Goal: Task Accomplishment & Management: Complete application form

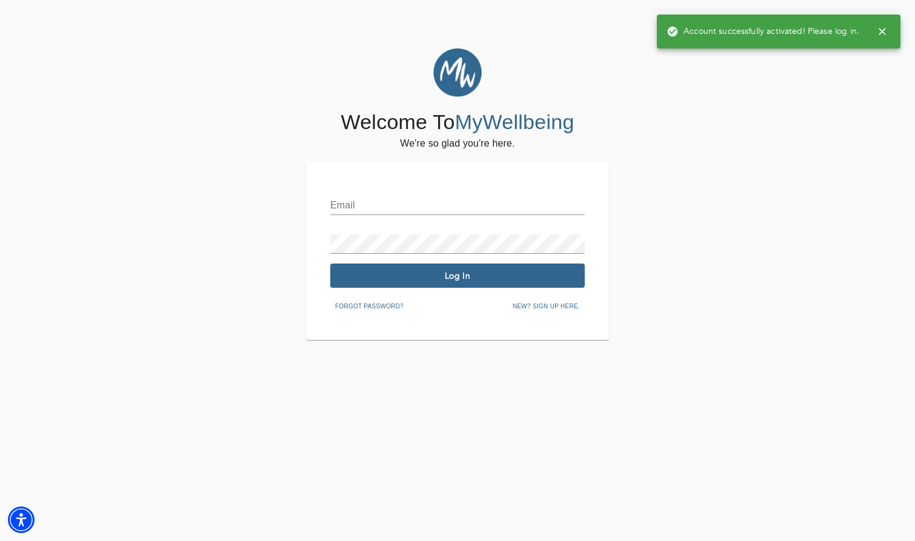
click at [414, 195] on div "Email" at bounding box center [457, 200] width 254 height 29
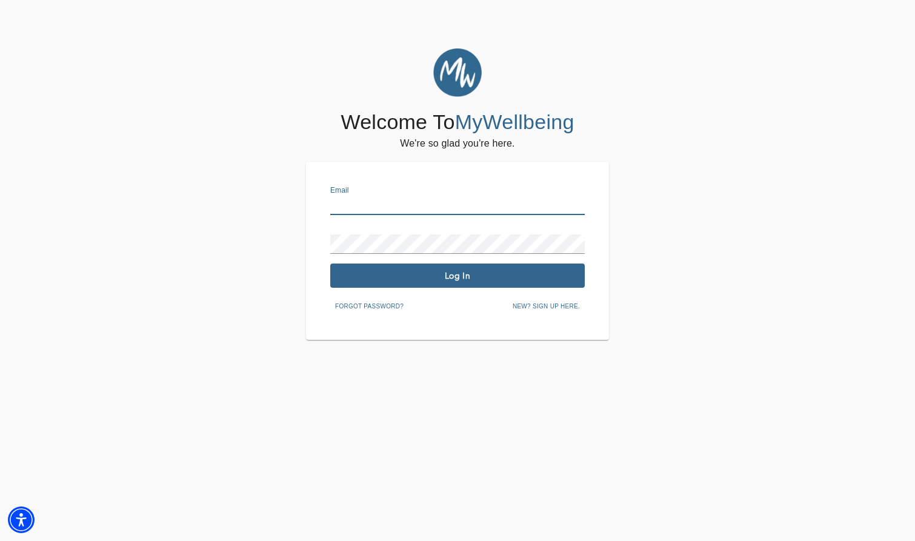
click at [413, 204] on input "text" at bounding box center [457, 205] width 254 height 19
type input "[EMAIL_ADDRESS][DOMAIN_NAME]"
click at [424, 281] on span "Log In" at bounding box center [457, 276] width 245 height 12
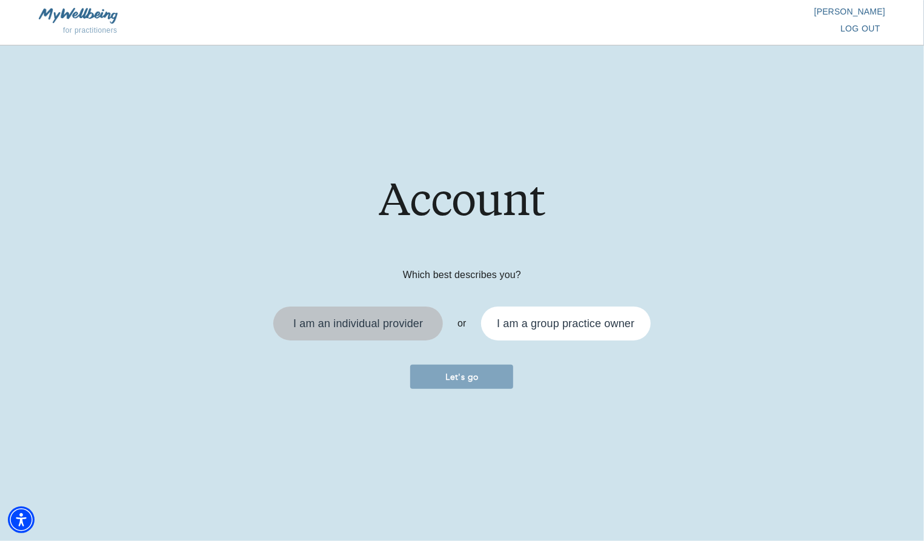
click at [403, 326] on div "I am an individual provider" at bounding box center [358, 323] width 130 height 11
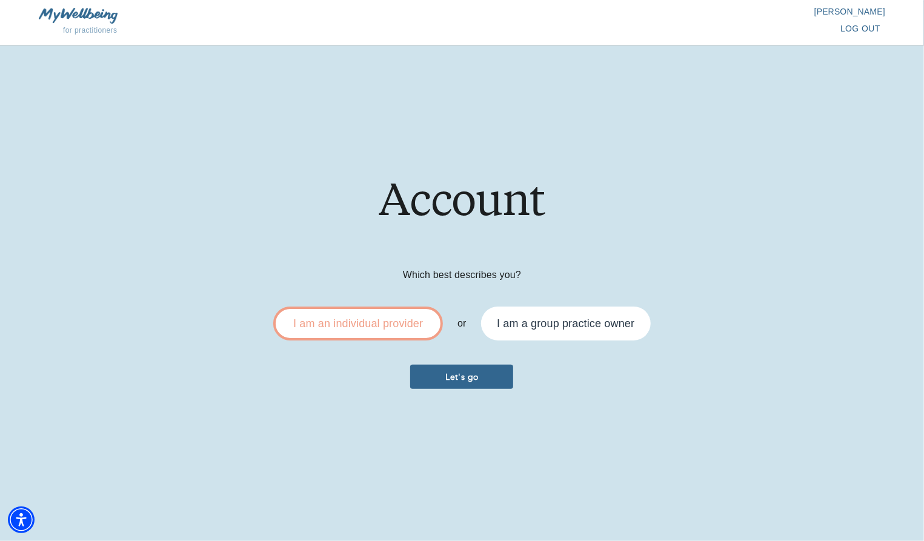
click at [495, 386] on button "Let's go" at bounding box center [461, 377] width 103 height 24
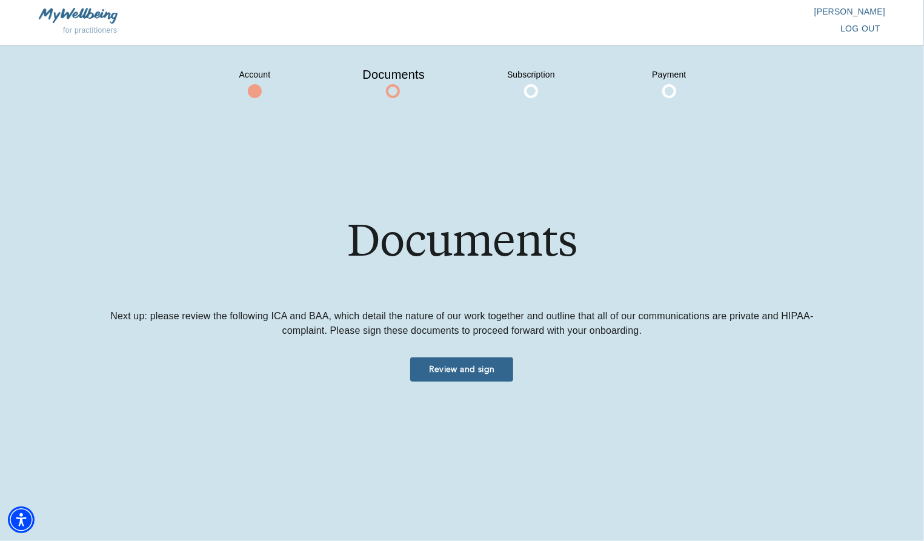
click at [482, 370] on span "Review and sign" at bounding box center [461, 369] width 93 height 12
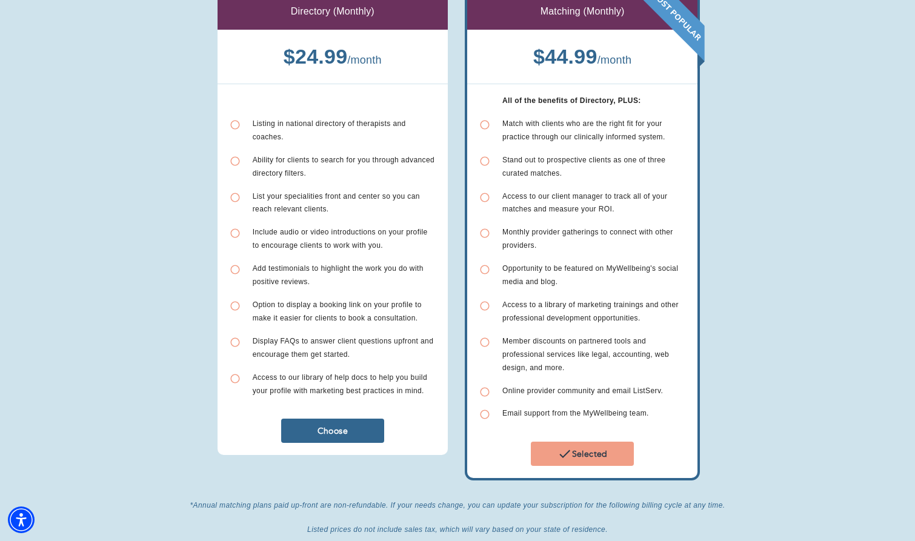
scroll to position [121, 0]
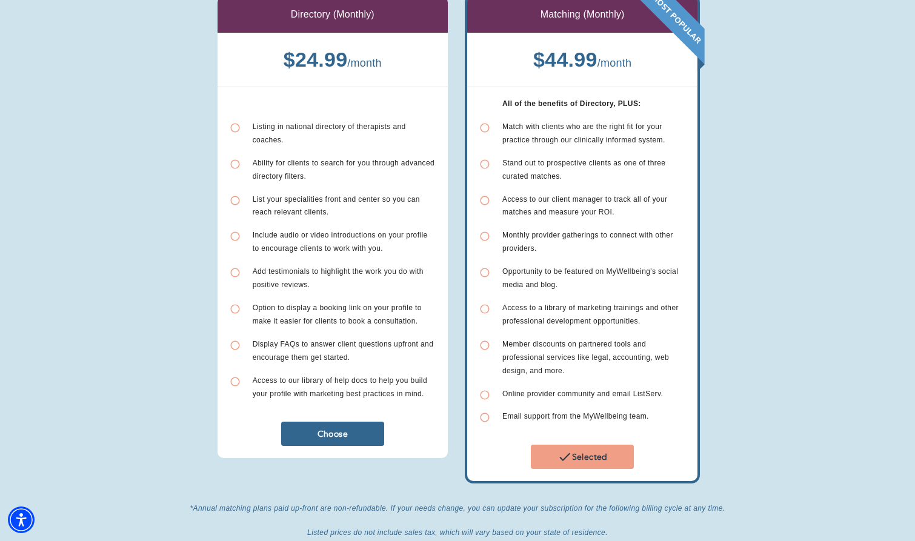
click at [356, 428] on span "Choose" at bounding box center [332, 434] width 93 height 12
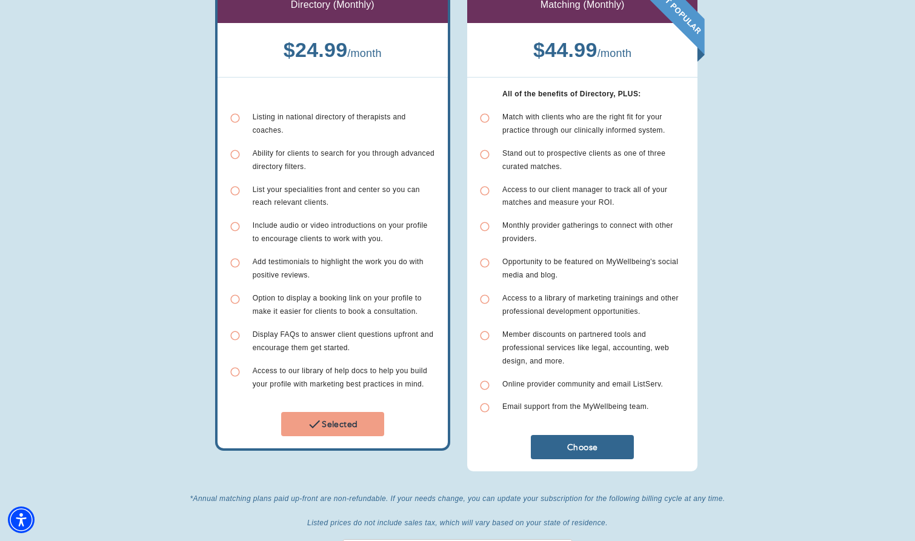
scroll to position [265, 0]
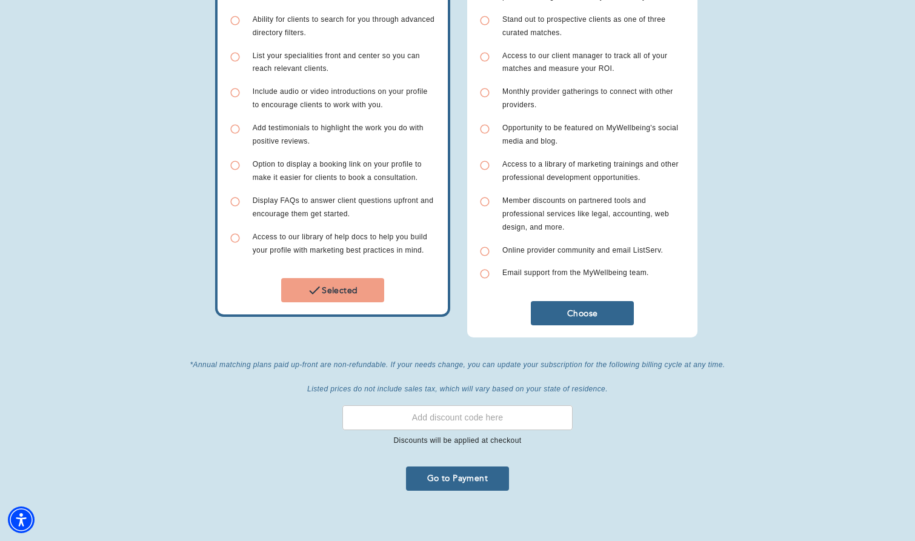
click at [477, 417] on input "text" at bounding box center [457, 417] width 230 height 25
click at [469, 472] on span "Go to Payment" at bounding box center [457, 478] width 93 height 12
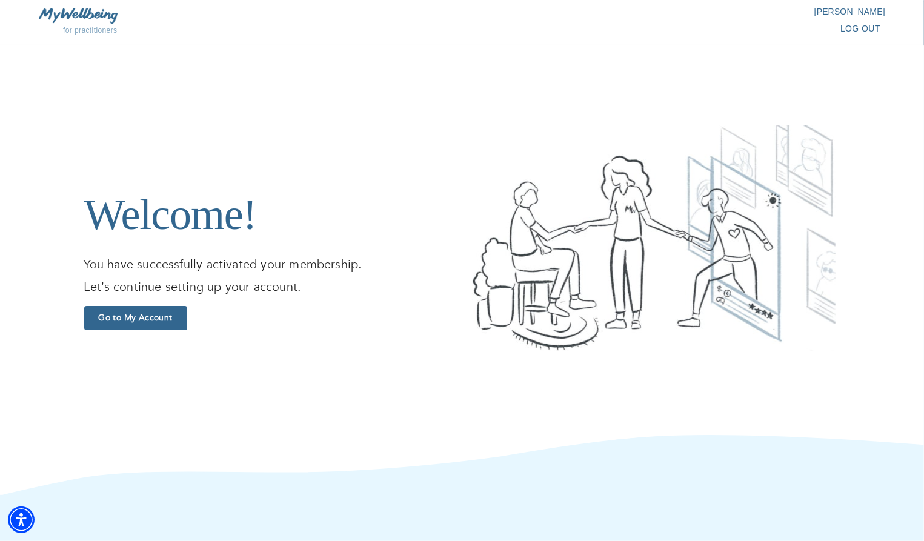
click at [173, 321] on span "Go to My Account" at bounding box center [135, 318] width 93 height 12
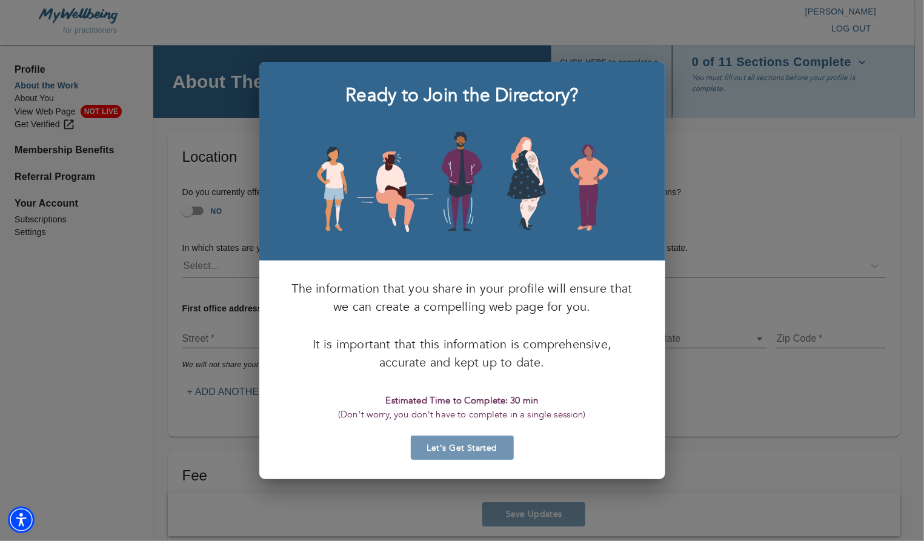
click at [474, 444] on span "Let’s Get Started" at bounding box center [462, 448] width 93 height 12
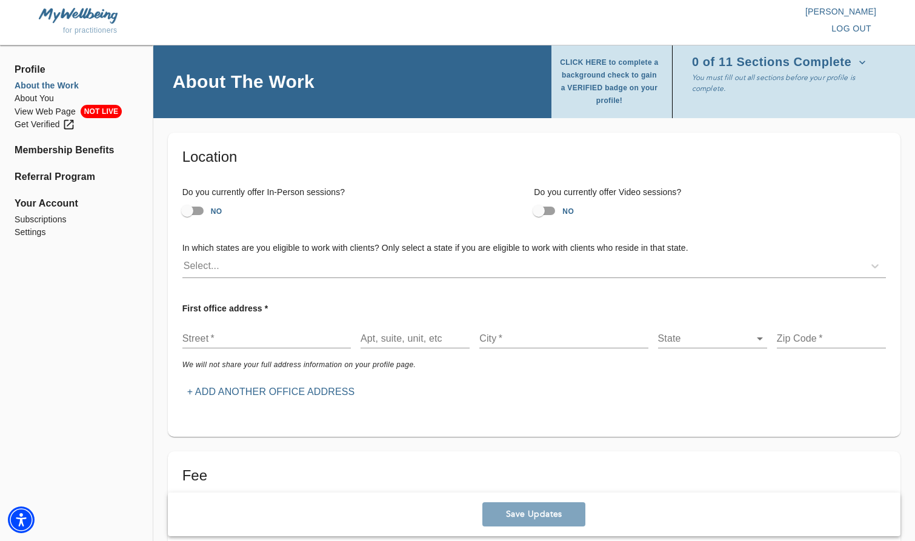
click at [199, 208] on input "NO" at bounding box center [187, 210] width 69 height 23
checkbox input "true"
click at [549, 213] on input "NO" at bounding box center [538, 210] width 69 height 23
checkbox input "true"
click at [551, 276] on div "Select..." at bounding box center [533, 266] width 703 height 23
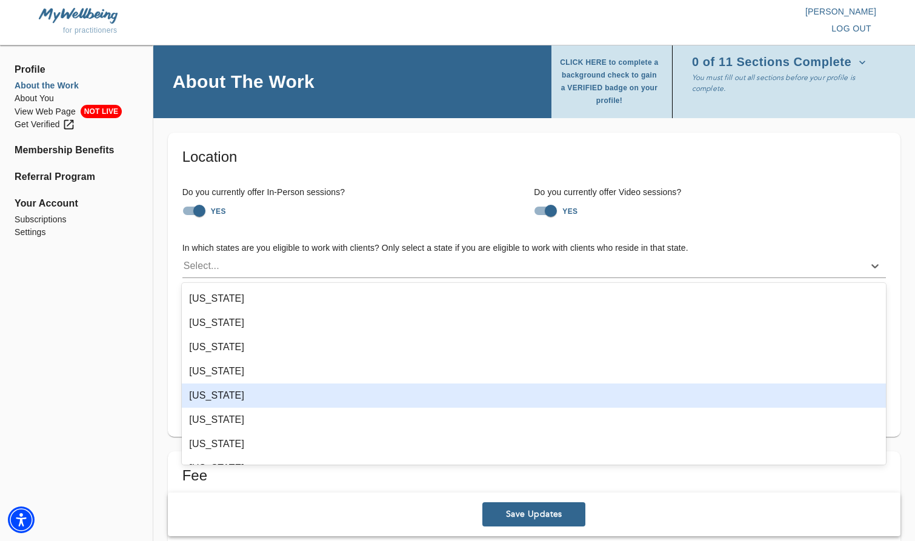
scroll to position [787, 0]
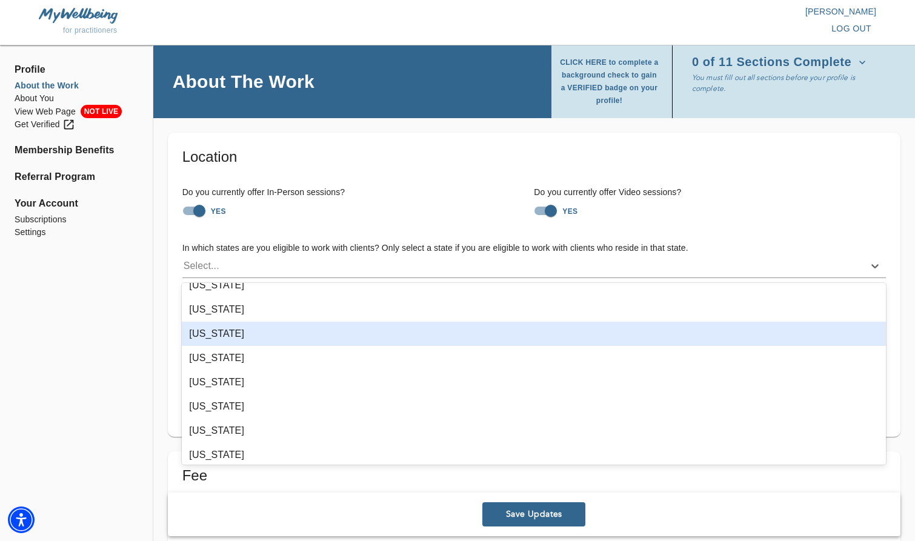
click at [313, 331] on div "[US_STATE]" at bounding box center [534, 334] width 704 height 24
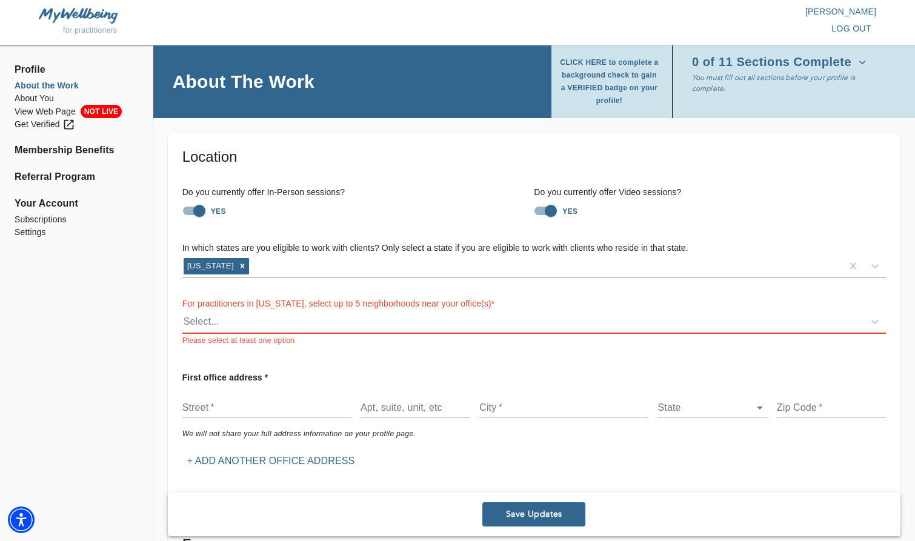
click at [802, 244] on h6 "In which states are you eligible to work with clients? Only select a state if y…" at bounding box center [533, 248] width 703 height 13
click at [343, 326] on div "Select..." at bounding box center [522, 321] width 681 height 19
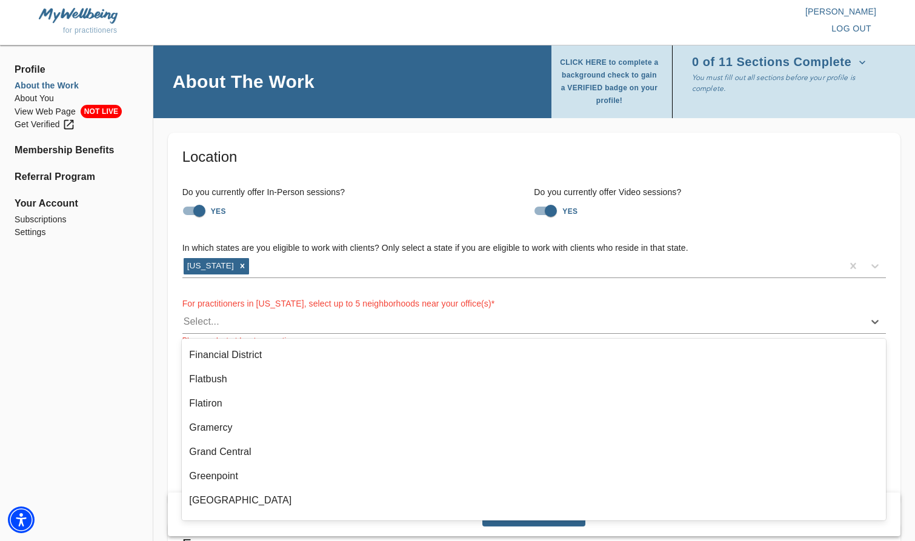
scroll to position [242, 0]
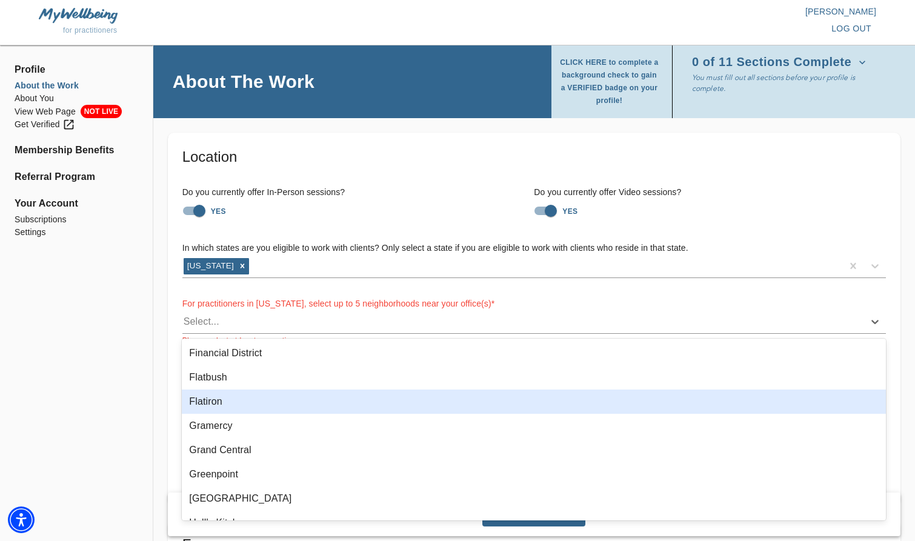
click at [224, 397] on div "Flatiron" at bounding box center [534, 401] width 704 height 24
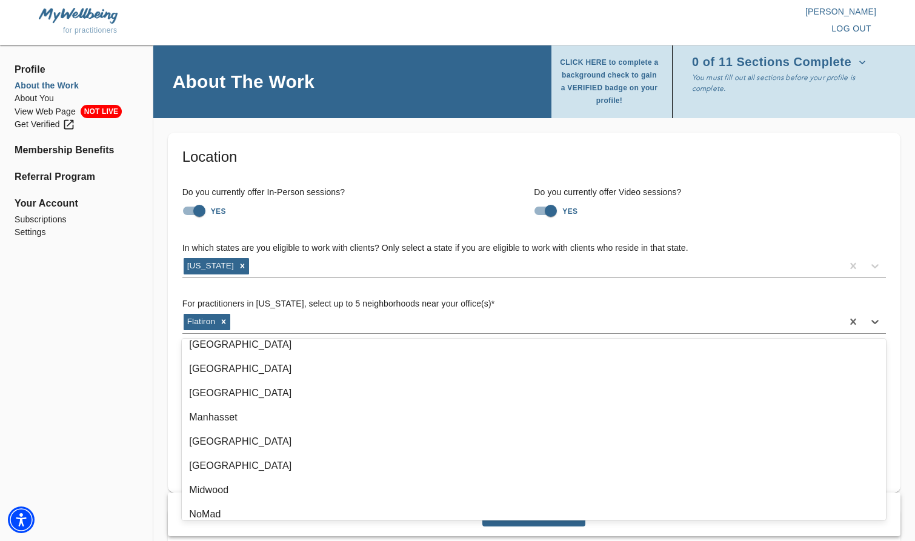
scroll to position [424, 0]
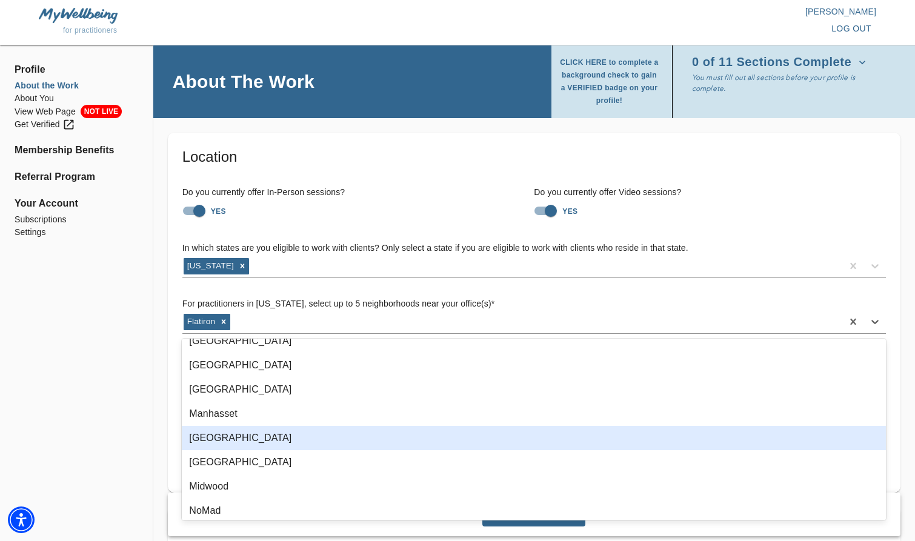
click at [270, 437] on div "[GEOGRAPHIC_DATA]" at bounding box center [534, 438] width 704 height 24
click at [270, 445] on div "[GEOGRAPHIC_DATA]" at bounding box center [534, 438] width 704 height 24
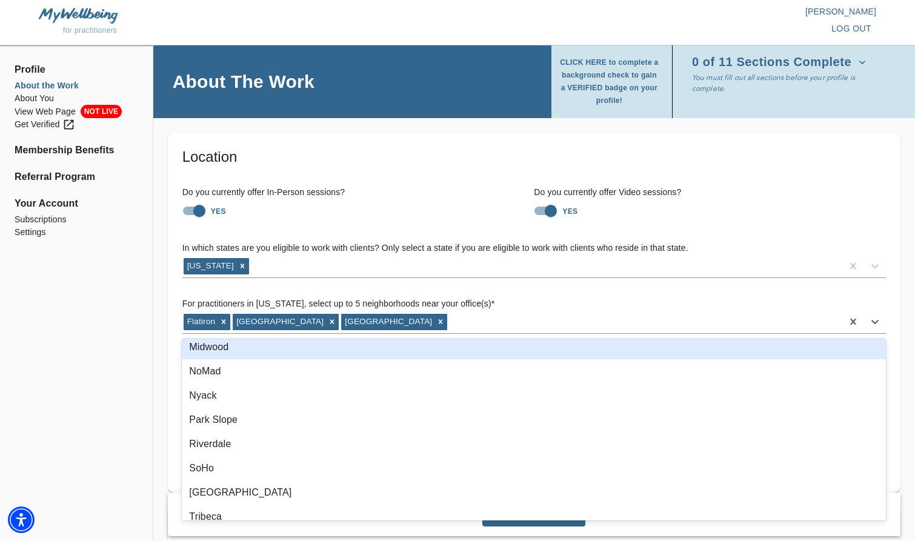
scroll to position [606, 0]
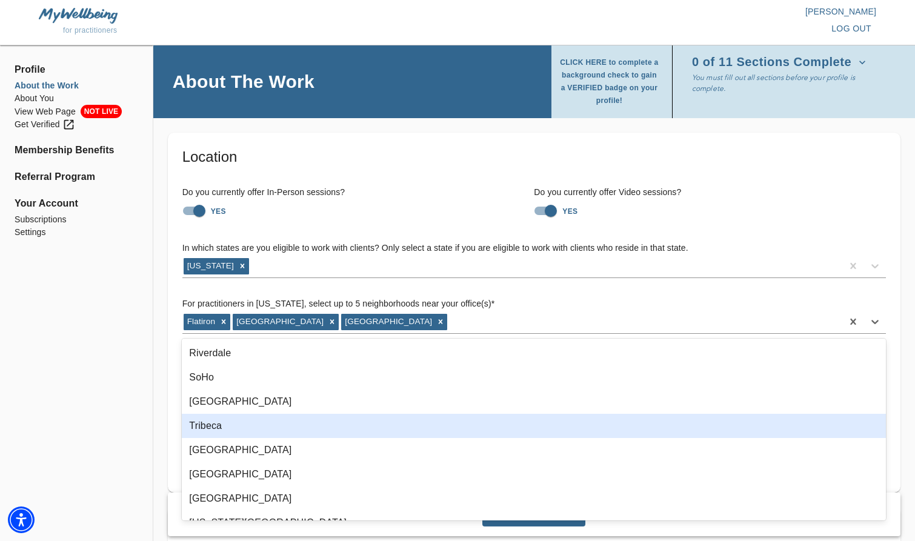
click at [287, 430] on div "Tribeca" at bounding box center [534, 426] width 704 height 24
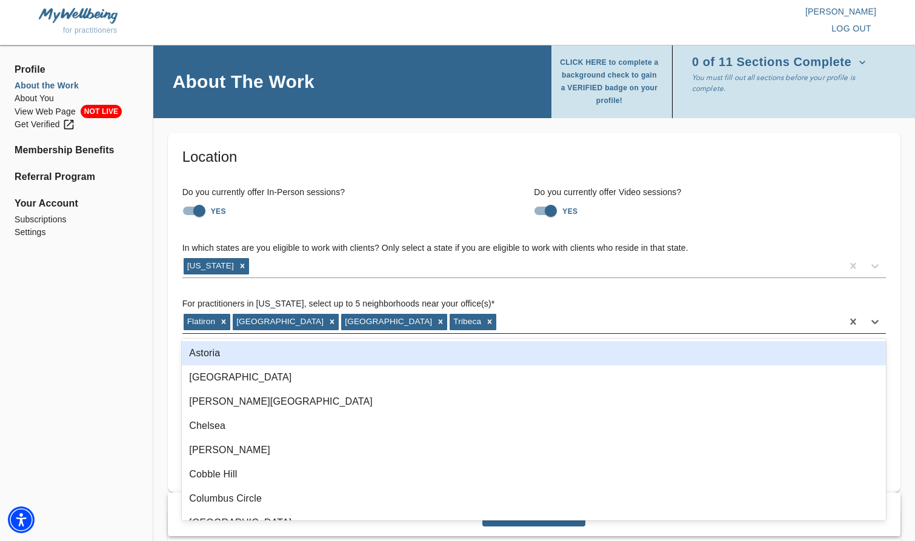
click at [489, 327] on div "[GEOGRAPHIC_DATA] [GEOGRAPHIC_DATA] [GEOGRAPHIC_DATA]" at bounding box center [512, 321] width 660 height 19
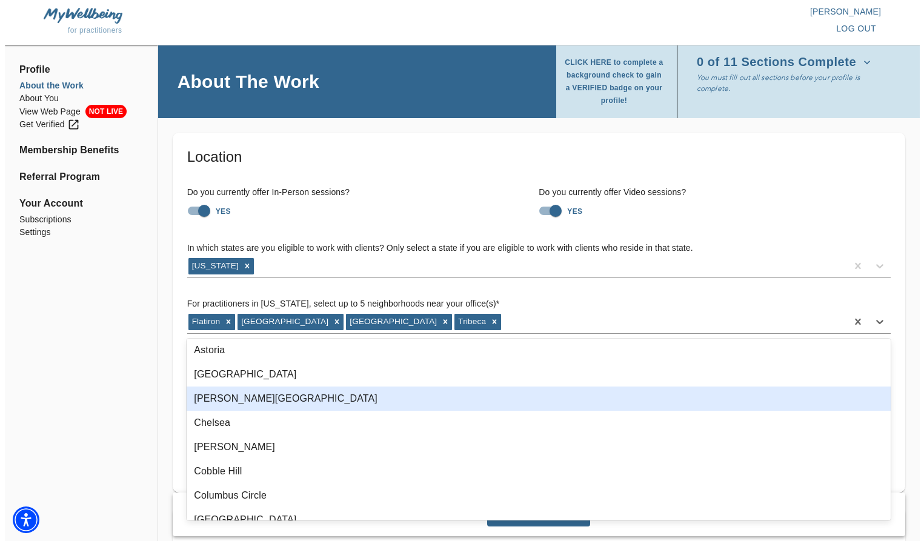
scroll to position [0, 0]
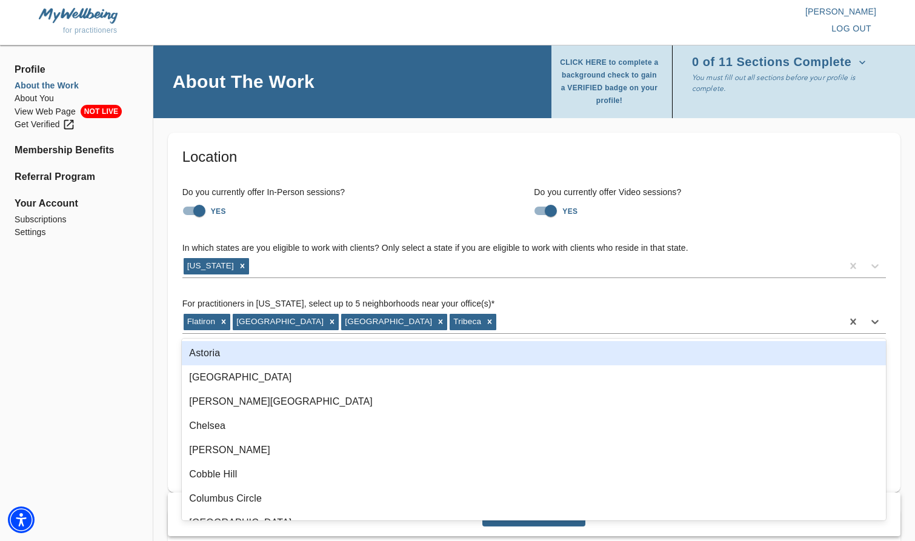
click at [706, 290] on div "For practitioners in [US_STATE], select up to 5 neighborhoods near your office(…" at bounding box center [533, 306] width 703 height 56
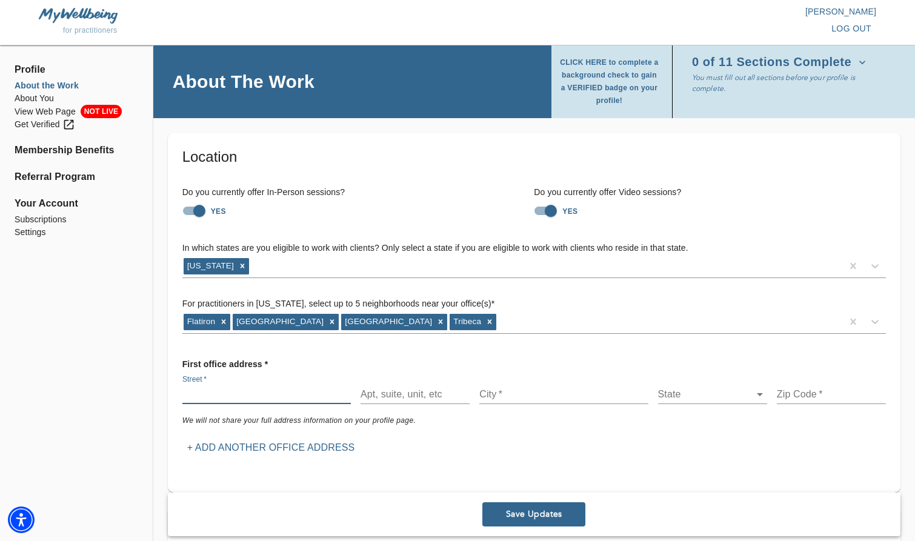
click at [320, 393] on input "text" at bounding box center [266, 394] width 168 height 19
click at [276, 388] on input "text" at bounding box center [266, 394] width 168 height 19
type input "[STREET_ADDRESS]"
click at [394, 399] on input "text" at bounding box center [414, 394] width 109 height 19
type input "1103"
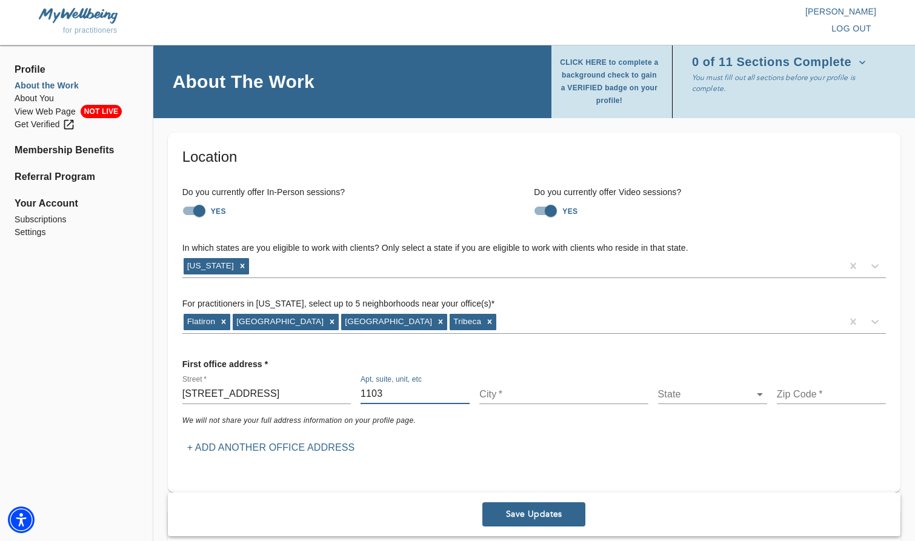
click at [520, 393] on input "text" at bounding box center [563, 394] width 168 height 19
type input "[US_STATE]"
click at [698, 394] on body "for practitioners [PERSON_NAME] log out Profile About the Work About You View W…" at bounding box center [457, 270] width 915 height 541
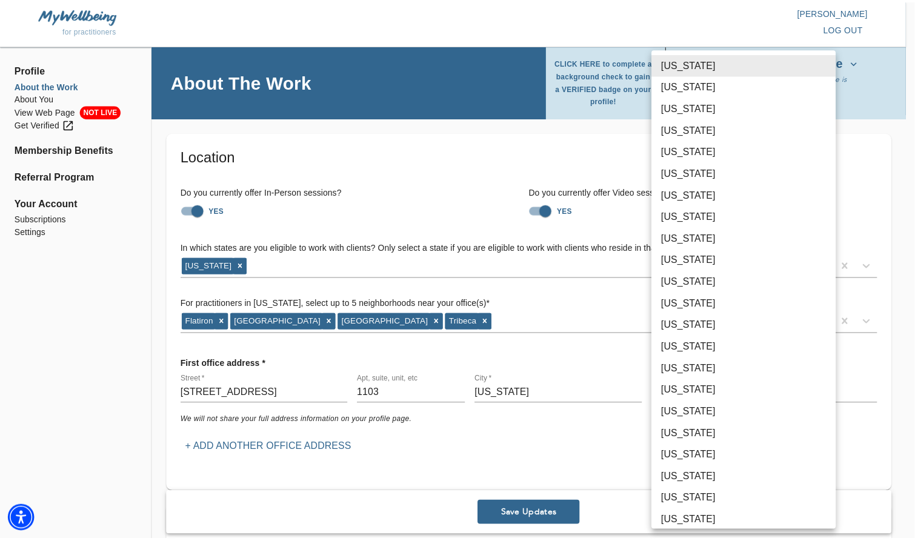
scroll to position [363, 0]
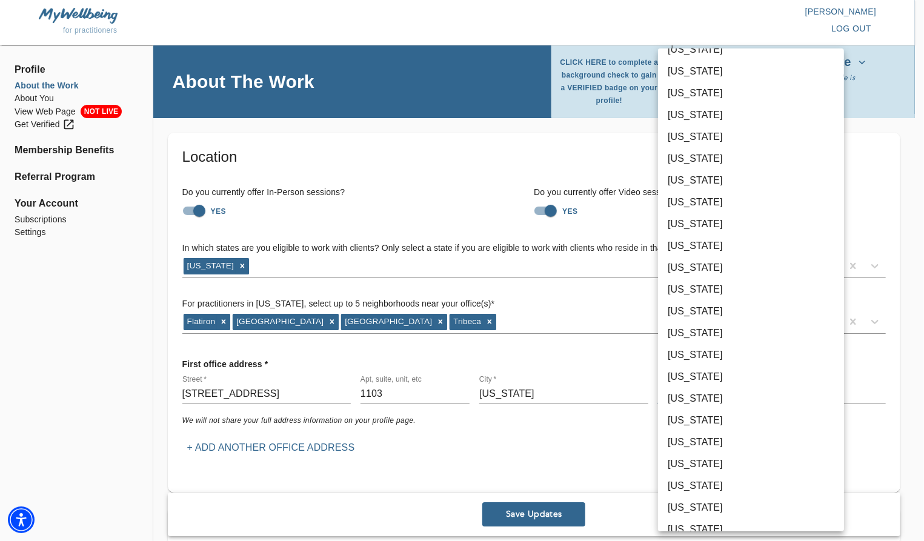
click at [706, 416] on li "[US_STATE]" at bounding box center [751, 420] width 186 height 22
type input "36"
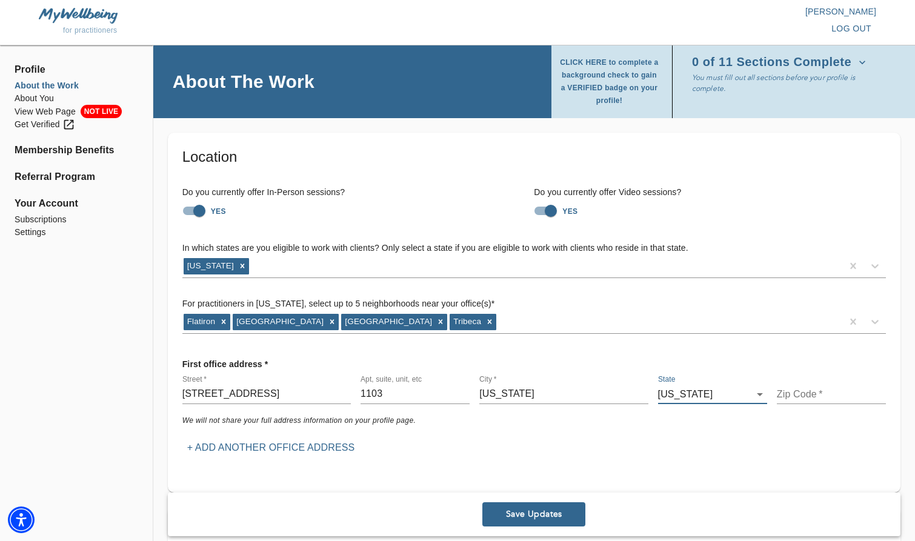
click at [834, 396] on input "text" at bounding box center [831, 394] width 109 height 19
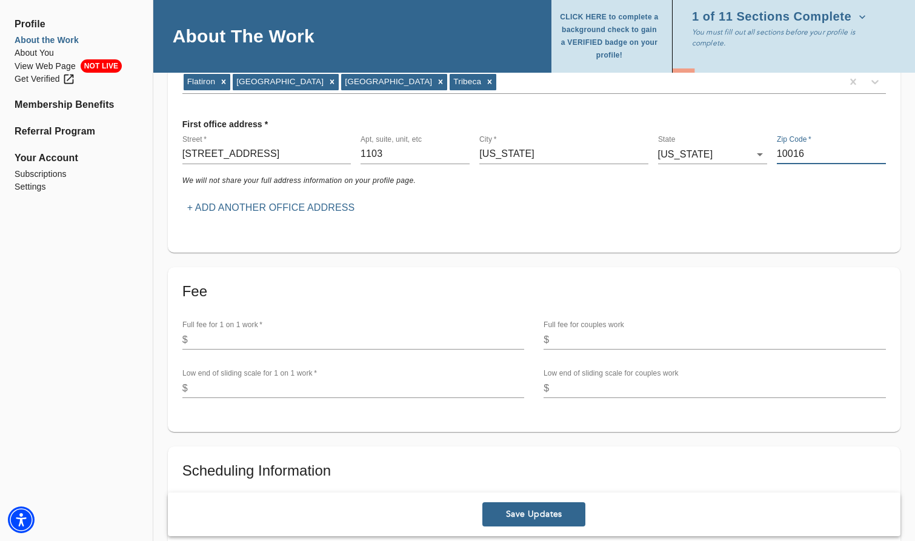
scroll to position [242, 0]
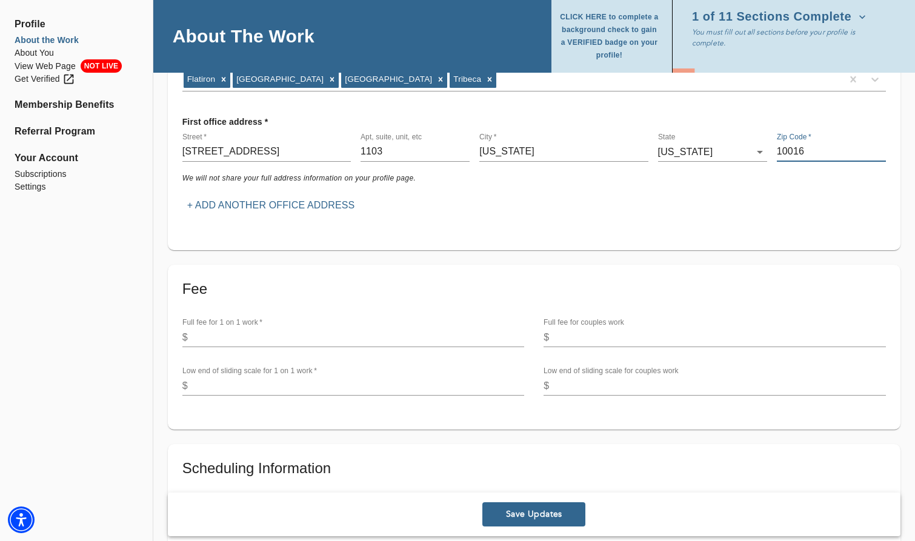
type input "10016"
click at [406, 335] on input "number" at bounding box center [359, 337] width 332 height 19
type input "195"
click at [405, 389] on input "number" at bounding box center [359, 385] width 332 height 19
type input "125"
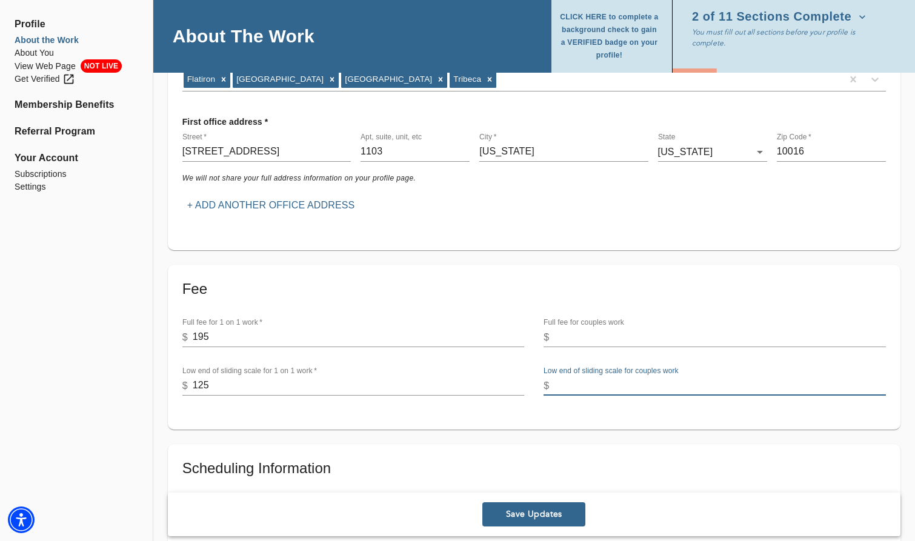
click at [600, 385] on input "number" at bounding box center [720, 385] width 332 height 19
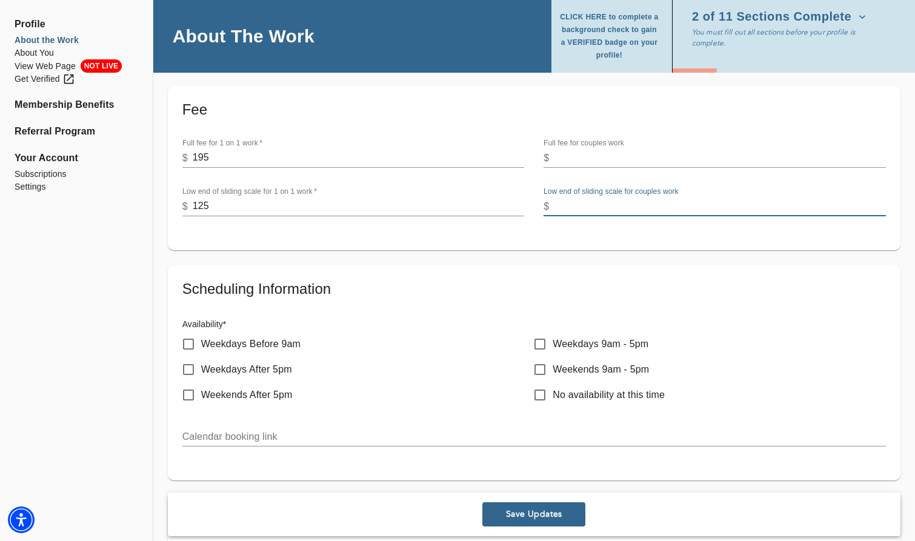
scroll to position [424, 0]
click at [585, 342] on p "Weekdays 9am - 5pm" at bounding box center [600, 341] width 96 height 15
click at [552, 342] on input "Weekdays 9am - 5pm" at bounding box center [539, 341] width 25 height 25
checkbox input "true"
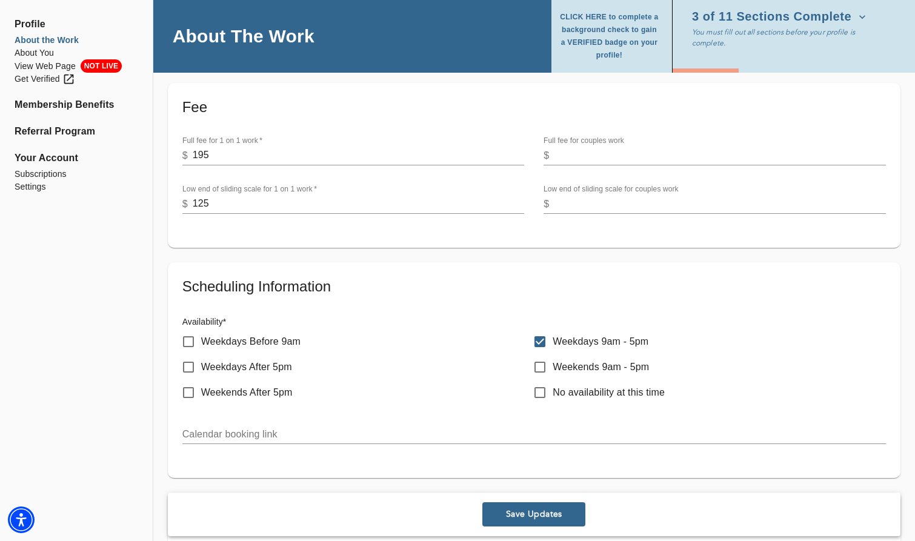
click at [273, 369] on p "Weekdays After 5pm" at bounding box center [246, 367] width 91 height 15
click at [201, 369] on input "Weekdays After 5pm" at bounding box center [188, 366] width 25 height 25
checkbox input "true"
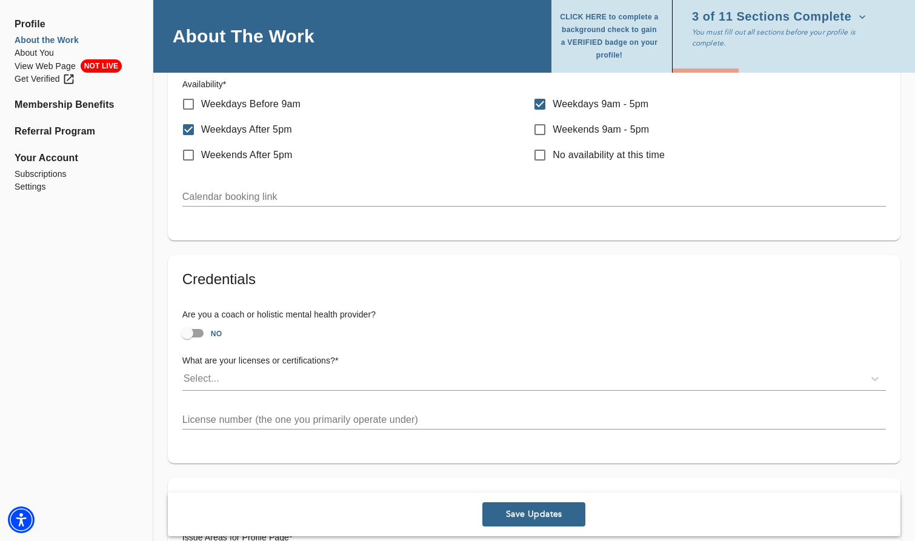
scroll to position [666, 0]
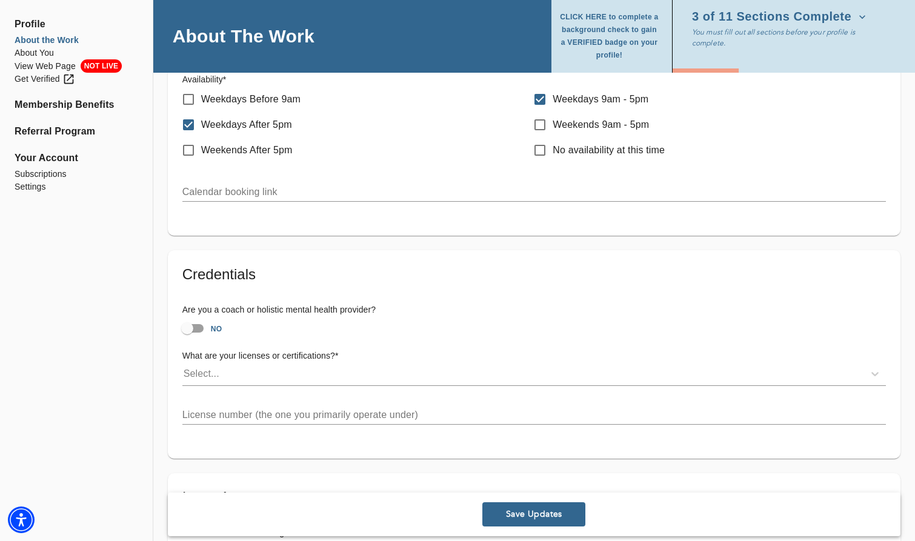
click at [228, 306] on h6 "Are you a coach or holistic mental health provider?" at bounding box center [533, 309] width 703 height 13
click at [196, 328] on input "NO" at bounding box center [187, 328] width 69 height 23
click at [200, 329] on input "YES" at bounding box center [199, 328] width 69 height 23
checkbox input "false"
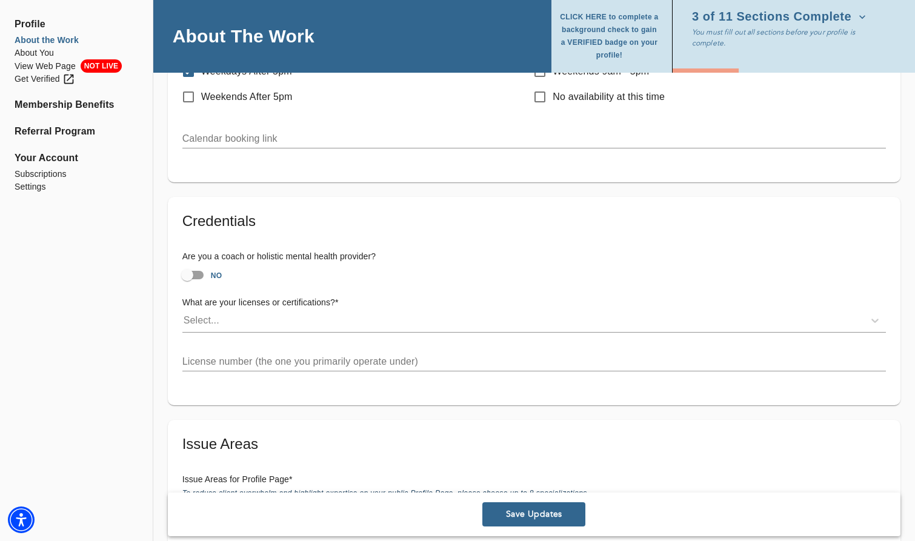
scroll to position [727, 0]
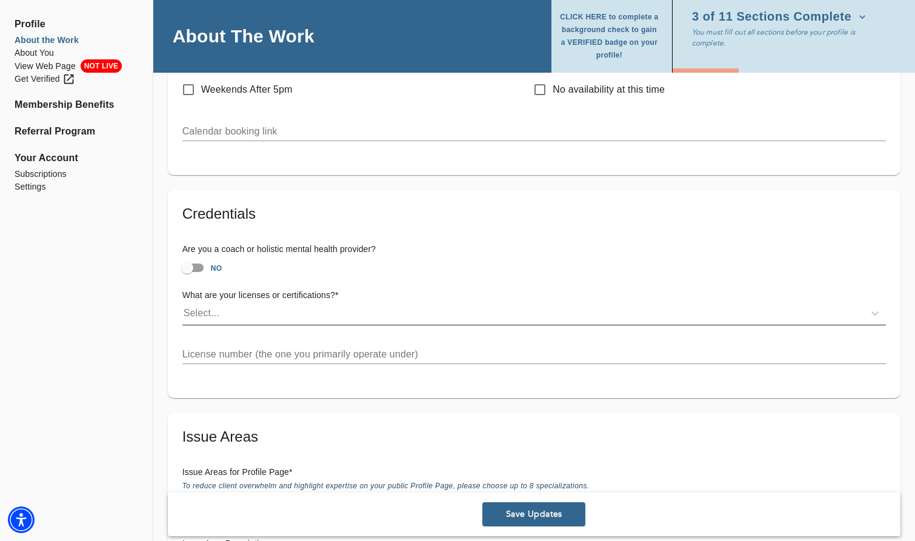
click at [290, 313] on div "Select..." at bounding box center [522, 312] width 681 height 19
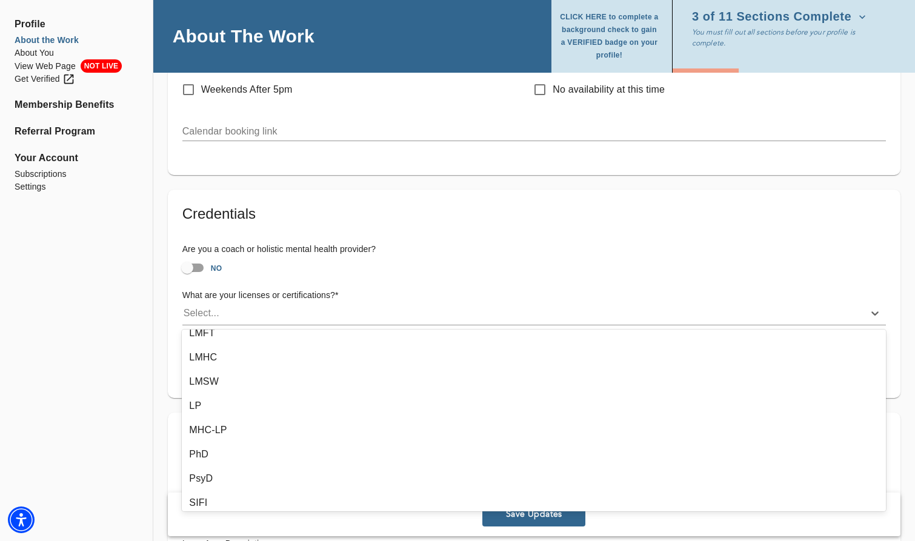
scroll to position [182, 0]
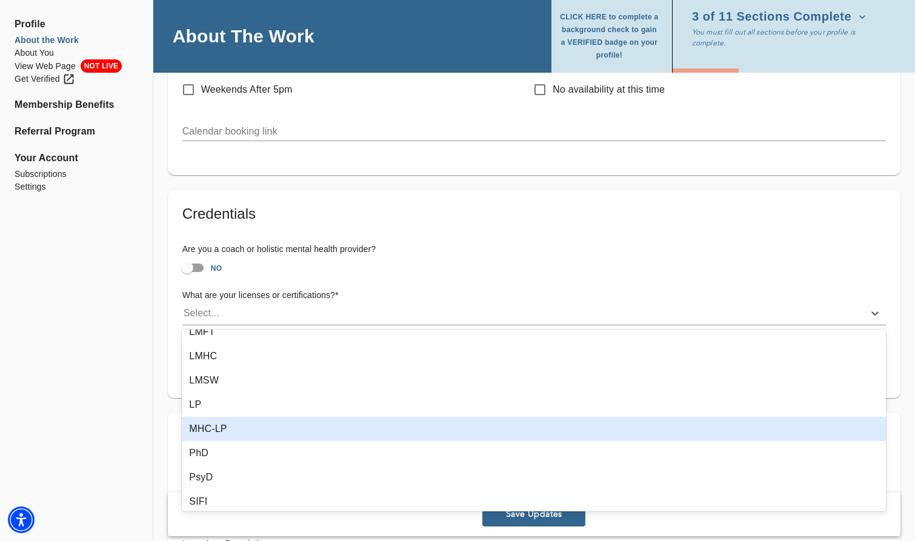
click at [250, 420] on div "MHC-LP" at bounding box center [534, 429] width 704 height 24
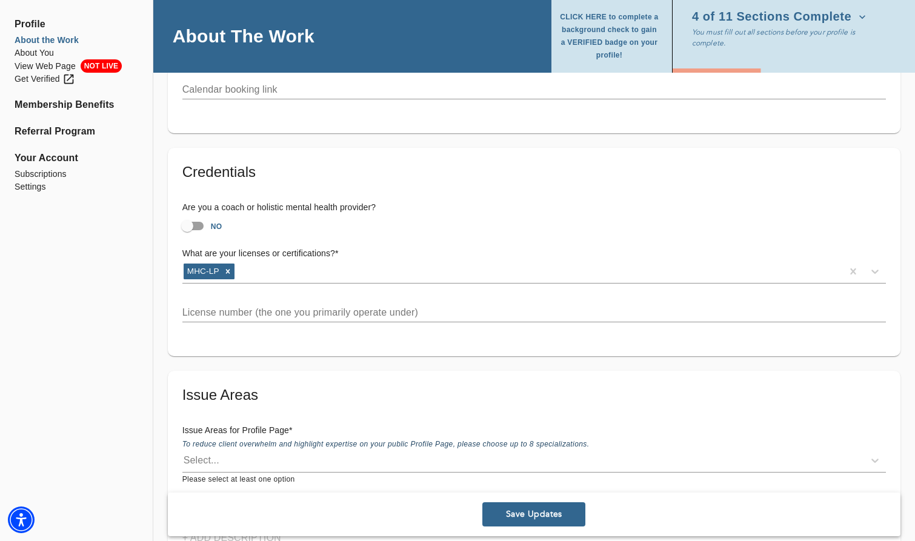
scroll to position [909, 0]
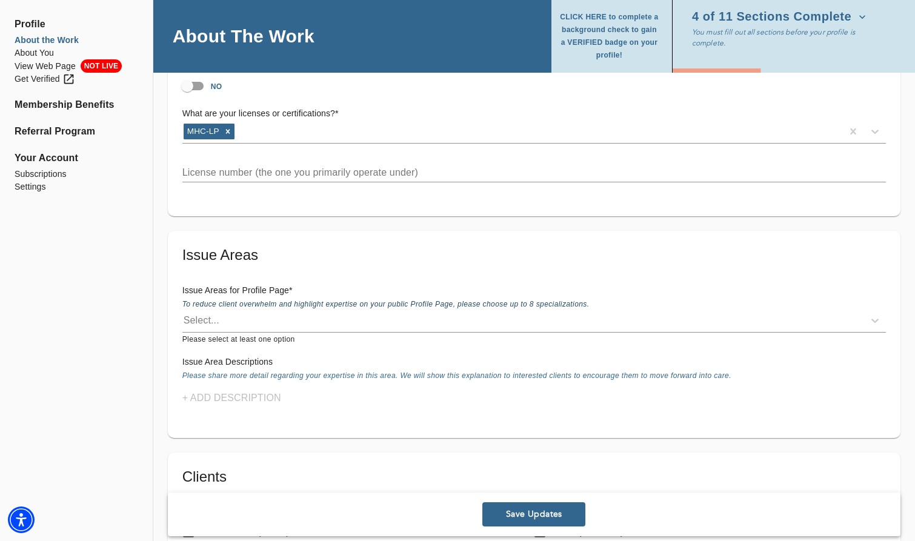
click at [339, 168] on input "text" at bounding box center [533, 172] width 703 height 19
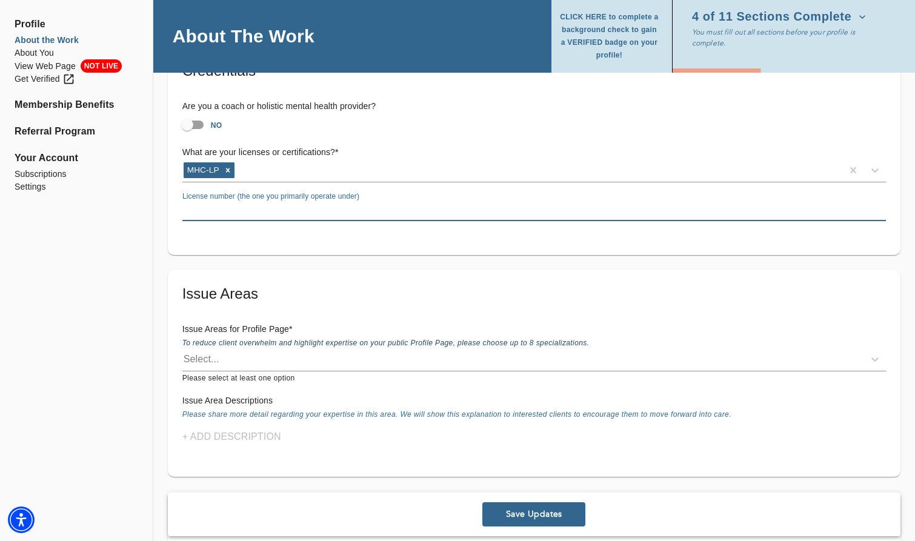
scroll to position [787, 0]
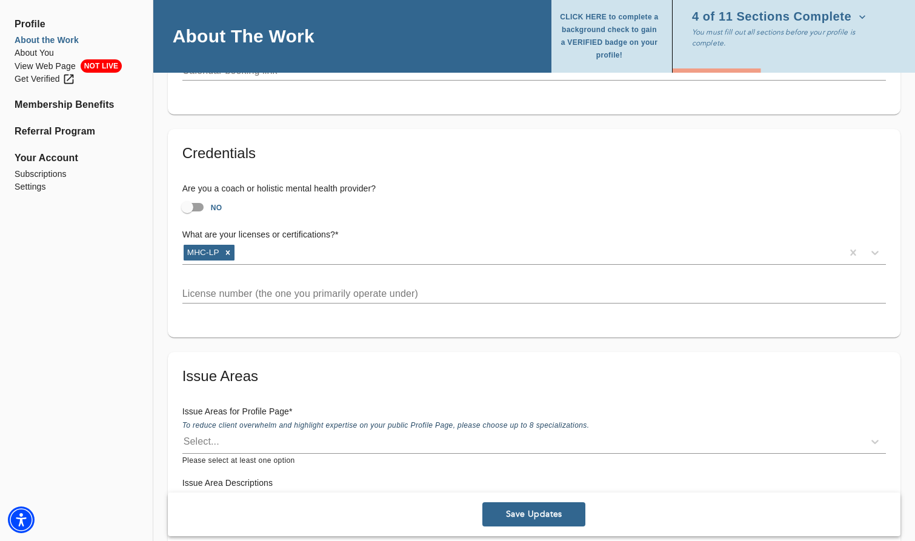
click at [350, 310] on div "Credentials Are you a coach or holistic mental health provider? NO What are you…" at bounding box center [534, 233] width 732 height 208
click at [290, 297] on input "text" at bounding box center [533, 293] width 703 height 19
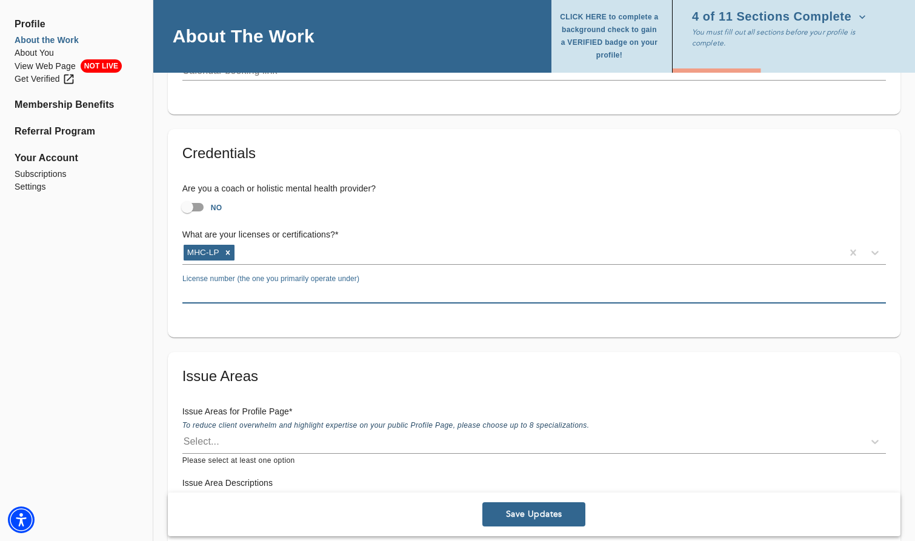
click at [290, 297] on input "text" at bounding box center [533, 293] width 703 height 19
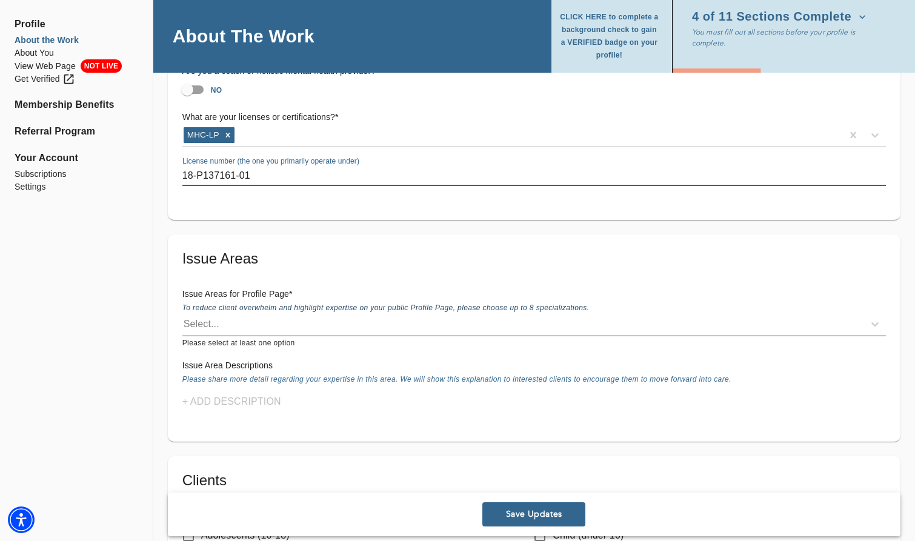
scroll to position [909, 0]
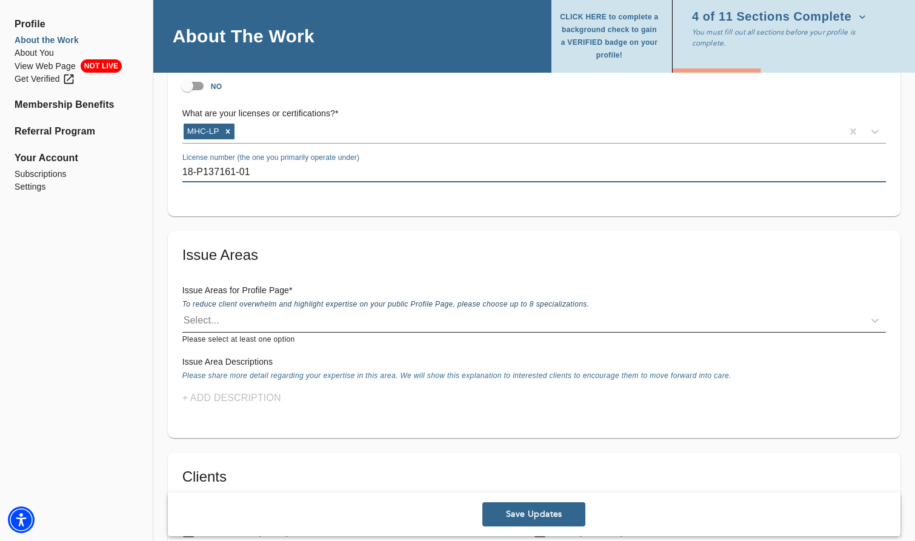
type input "18-P137161-01"
click at [269, 324] on div "Select..." at bounding box center [522, 320] width 681 height 19
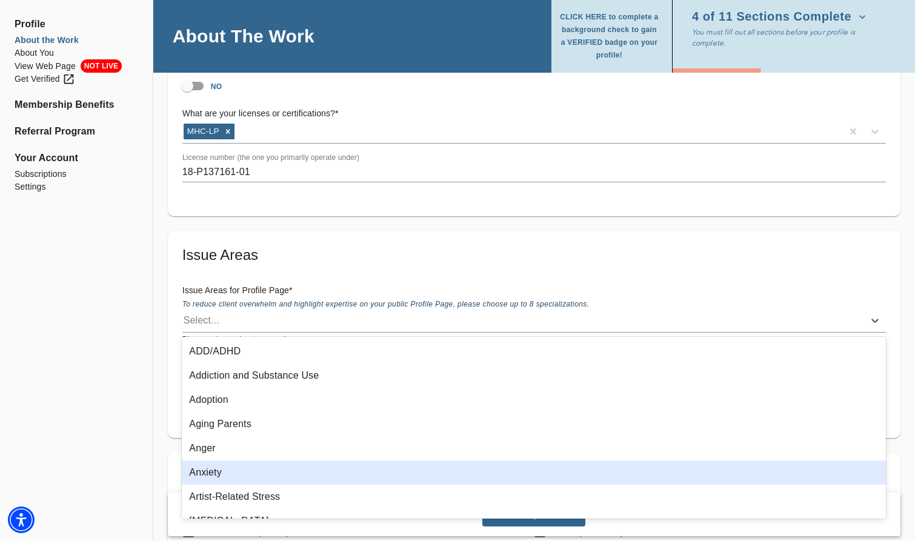
click at [275, 474] on div "Anxiety" at bounding box center [534, 472] width 704 height 24
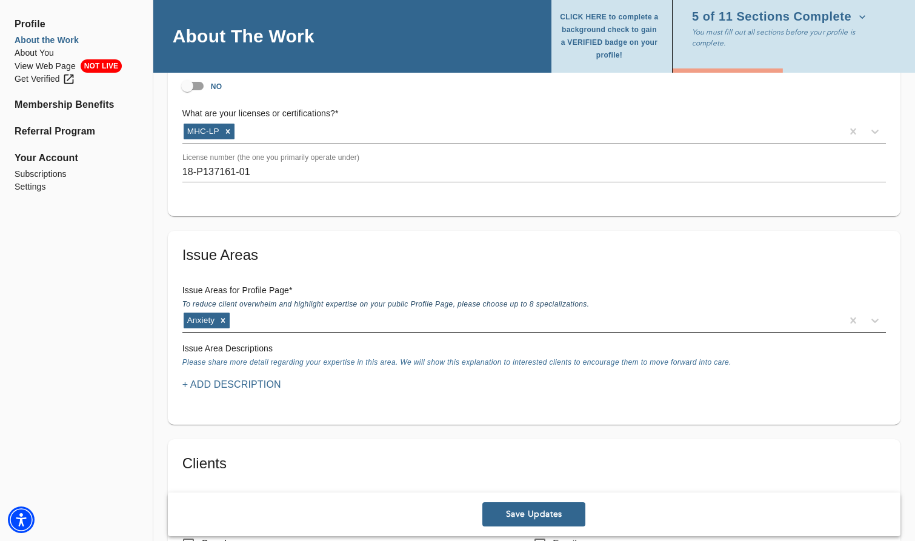
click at [287, 324] on div "Anxiety" at bounding box center [512, 320] width 660 height 19
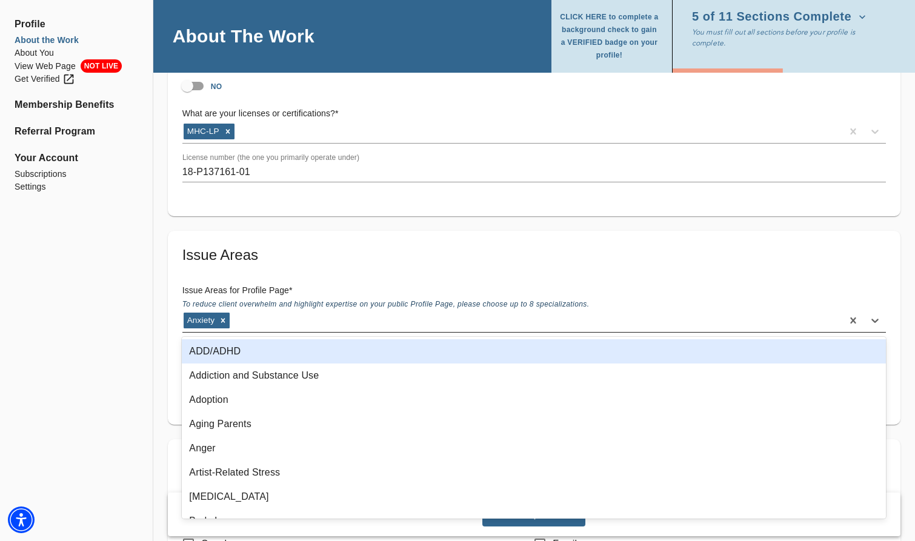
type input "D"
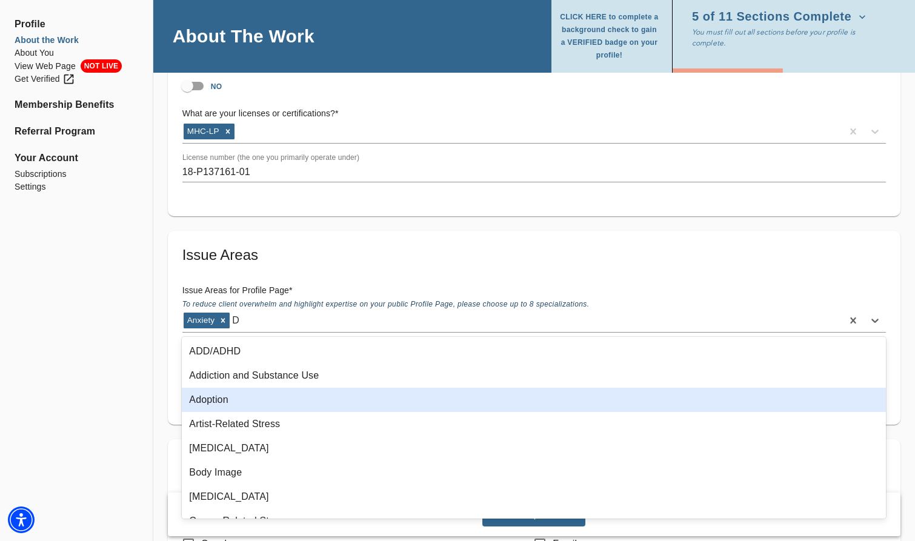
type input "DE"
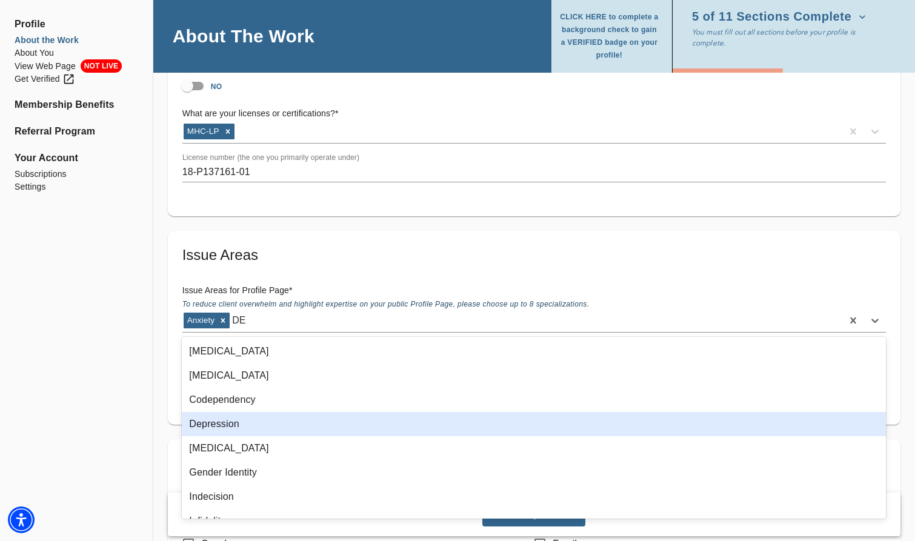
click at [256, 422] on div "Depression" at bounding box center [534, 424] width 704 height 24
click at [254, 433] on div "Location Do you currently offer In-Person sessions? YES Do you currently offer …" at bounding box center [533, 510] width 761 height 2573
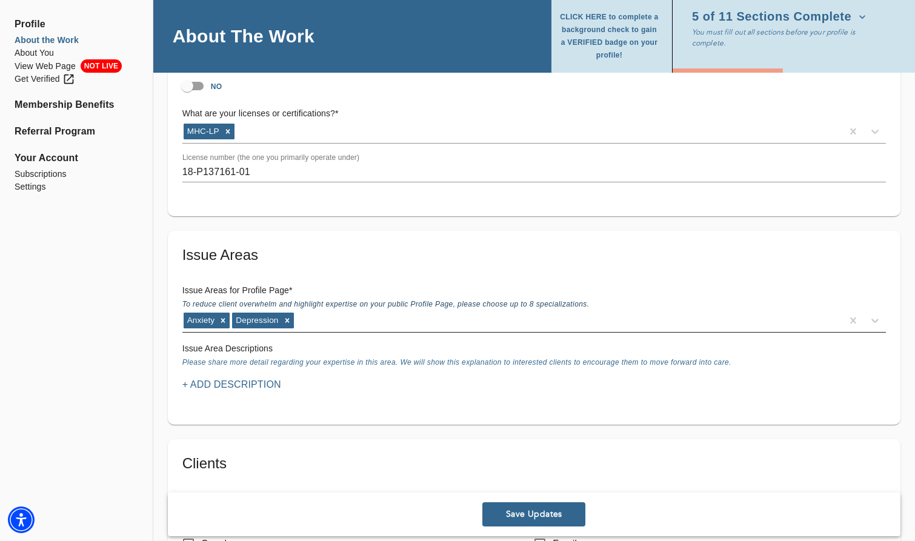
click at [356, 324] on div "Anxiety [MEDICAL_DATA]" at bounding box center [512, 320] width 660 height 19
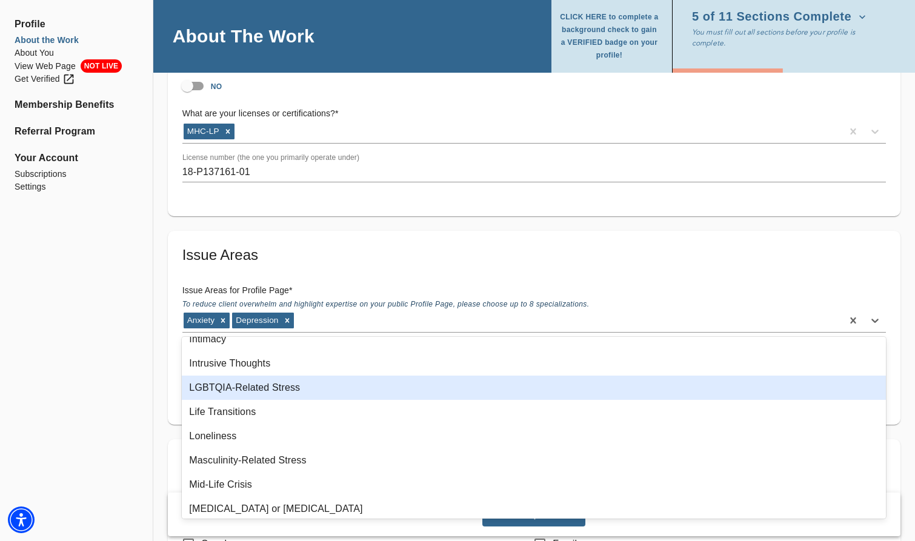
click at [307, 394] on div "LGBTQIA-Related Stress" at bounding box center [534, 388] width 704 height 24
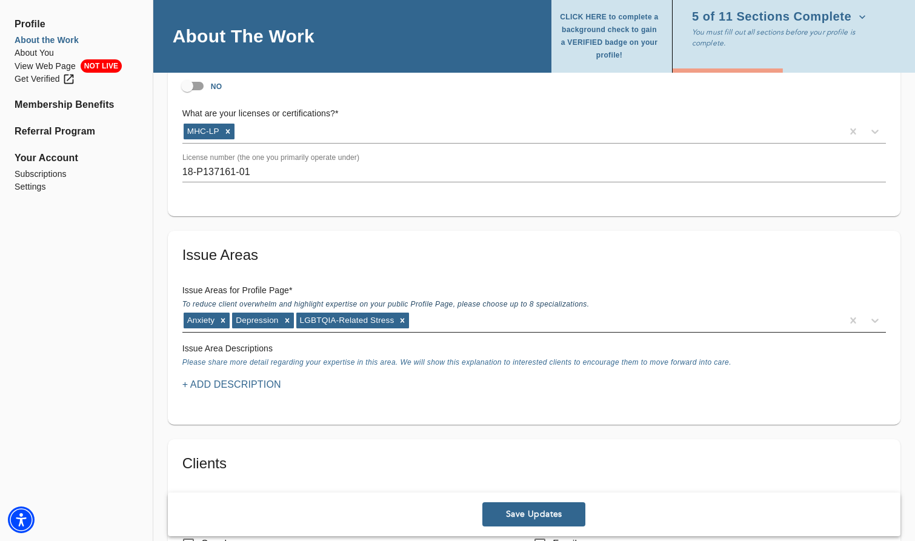
click at [454, 330] on div "Anxiety [MEDICAL_DATA] LGBTQIA-Related Stress" at bounding box center [512, 320] width 660 height 19
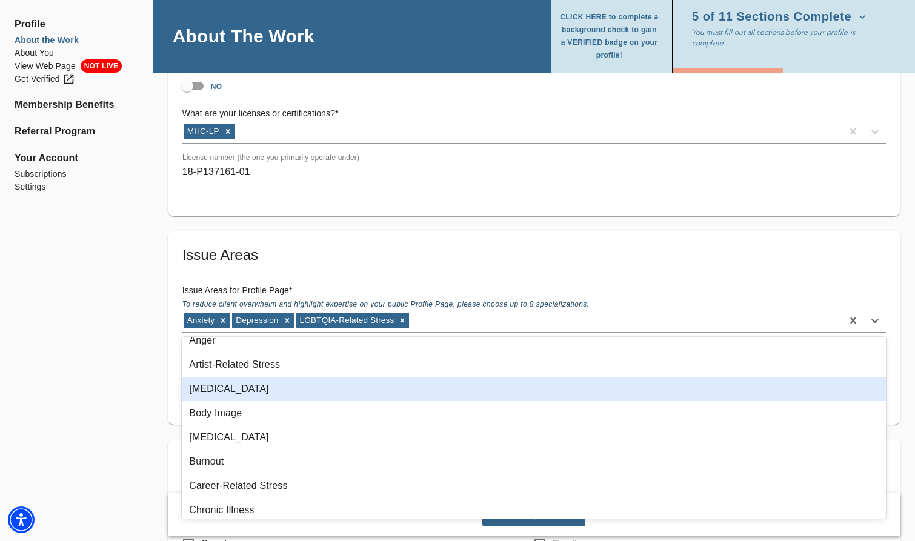
scroll to position [0, 0]
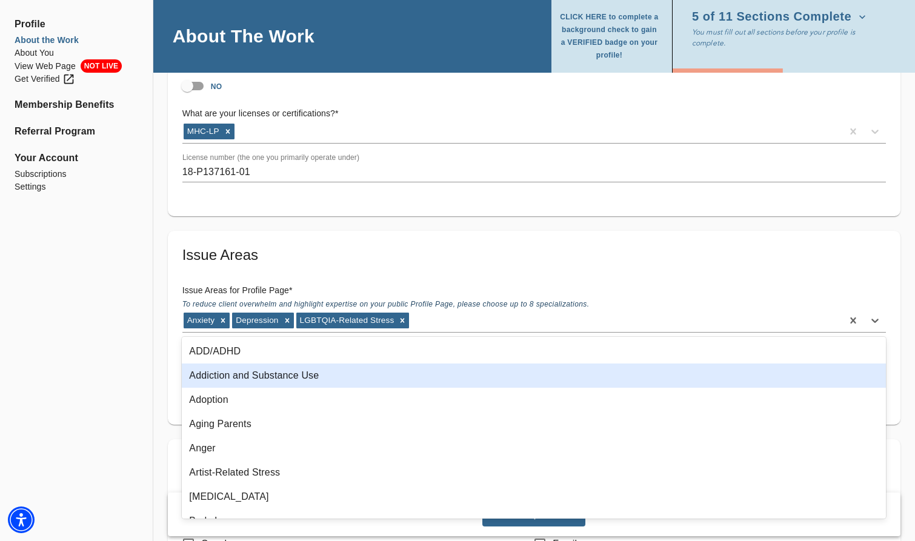
click at [307, 378] on div "Addiction and Substance Use" at bounding box center [534, 375] width 704 height 24
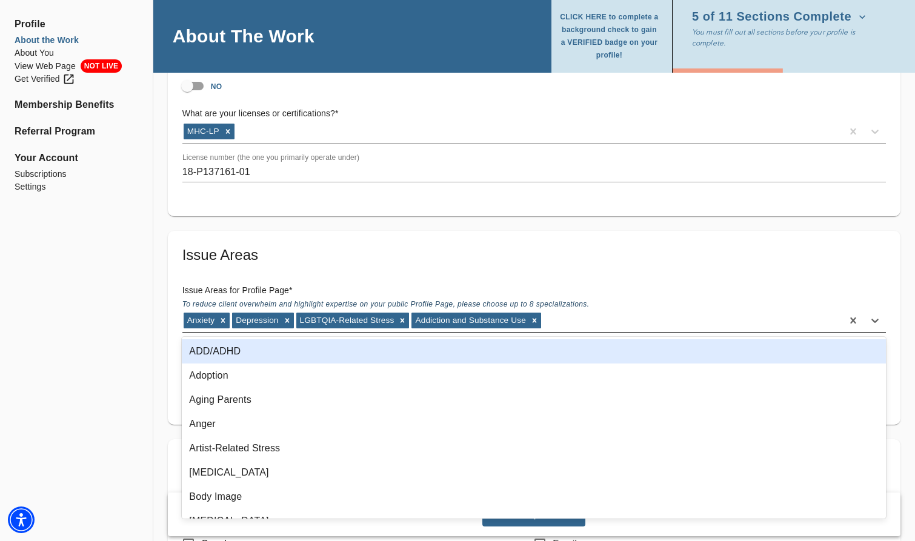
drag, startPoint x: 571, startPoint y: 314, endPoint x: 550, endPoint y: 316, distance: 20.6
click at [569, 314] on div "Anxiety [MEDICAL_DATA] LGBTQIA-Related Stress Addiction and Substance Use" at bounding box center [512, 320] width 660 height 19
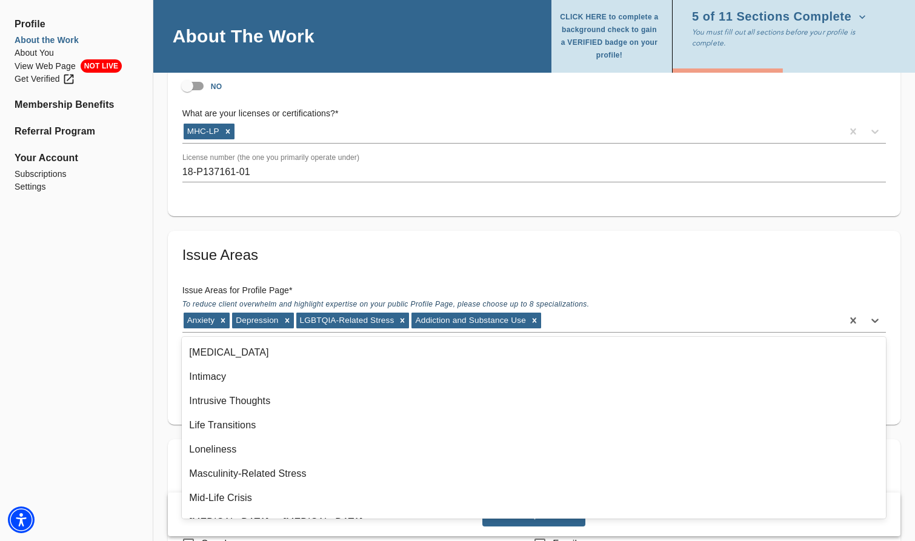
scroll to position [848, 0]
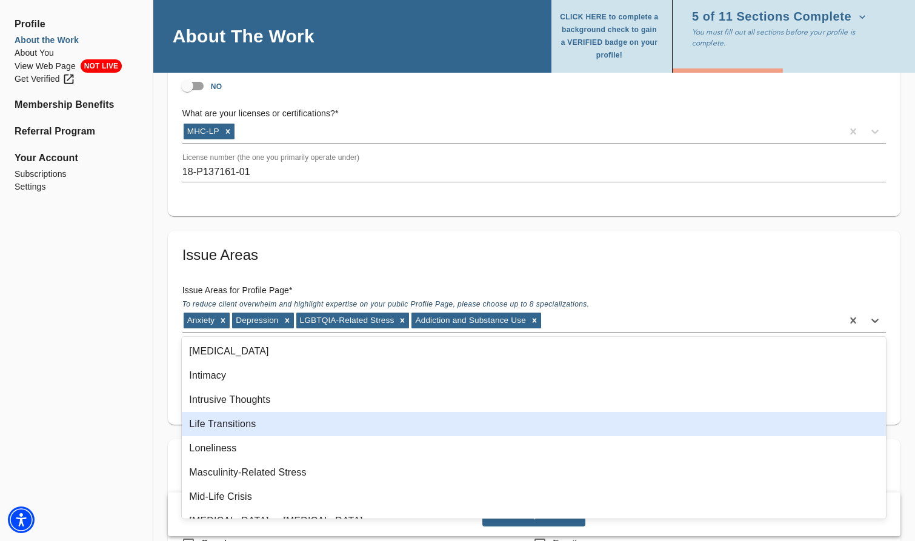
click at [250, 422] on div "Life Transitions" at bounding box center [534, 424] width 704 height 24
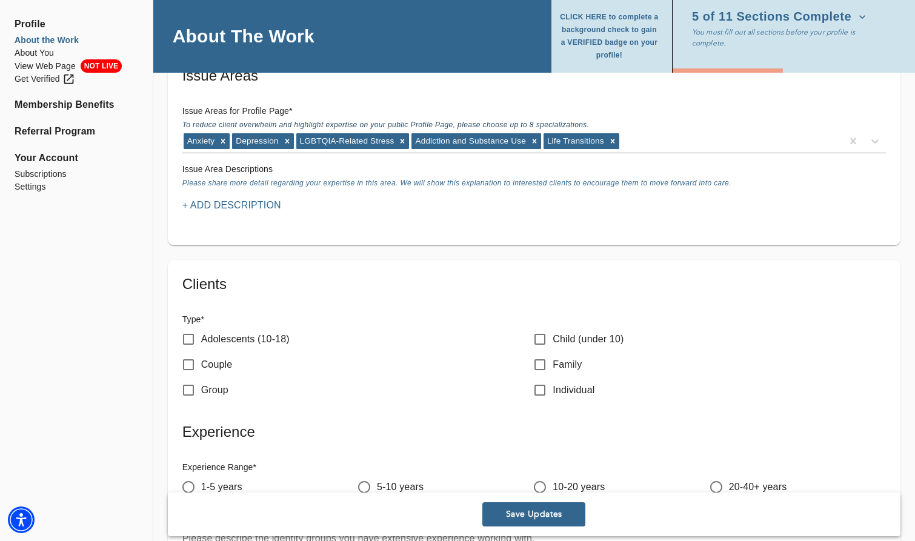
scroll to position [1090, 0]
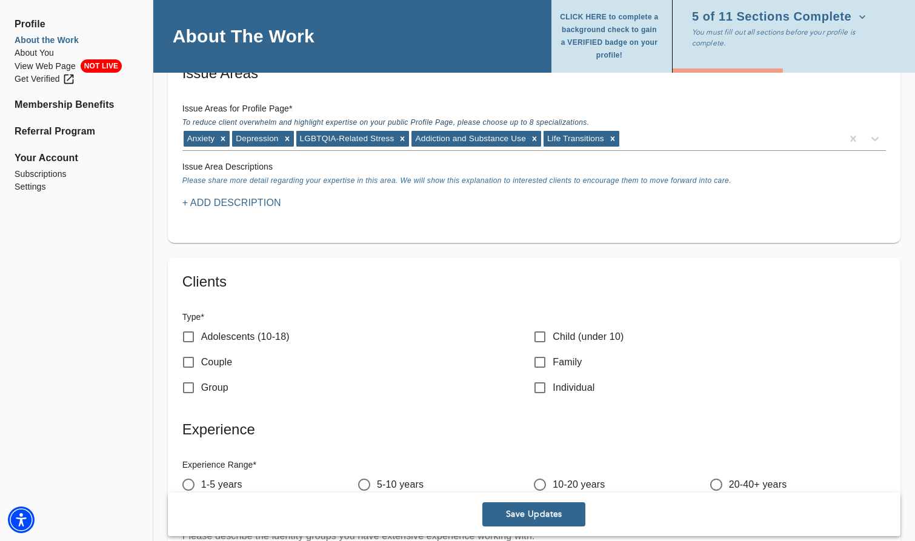
click at [555, 387] on p "Individual" at bounding box center [573, 387] width 42 height 15
click at [552, 387] on input "Individual" at bounding box center [539, 387] width 25 height 25
checkbox input "true"
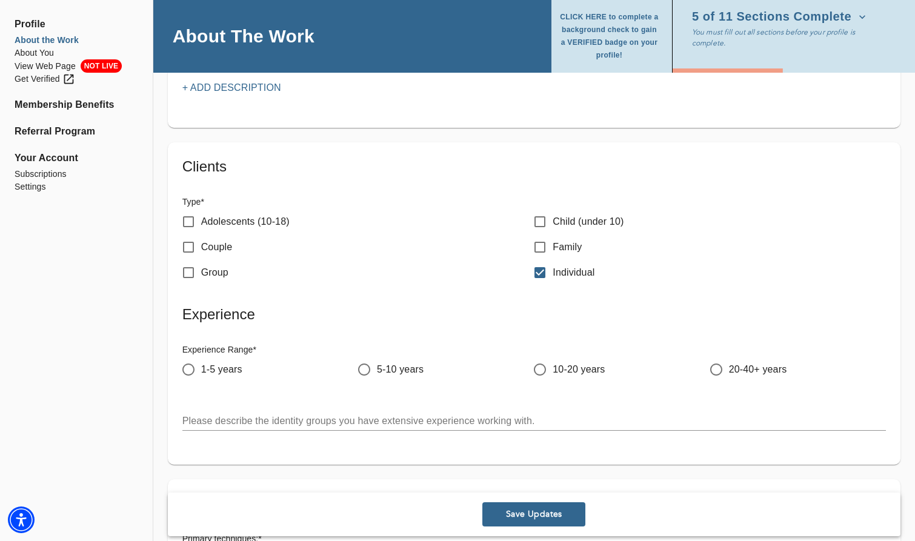
scroll to position [1211, 0]
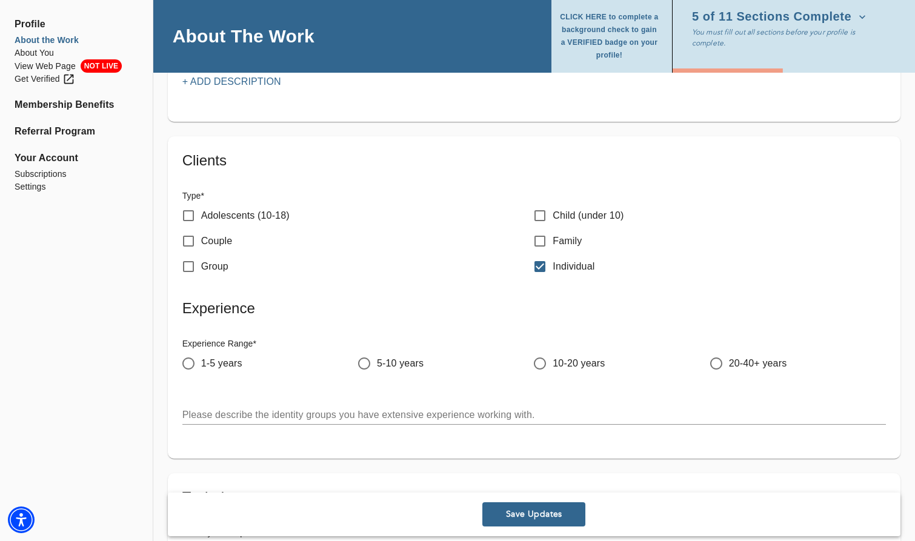
click at [235, 360] on span "1-5 years" at bounding box center [221, 363] width 41 height 15
click at [201, 360] on input "1-5 years" at bounding box center [188, 363] width 25 height 25
radio input "true"
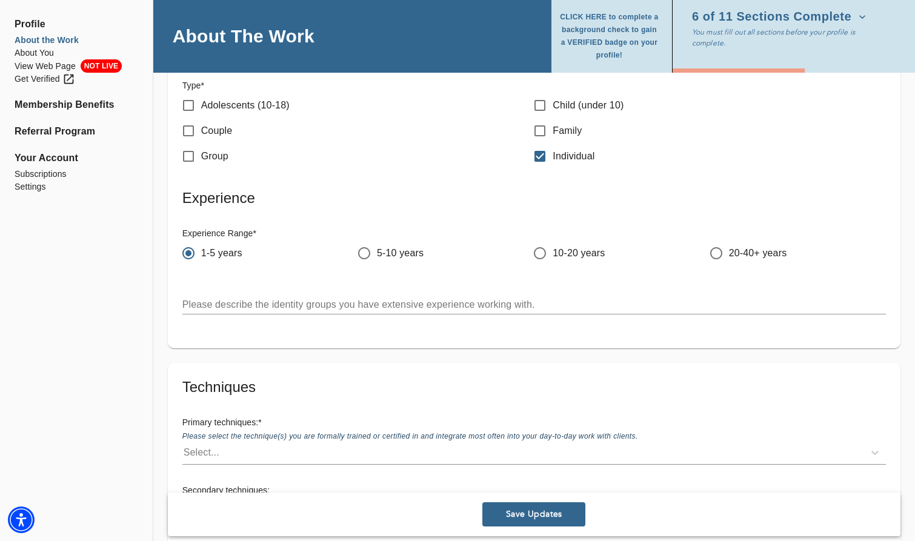
scroll to position [1333, 0]
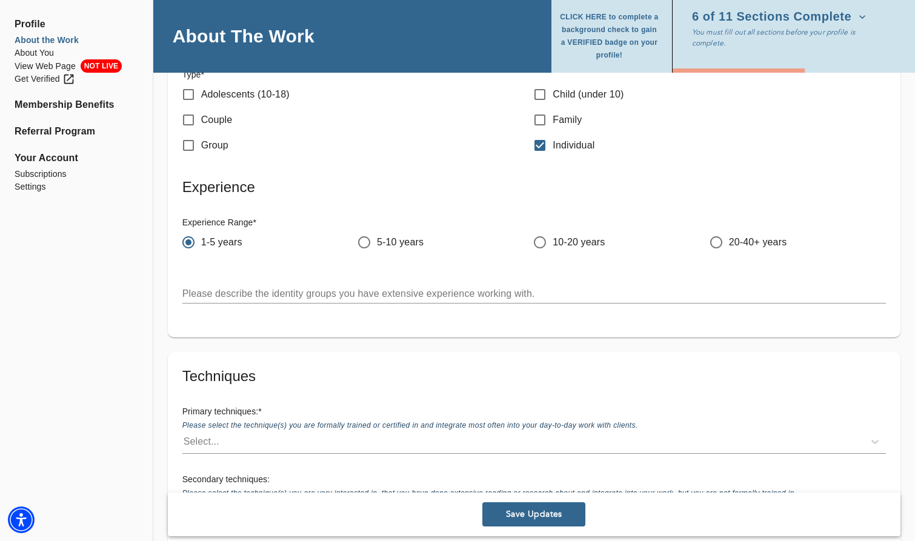
click at [268, 299] on div "x" at bounding box center [533, 293] width 703 height 19
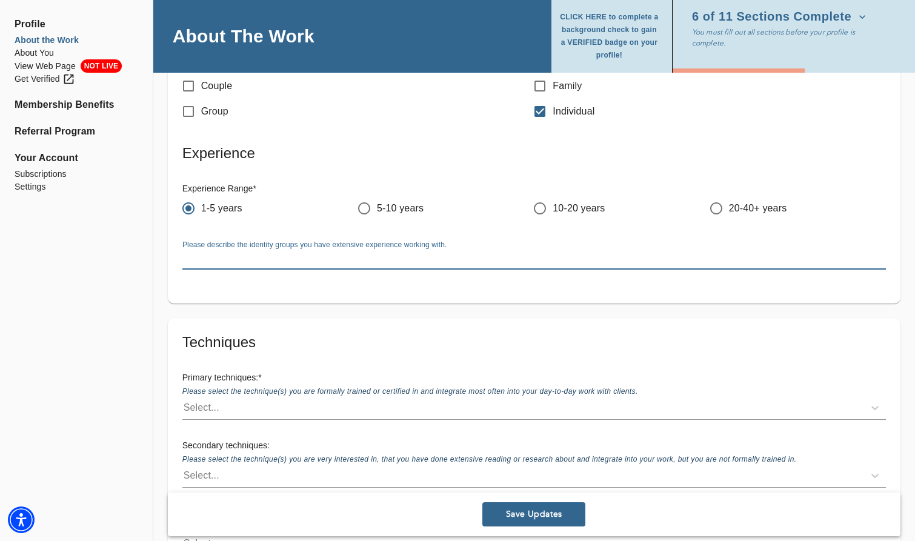
scroll to position [1514, 0]
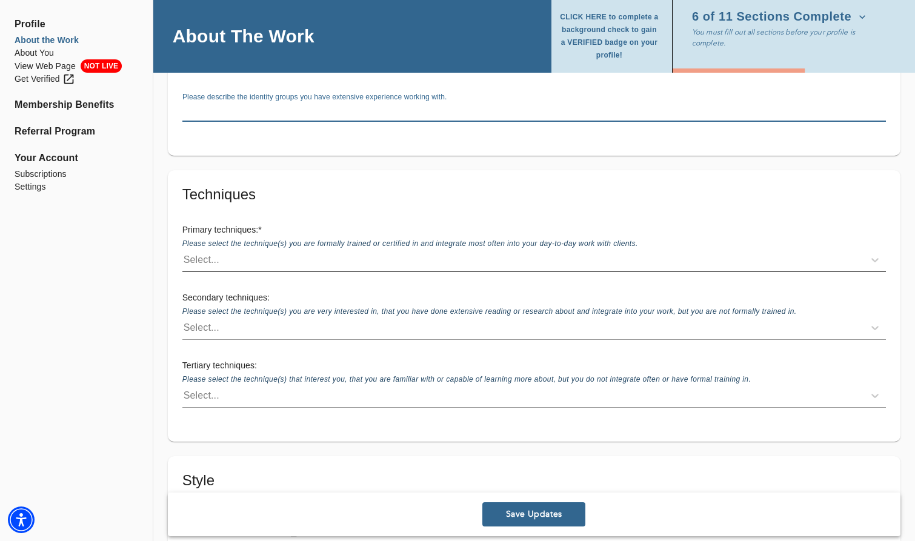
click at [230, 264] on div "Select..." at bounding box center [522, 259] width 681 height 19
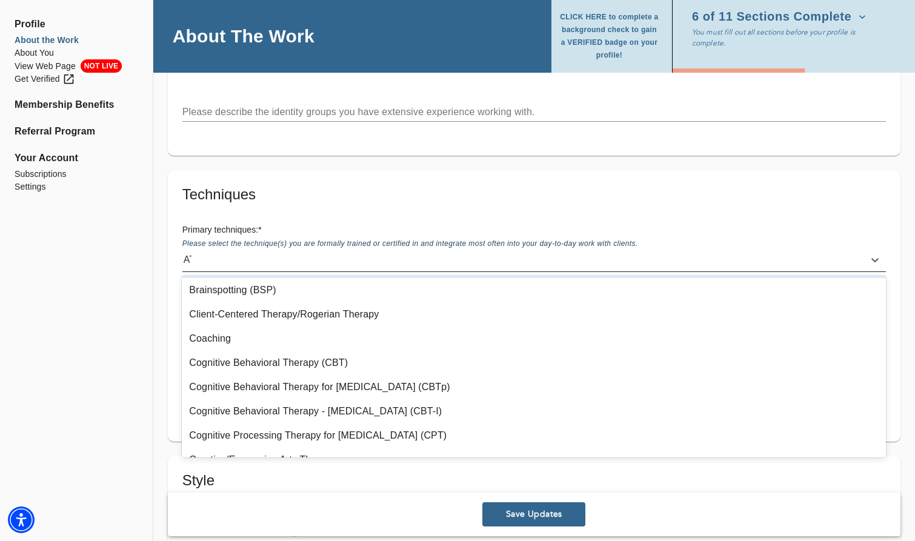
scroll to position [0, 0]
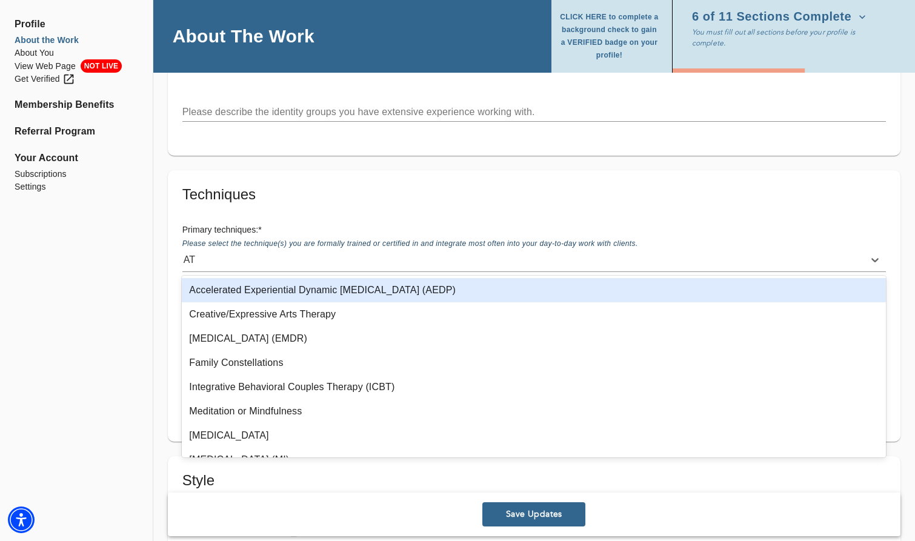
type input "A"
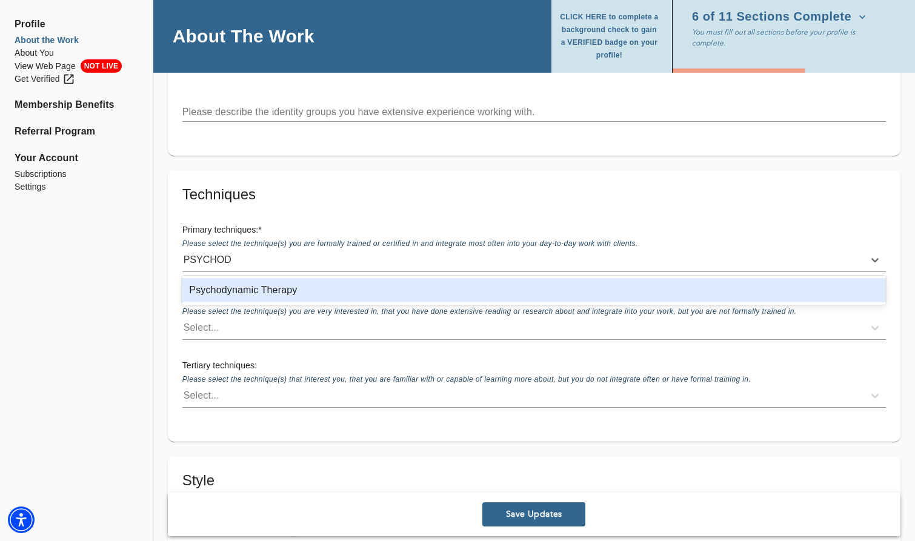
type input "PSYCHODY"
click at [263, 287] on div "Psychodynamic Therapy" at bounding box center [534, 290] width 704 height 24
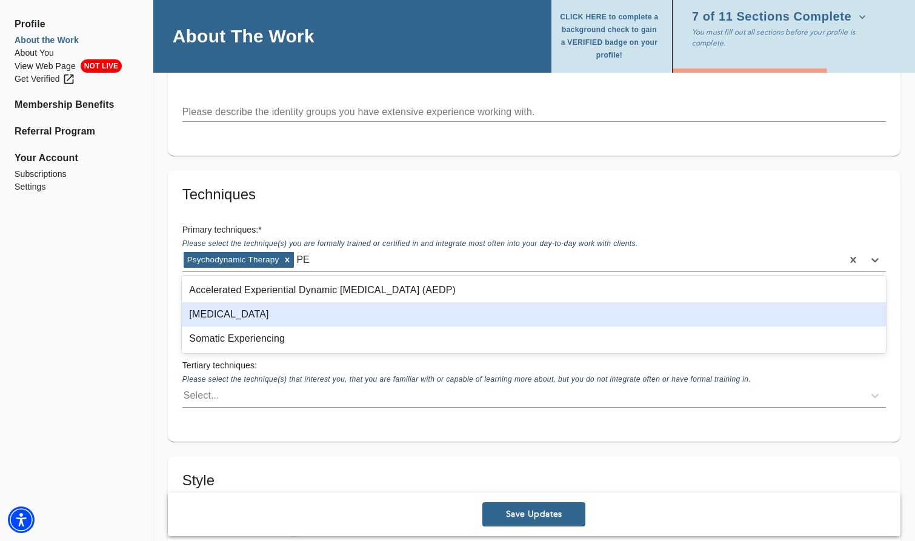
type input "P"
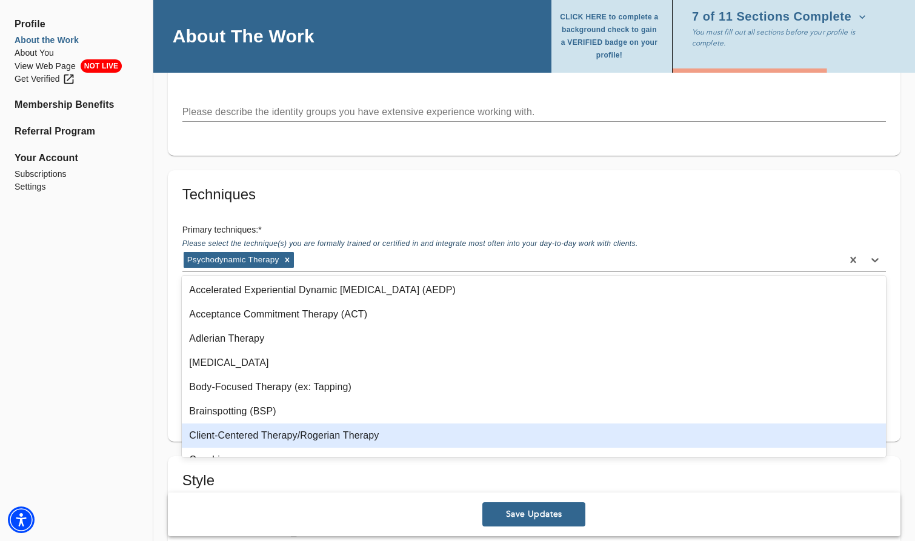
click at [330, 432] on div "Client-Centered Therapy/Rogerian Therapy" at bounding box center [534, 435] width 704 height 24
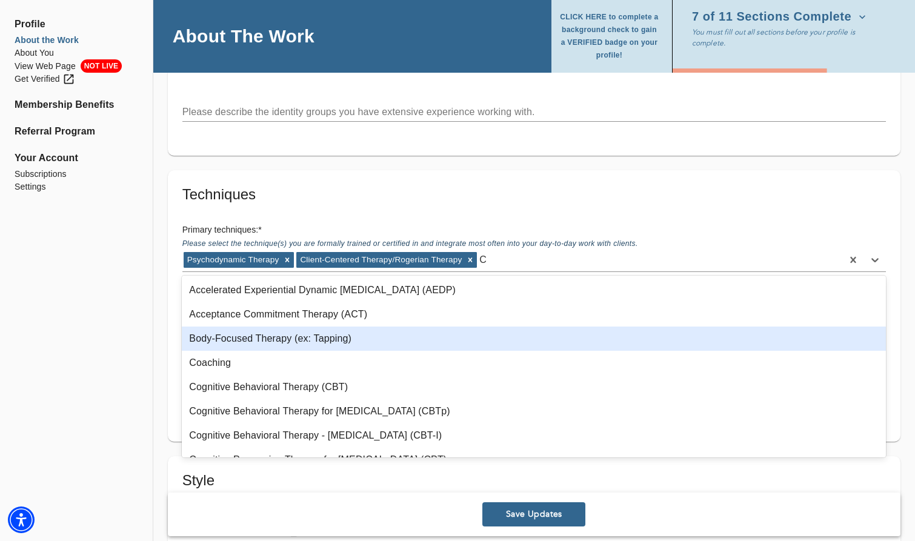
type input "CB"
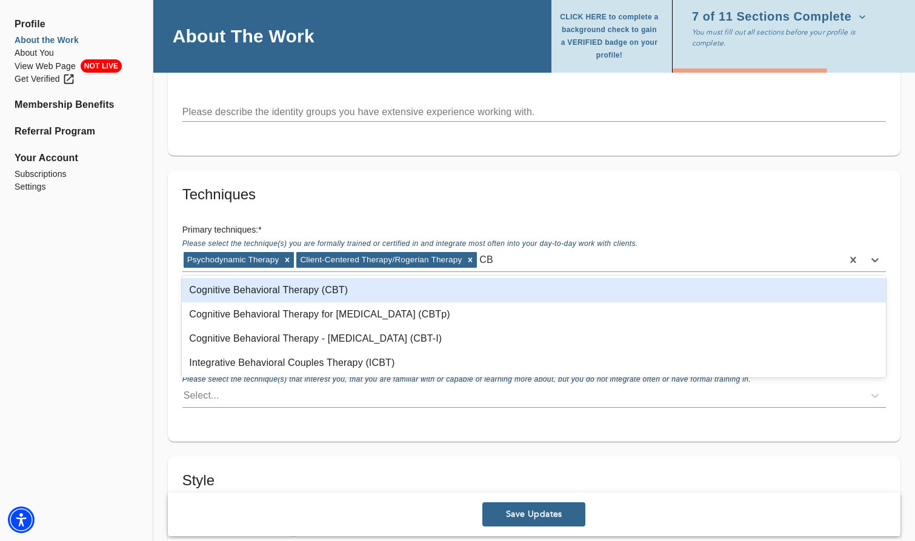
click at [307, 288] on div "Cognitive Behavioral Therapy (CBT)" at bounding box center [534, 290] width 704 height 24
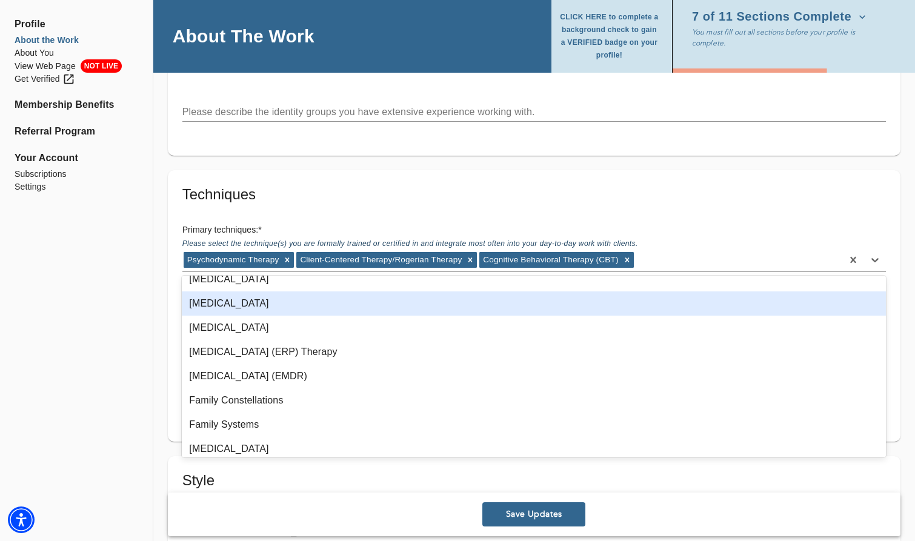
scroll to position [303, 0]
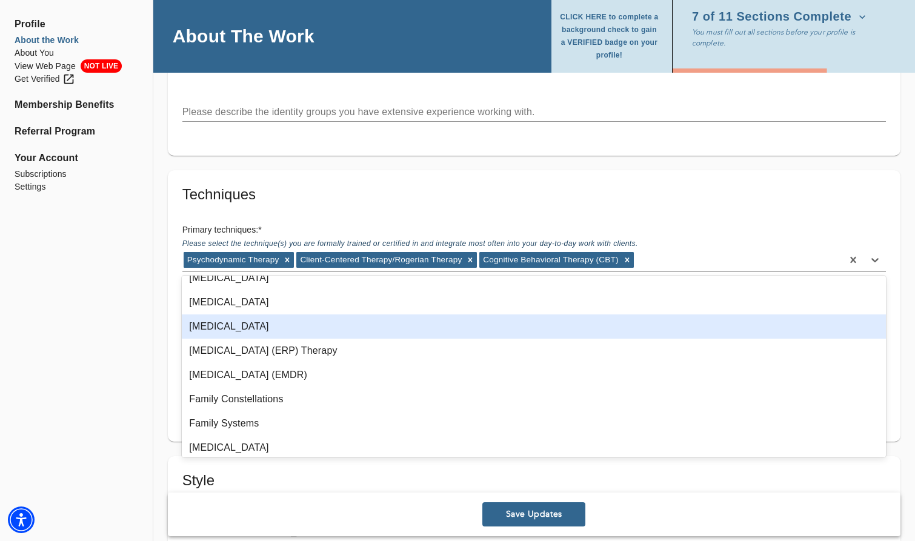
click at [350, 334] on div "[MEDICAL_DATA]" at bounding box center [534, 326] width 704 height 24
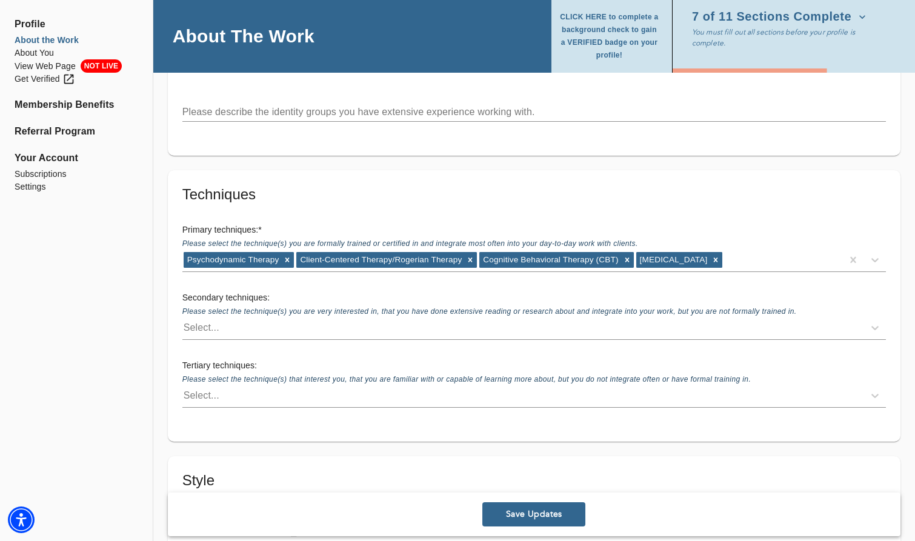
click at [276, 329] on div "Select..." at bounding box center [522, 327] width 681 height 19
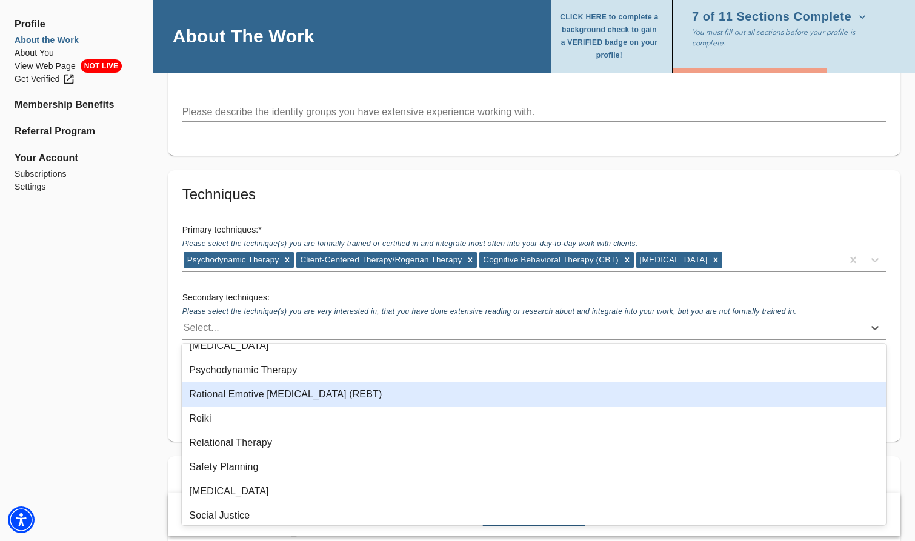
scroll to position [969, 0]
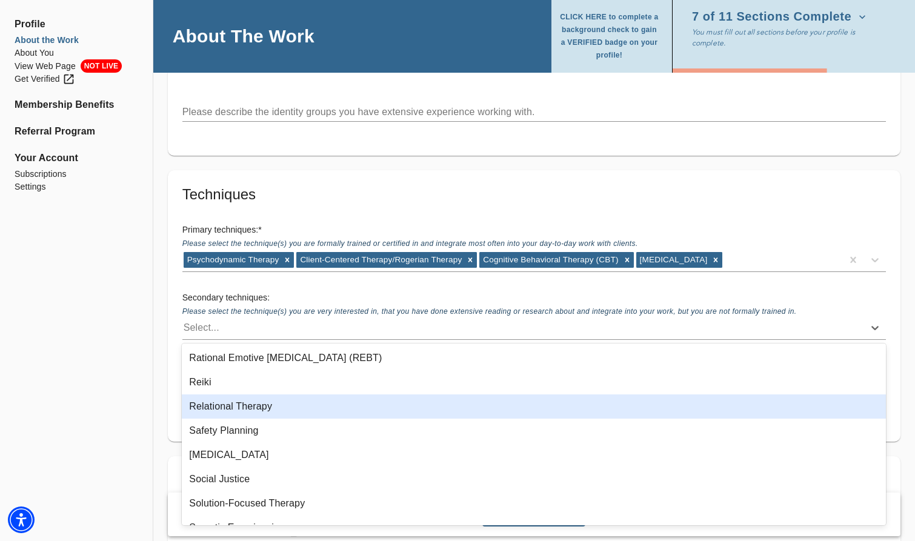
click at [343, 409] on div "Relational Therapy" at bounding box center [534, 406] width 704 height 24
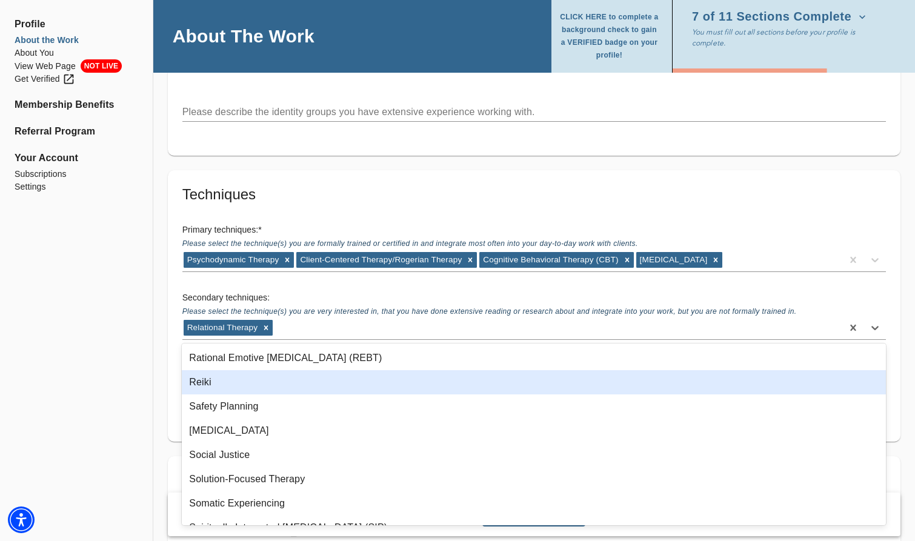
scroll to position [1083, 0]
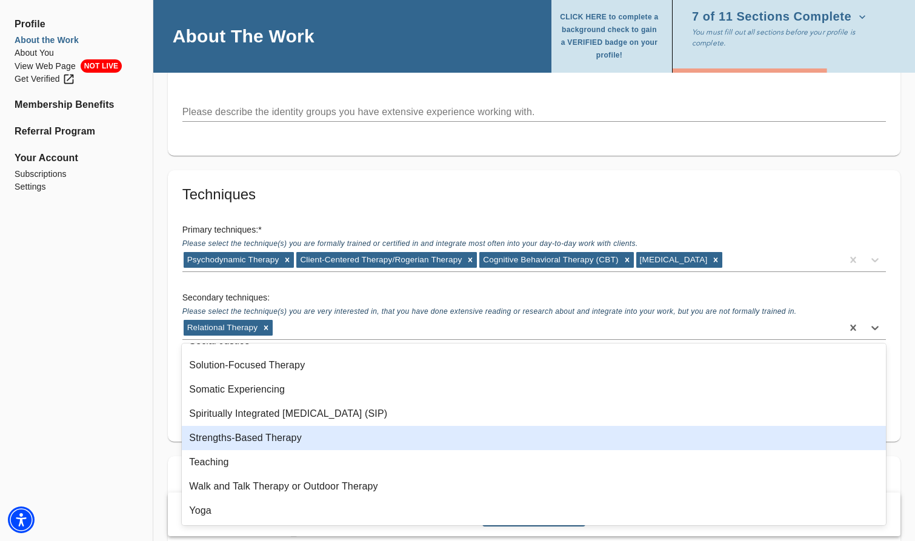
click at [321, 445] on div "Strengths-Based Therapy" at bounding box center [534, 438] width 704 height 24
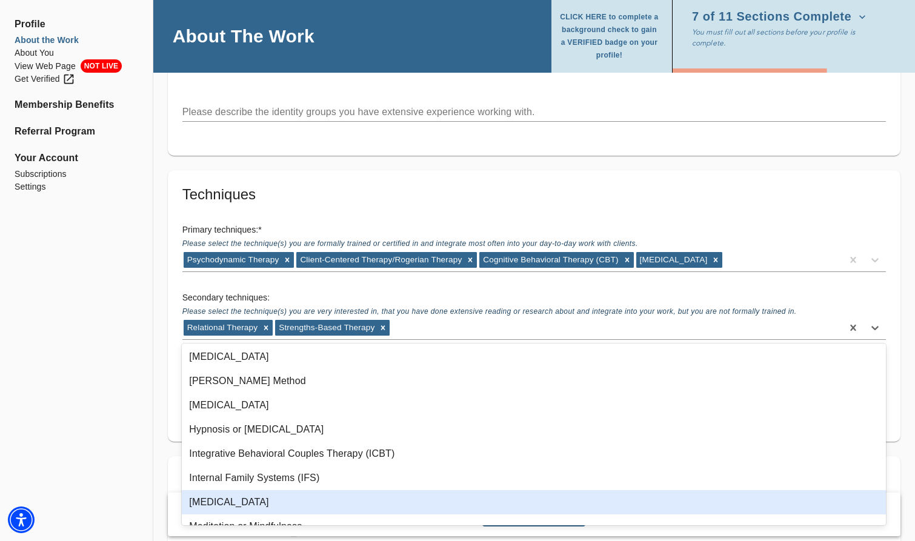
scroll to position [514, 0]
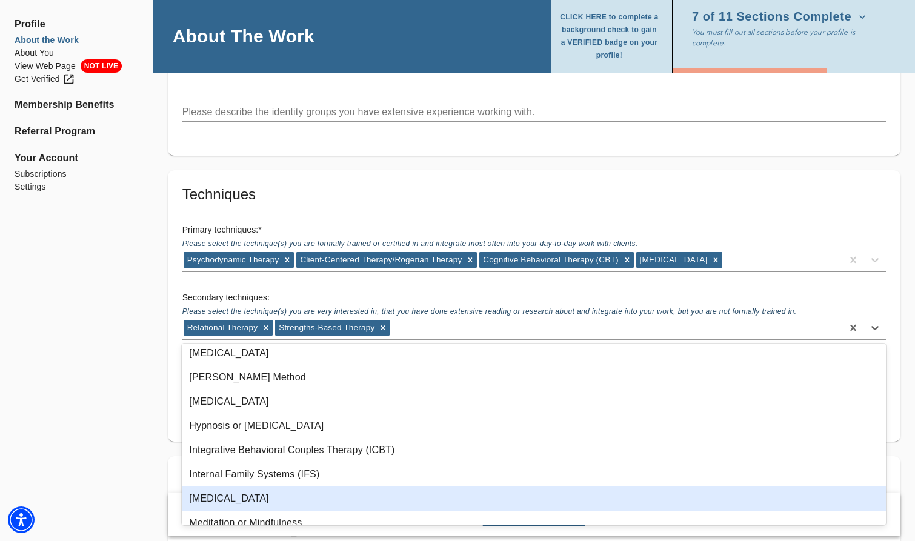
click at [316, 483] on div "Internal Family Systems (IFS)" at bounding box center [534, 474] width 704 height 24
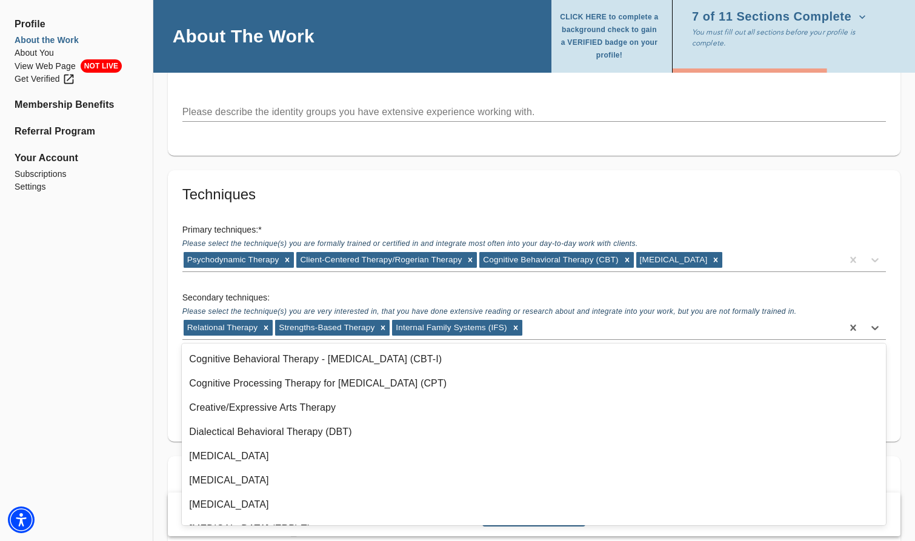
scroll to position [242, 0]
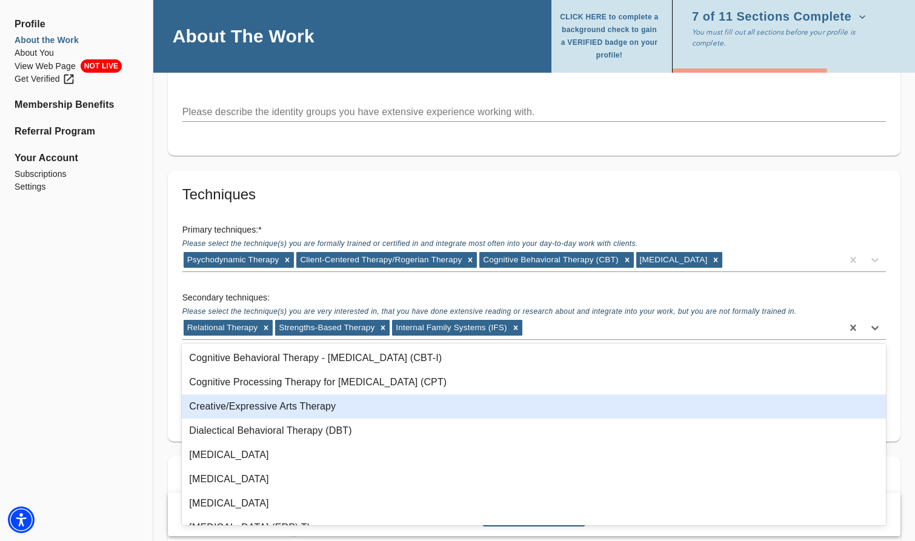
click at [300, 413] on div "Creative/Expressive Arts Therapy" at bounding box center [534, 406] width 704 height 24
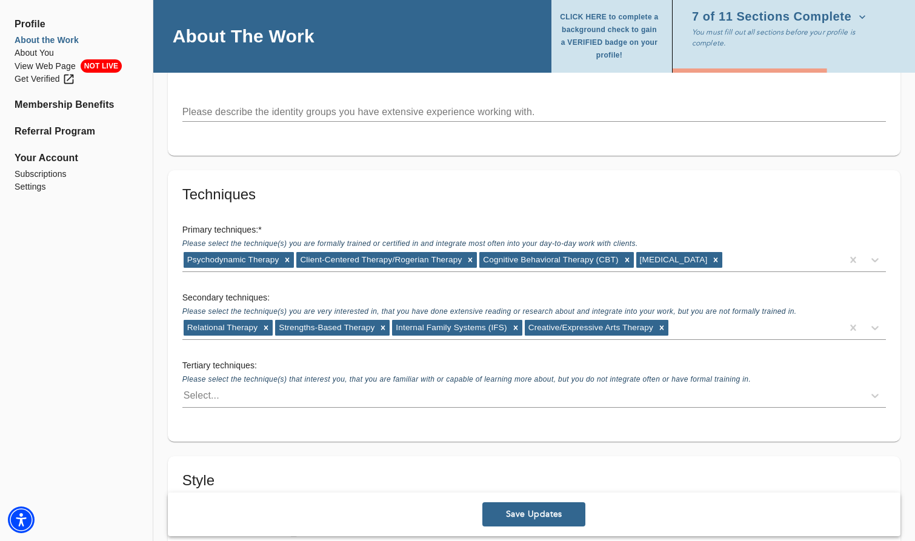
click at [792, 241] on div "Primary techniques: * Please select the technique(s) you are formally trained o…" at bounding box center [534, 248] width 723 height 68
click at [711, 256] on icon at bounding box center [715, 260] width 8 height 8
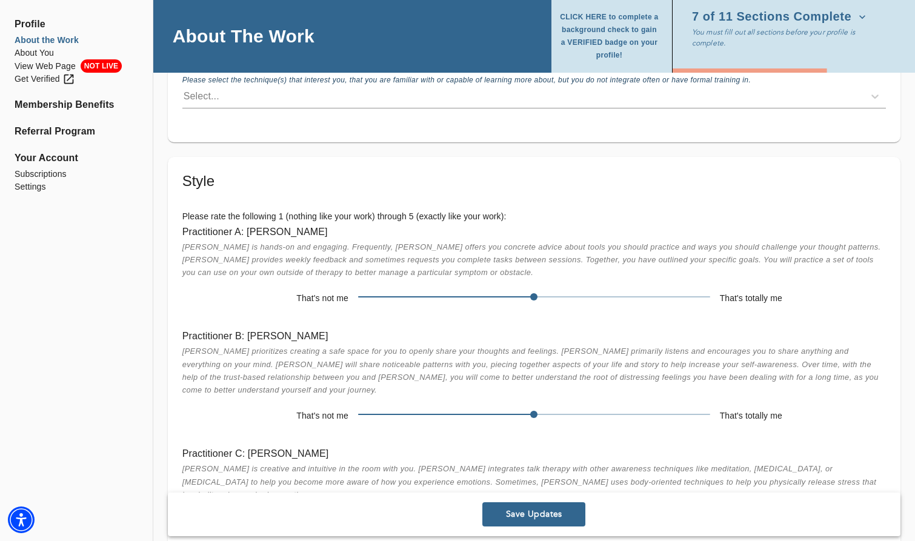
scroll to position [1817, 0]
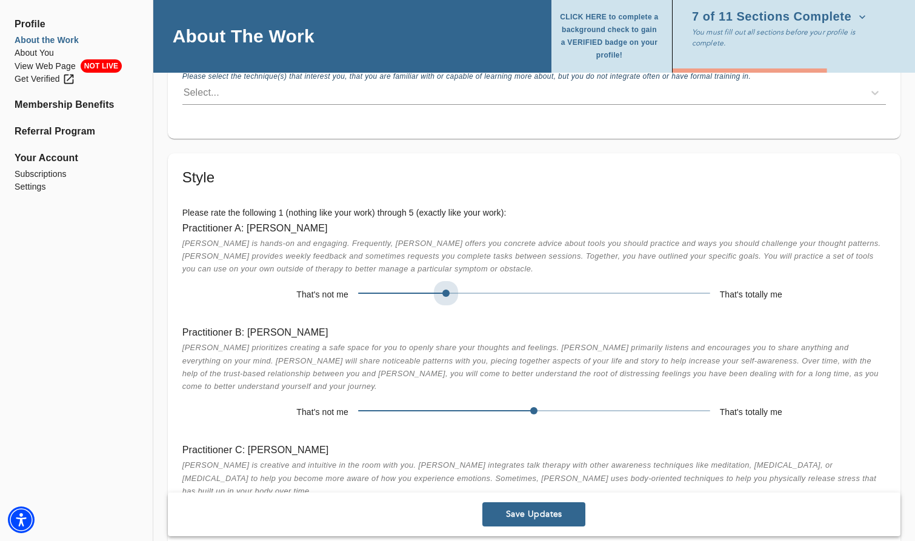
drag, startPoint x: 537, startPoint y: 293, endPoint x: 417, endPoint y: 285, distance: 119.6
click at [417, 285] on span at bounding box center [534, 293] width 352 height 17
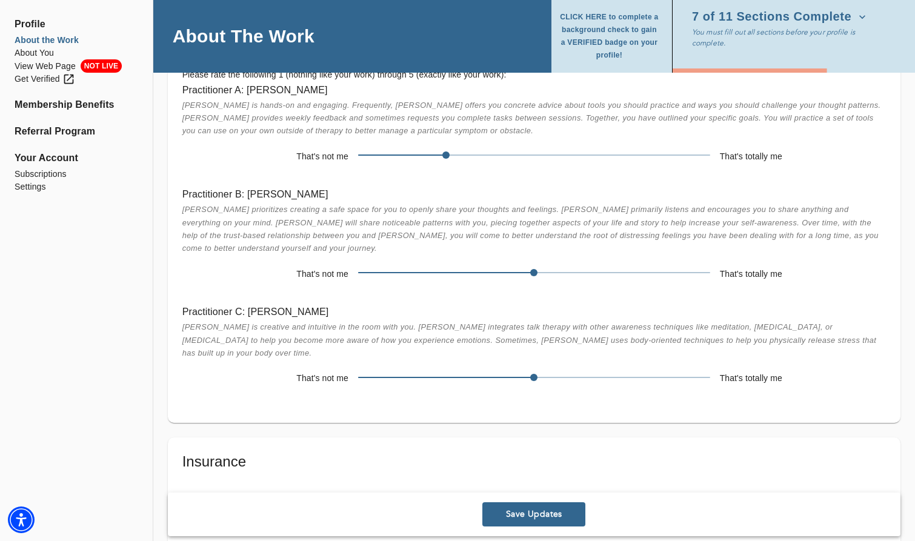
scroll to position [1878, 0]
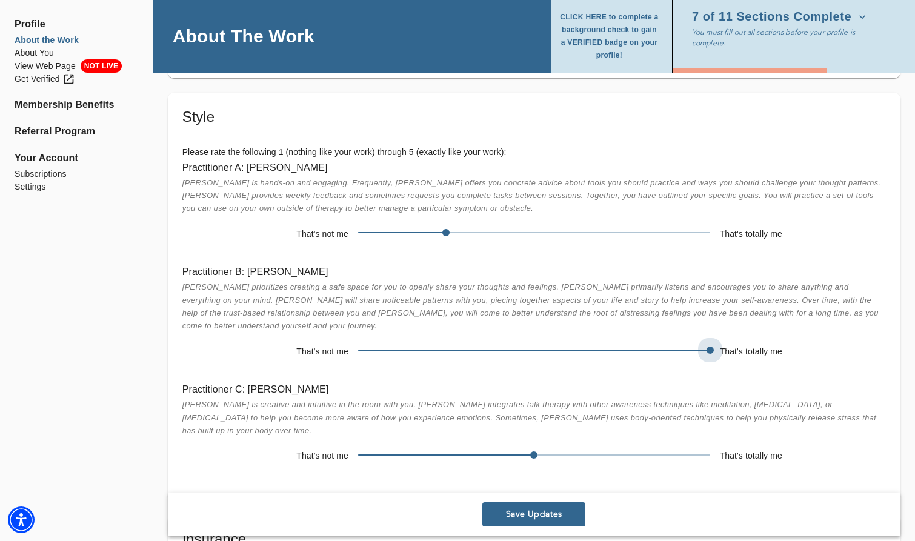
drag, startPoint x: 542, startPoint y: 339, endPoint x: 738, endPoint y: 327, distance: 196.6
click at [738, 327] on div "Practitioner B: [PERSON_NAME] prioritizes creating a safe space for you to open…" at bounding box center [534, 313] width 723 height 118
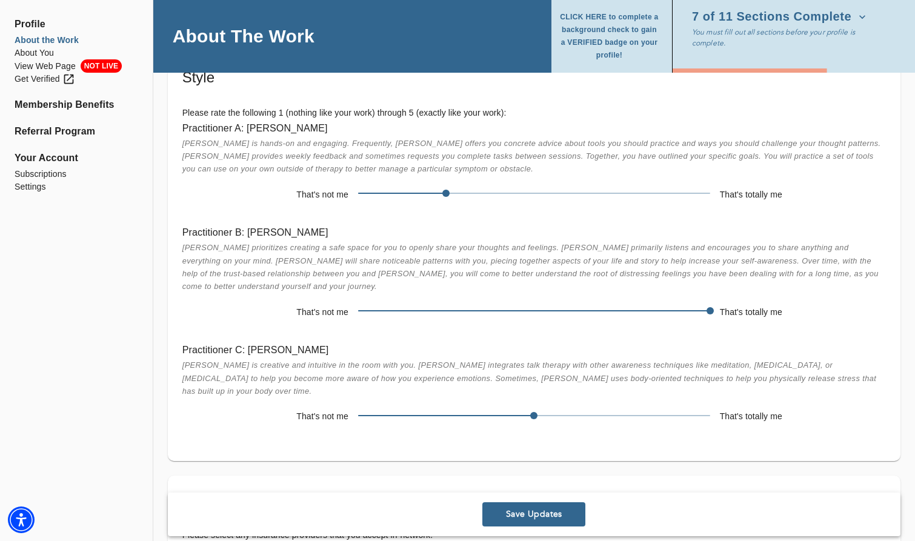
scroll to position [1938, 0]
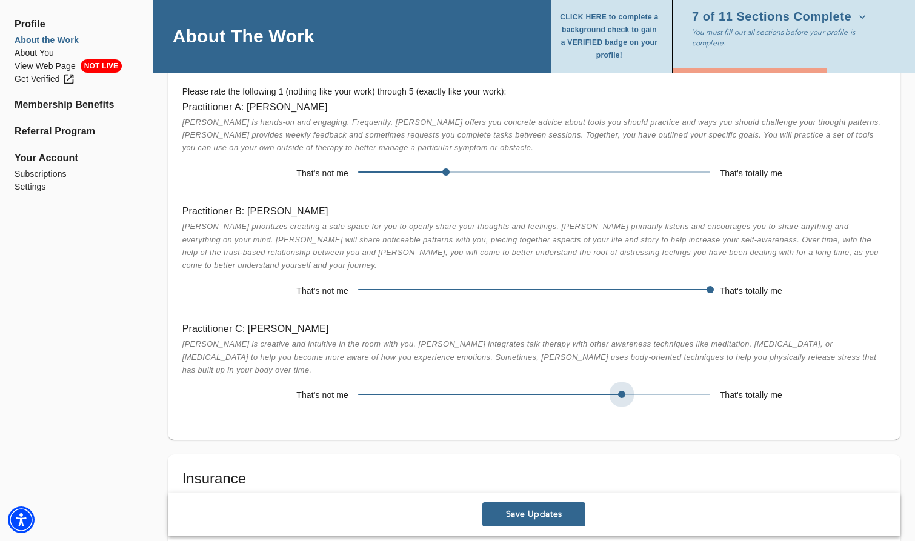
drag, startPoint x: 528, startPoint y: 369, endPoint x: 580, endPoint y: 373, distance: 51.6
click at [580, 386] on span at bounding box center [534, 394] width 352 height 17
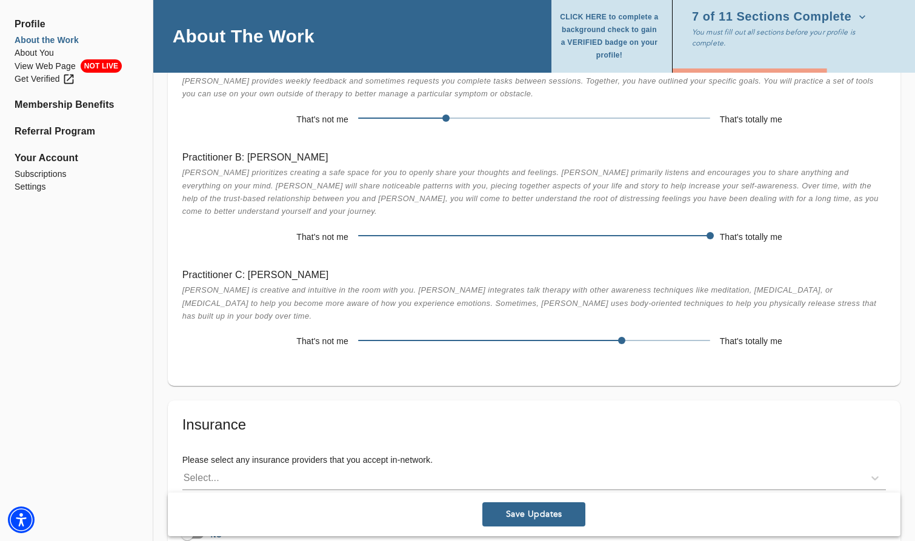
scroll to position [2120, 0]
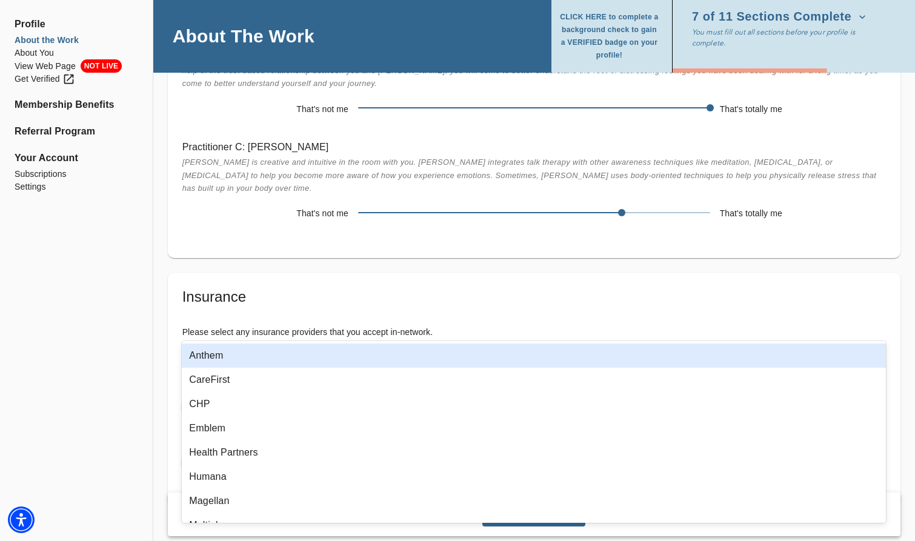
click at [448, 340] on div "Select..." at bounding box center [522, 349] width 681 height 19
click at [426, 350] on div "Anthem" at bounding box center [534, 355] width 704 height 24
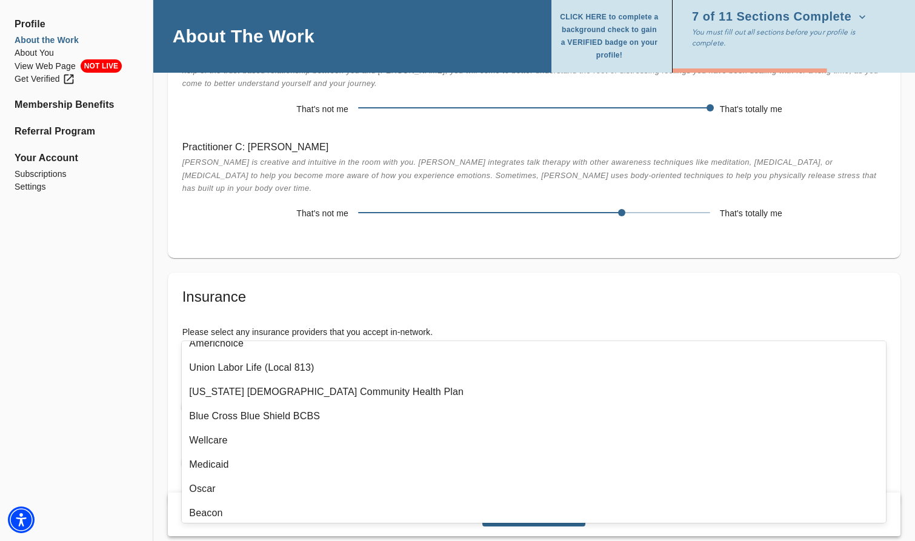
scroll to position [0, 0]
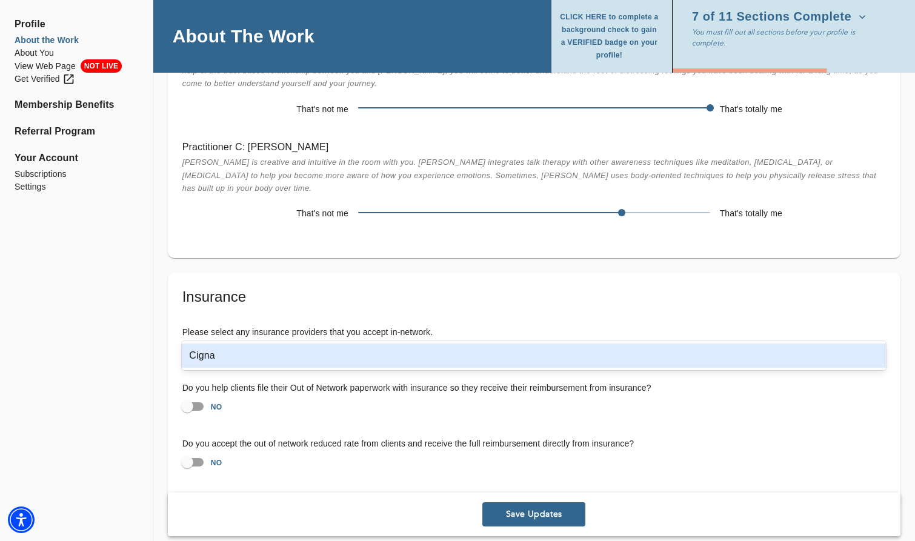
type input "CIG"
click at [351, 362] on div "Cigna" at bounding box center [534, 355] width 704 height 24
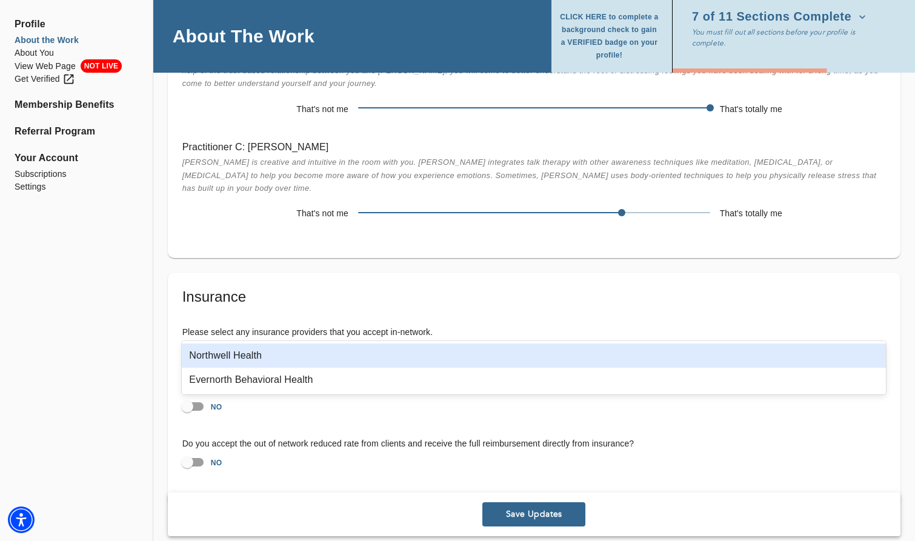
type input "NO"
type input "R"
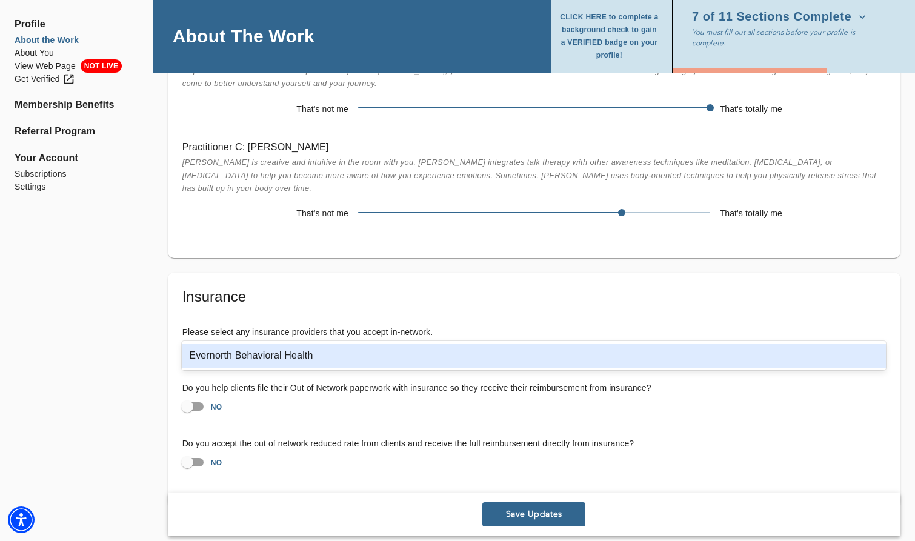
type input "EVER"
click at [385, 360] on div "Evernorth Behavioral Health" at bounding box center [534, 355] width 704 height 24
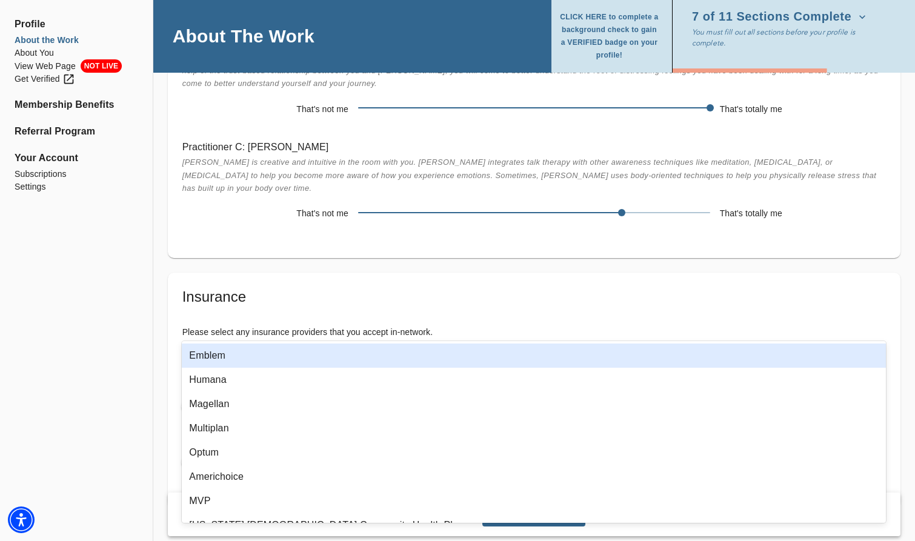
type input "MER"
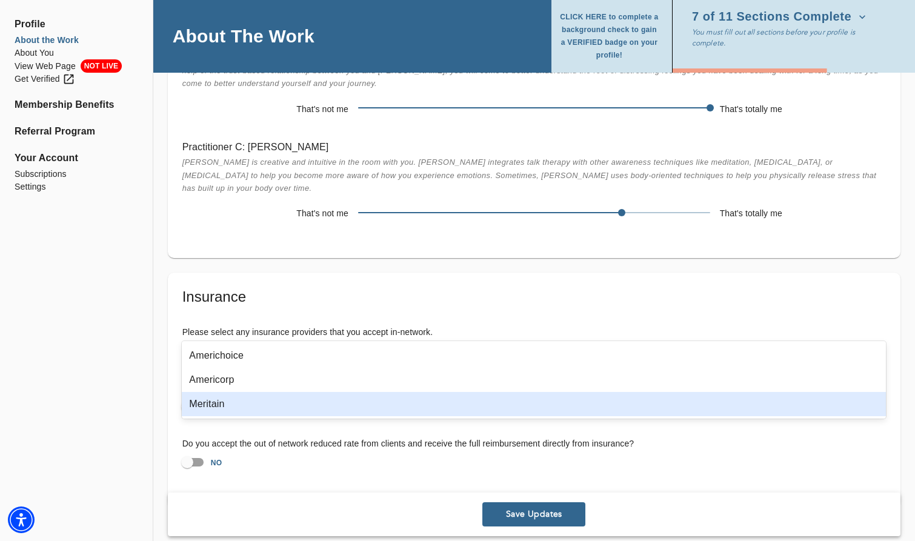
click at [383, 397] on div "Meritain" at bounding box center [534, 404] width 704 height 24
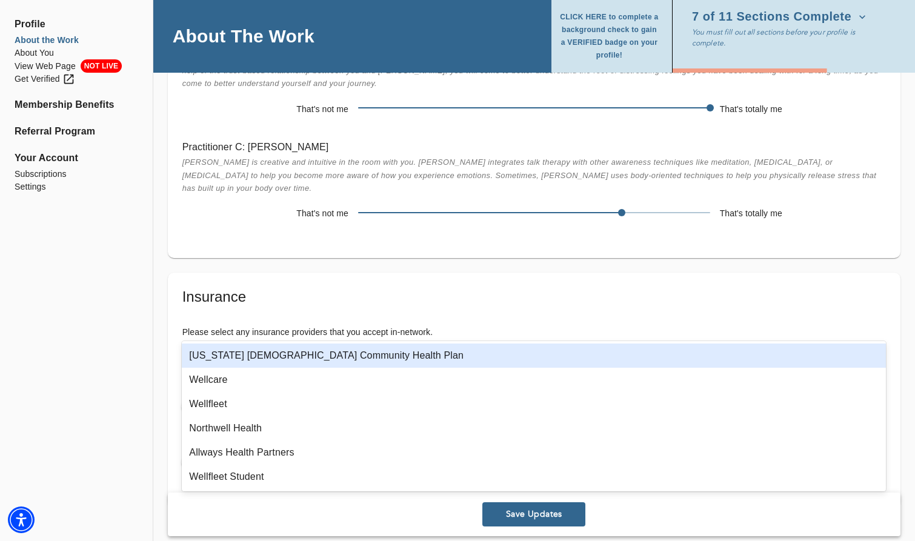
type input "WE"
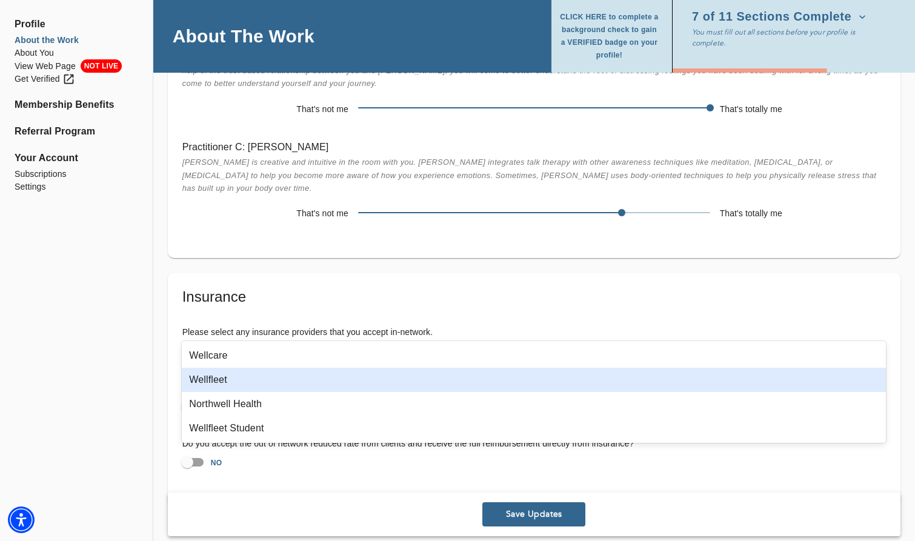
click at [460, 376] on div "Wellfleet" at bounding box center [534, 380] width 704 height 24
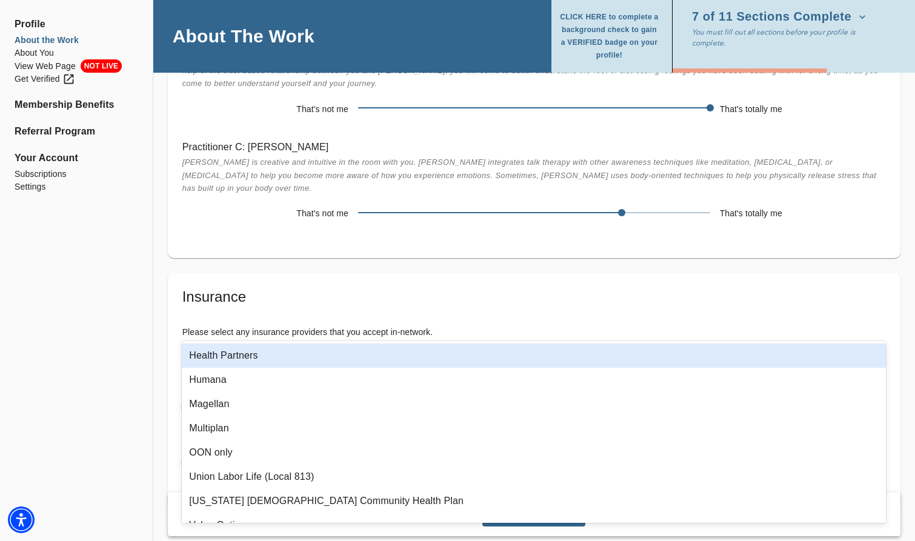
type input "NOR"
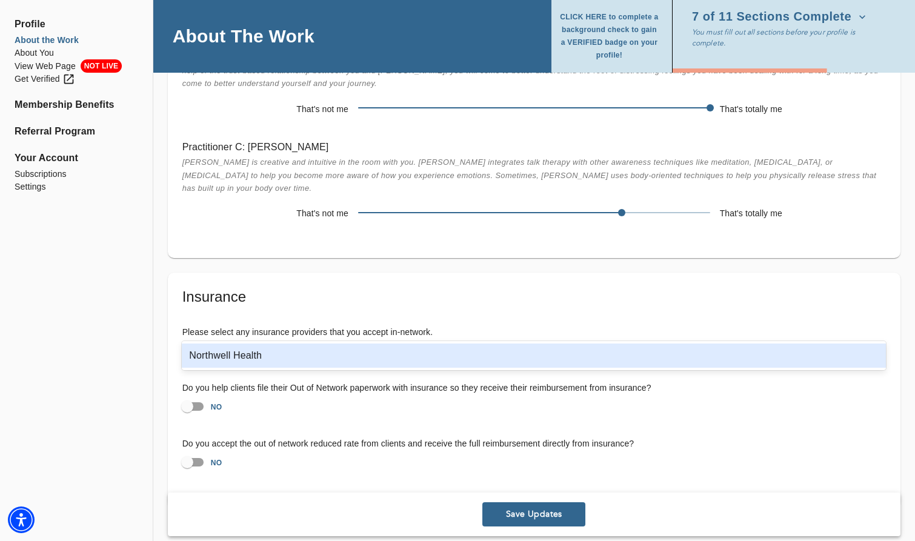
click at [450, 369] on div "Northwell Health" at bounding box center [534, 355] width 704 height 29
click at [459, 356] on div "Northwell Health" at bounding box center [534, 355] width 704 height 24
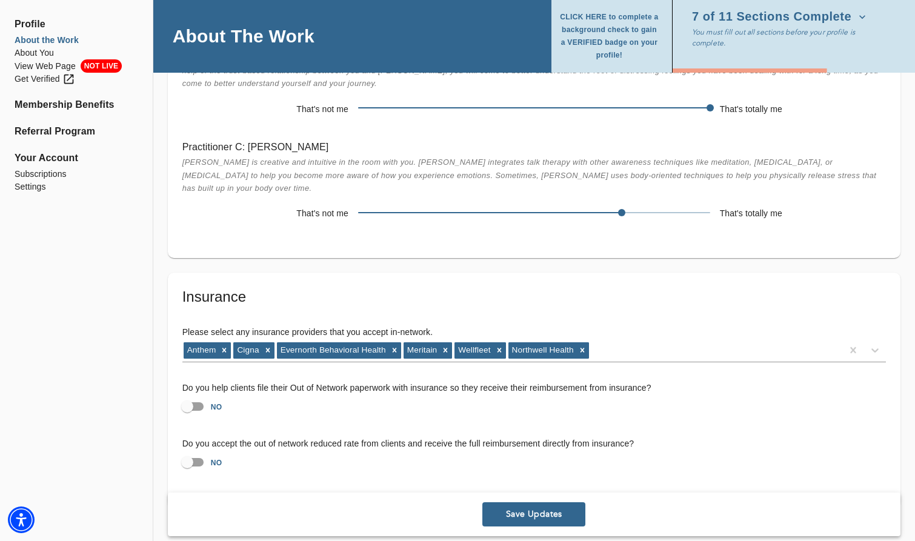
drag, startPoint x: 120, startPoint y: 398, endPoint x: 119, endPoint y: 406, distance: 8.6
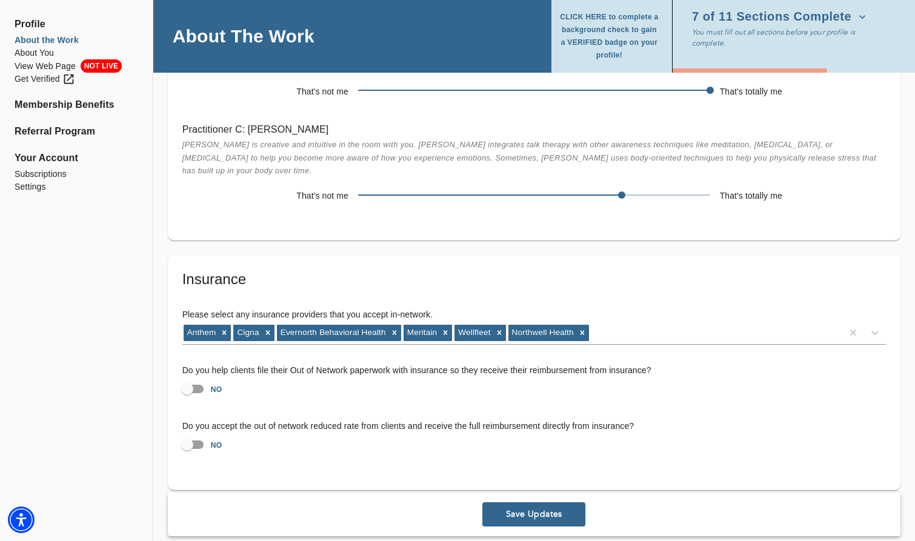
scroll to position [2138, 0]
click at [197, 377] on input "NO" at bounding box center [187, 388] width 69 height 23
checkbox input "true"
click at [200, 432] on input "NO" at bounding box center [187, 443] width 69 height 23
checkbox input "true"
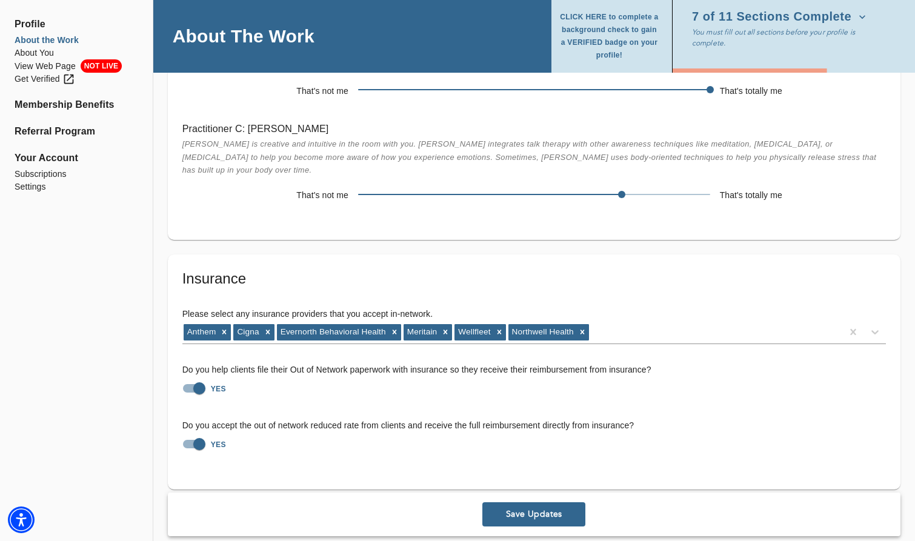
click at [513, 510] on button "Save Updates" at bounding box center [533, 514] width 103 height 24
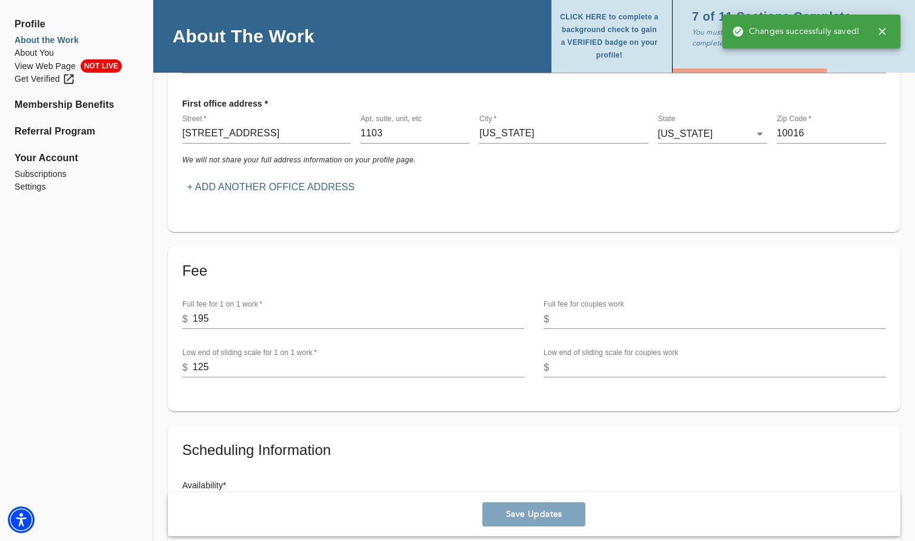
scroll to position [0, 0]
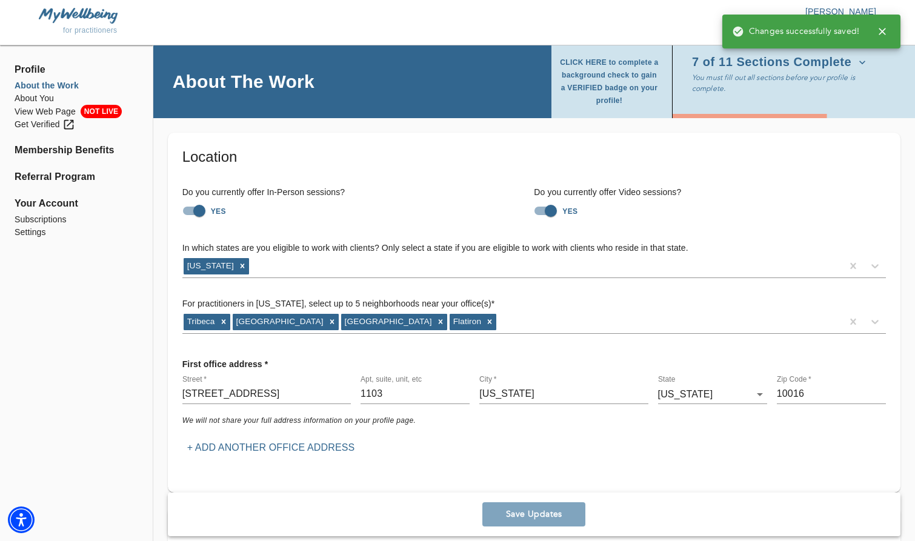
click at [858, 68] on span "7 of 11 Sections Complete" at bounding box center [779, 62] width 174 height 12
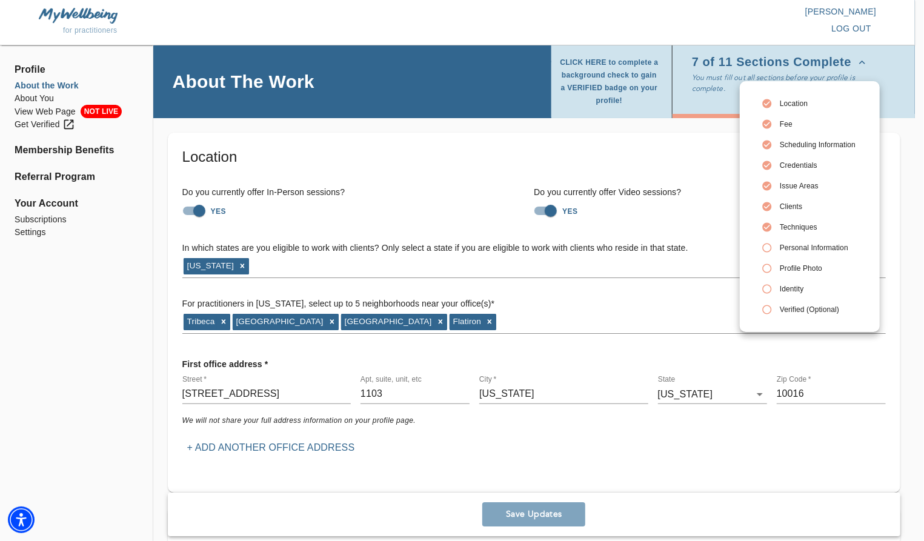
click at [817, 245] on span "Personal Information" at bounding box center [818, 247] width 76 height 11
click at [48, 100] on div at bounding box center [462, 270] width 924 height 541
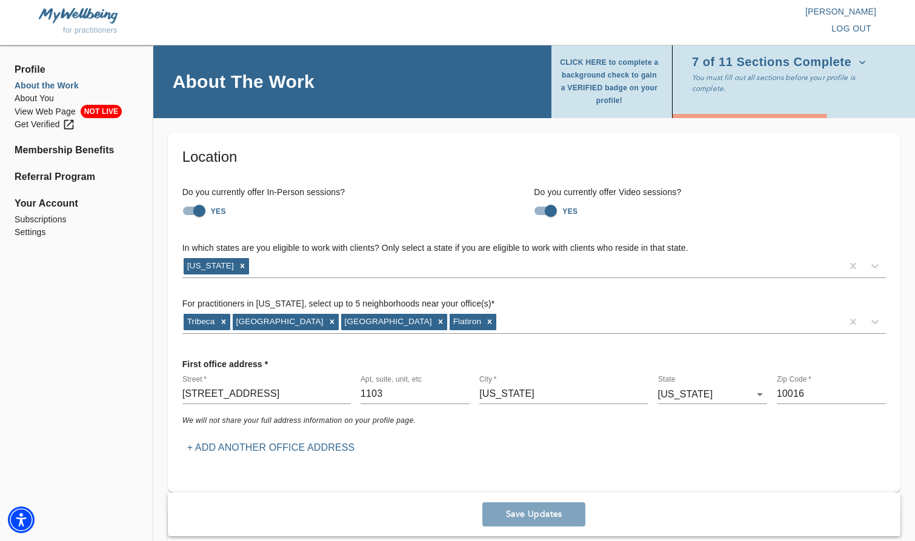
click at [45, 97] on li "About You" at bounding box center [77, 98] width 124 height 13
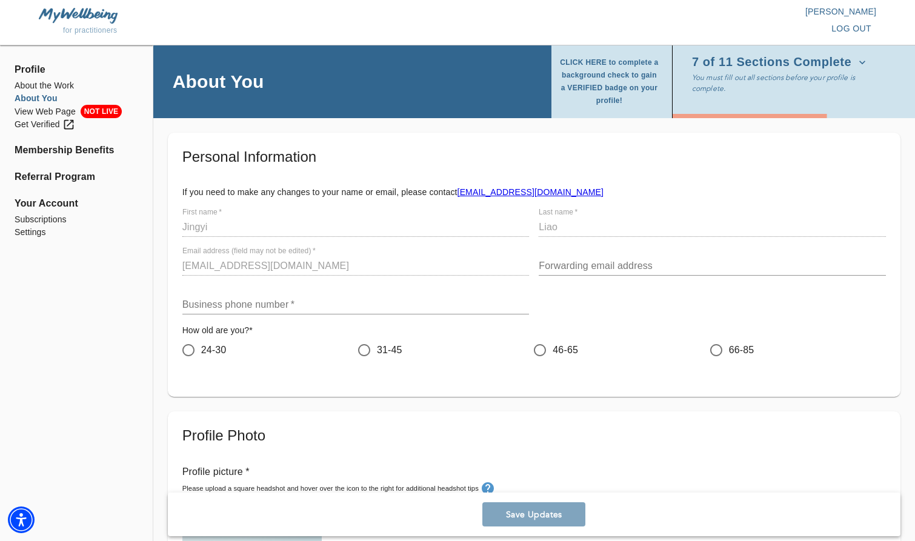
click at [322, 308] on input "text" at bounding box center [355, 304] width 347 height 19
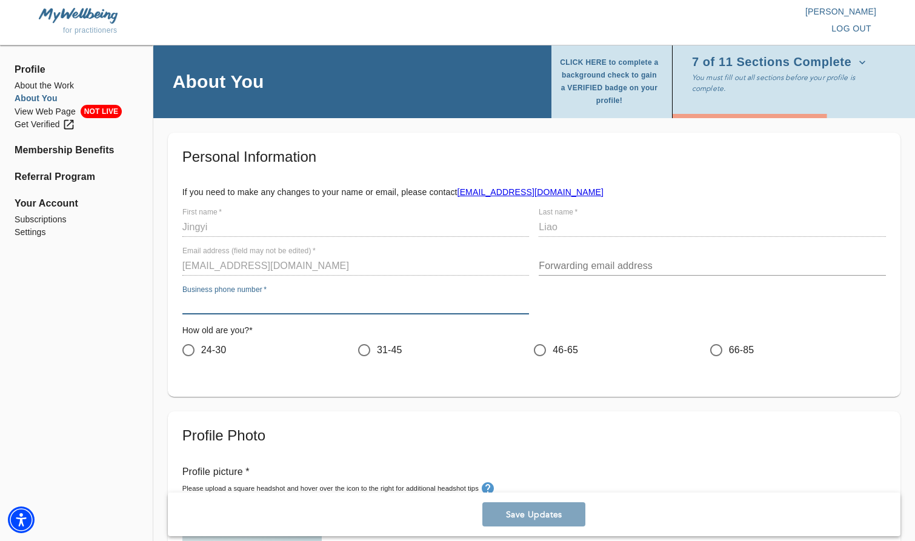
click at [569, 267] on input "text" at bounding box center [712, 265] width 347 height 19
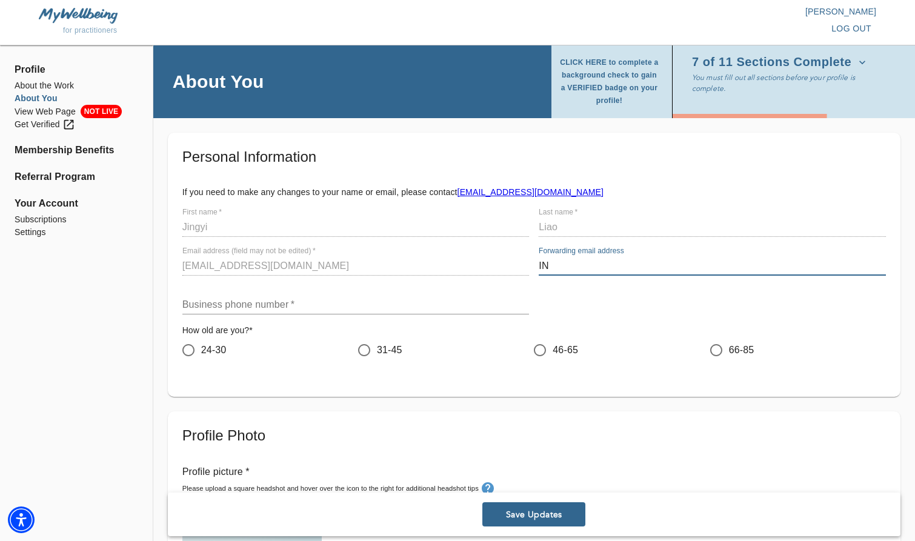
type input "I"
type input "[EMAIL_ADDRESS][DOMAIN_NAME]"
click at [448, 301] on input "text" at bounding box center [355, 304] width 347 height 19
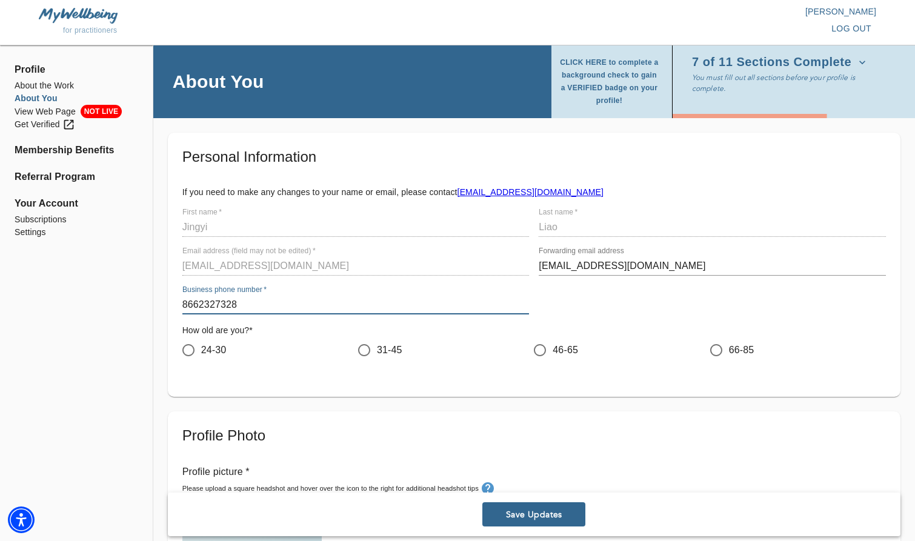
type input "8662327328"
click at [212, 351] on span "24-30" at bounding box center [213, 350] width 25 height 15
click at [201, 351] on input "24-30" at bounding box center [188, 349] width 25 height 25
radio input "true"
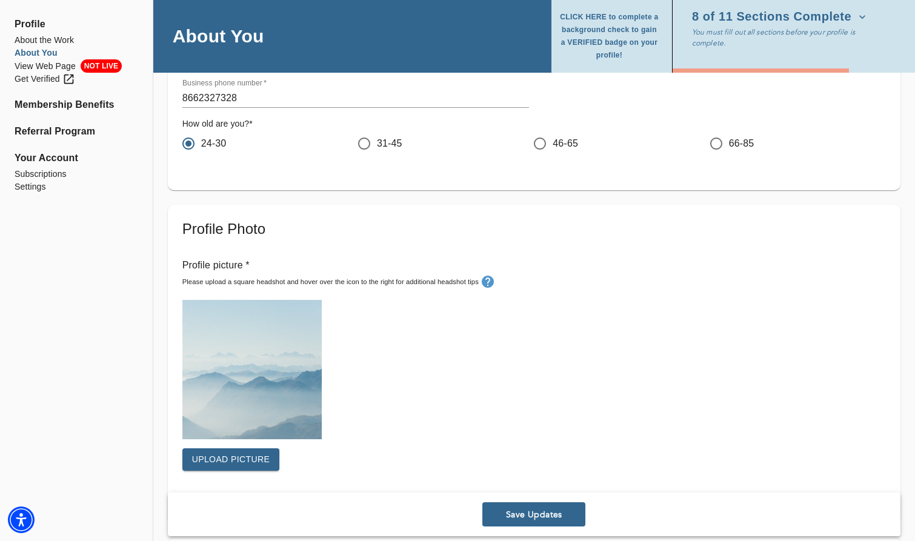
scroll to position [303, 0]
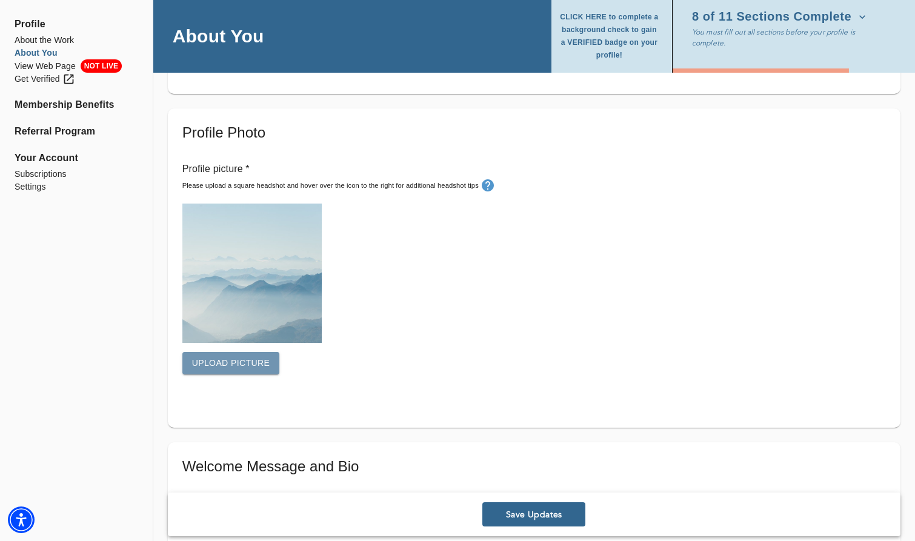
click at [267, 364] on button "Upload picture" at bounding box center [231, 363] width 98 height 22
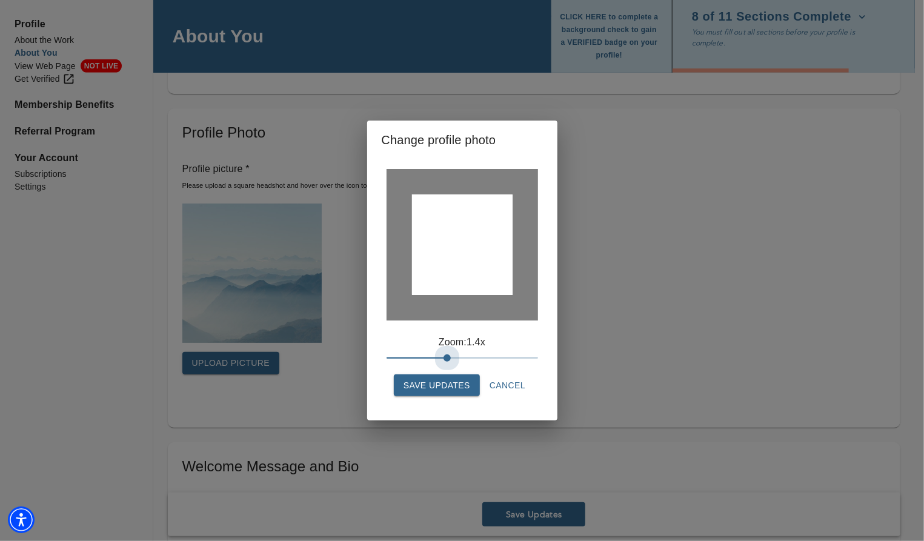
drag, startPoint x: 389, startPoint y: 354, endPoint x: 451, endPoint y: 343, distance: 62.7
click at [451, 343] on div "Zoom: 1.4x" at bounding box center [461, 352] width 151 height 35
drag, startPoint x: 466, startPoint y: 257, endPoint x: 465, endPoint y: 267, distance: 9.7
click at [465, 267] on div at bounding box center [461, 244] width 101 height 101
click at [462, 385] on span "Save Updates" at bounding box center [436, 385] width 67 height 15
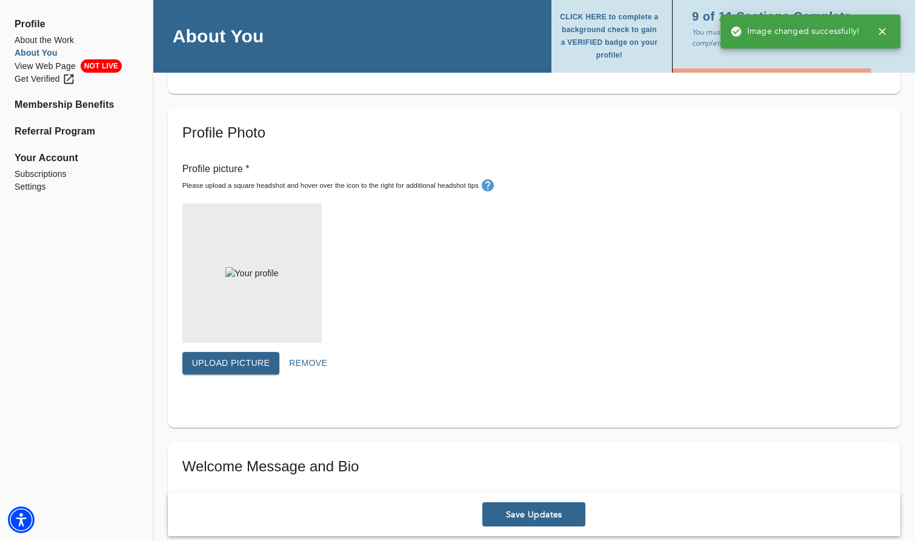
click at [292, 365] on span "Remove" at bounding box center [308, 363] width 38 height 15
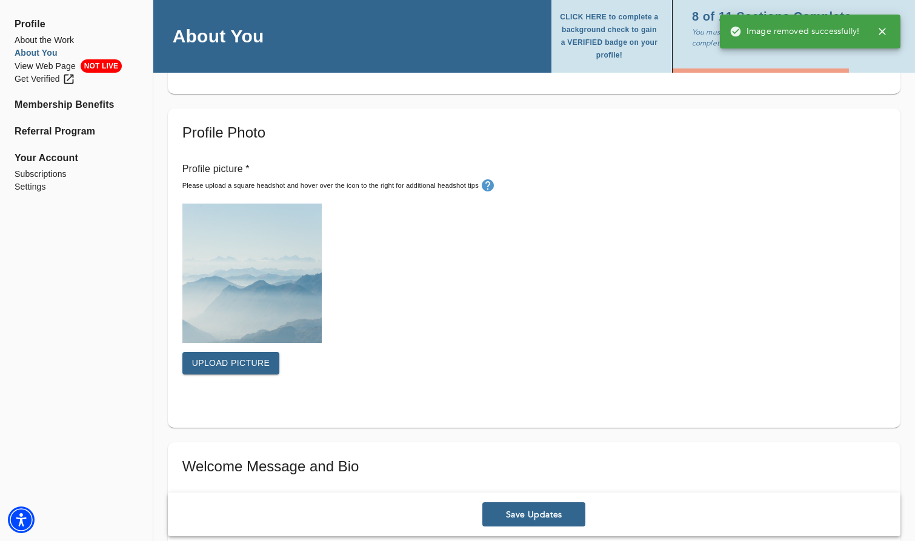
click at [262, 364] on span "Upload picture" at bounding box center [231, 363] width 78 height 15
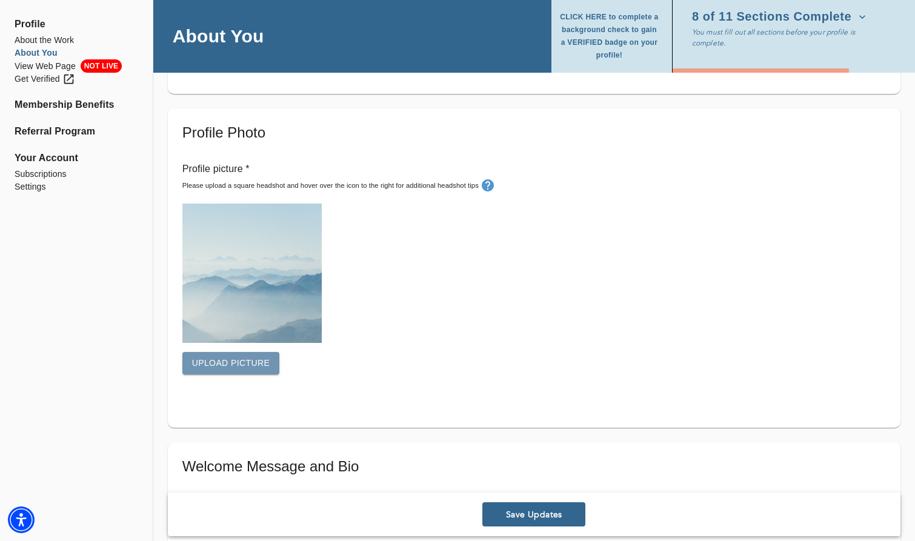
click at [241, 370] on span "Upload picture" at bounding box center [231, 363] width 78 height 15
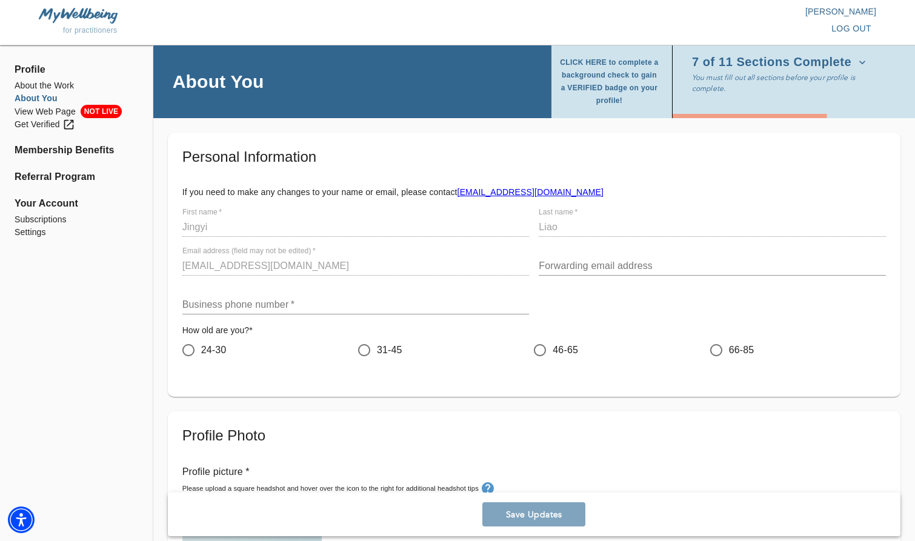
click at [227, 357] on div "24-30" at bounding box center [270, 349] width 176 height 25
click at [225, 353] on span "24-30" at bounding box center [213, 350] width 25 height 15
click at [201, 353] on input "24-30" at bounding box center [188, 349] width 25 height 25
radio input "true"
click at [277, 315] on div "Business phone number   *" at bounding box center [355, 299] width 357 height 39
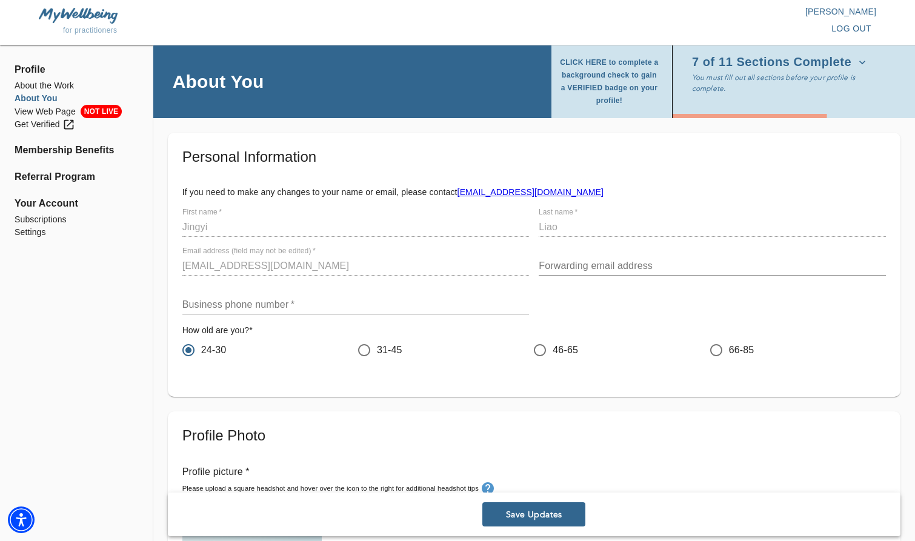
click at [287, 310] on input "text" at bounding box center [355, 304] width 347 height 19
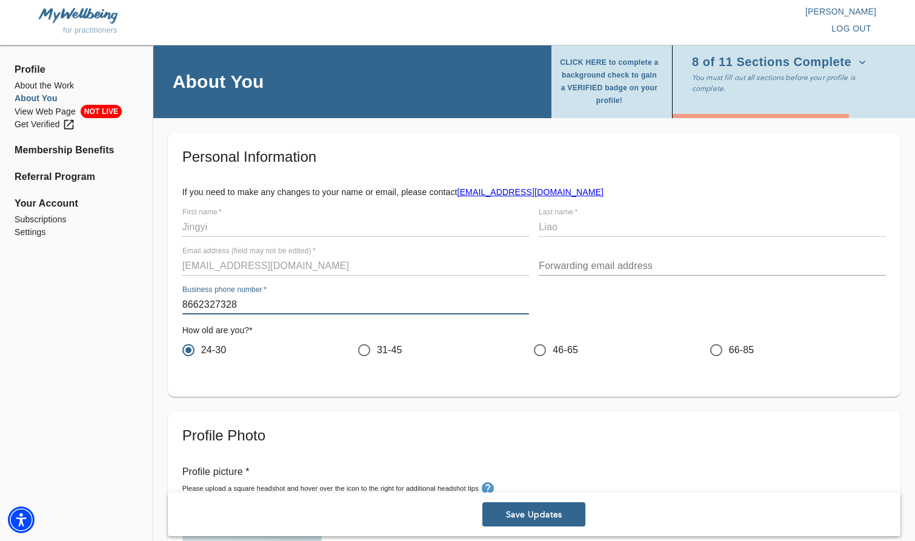
type input "8662327328"
click at [590, 260] on input "text" at bounding box center [712, 265] width 347 height 19
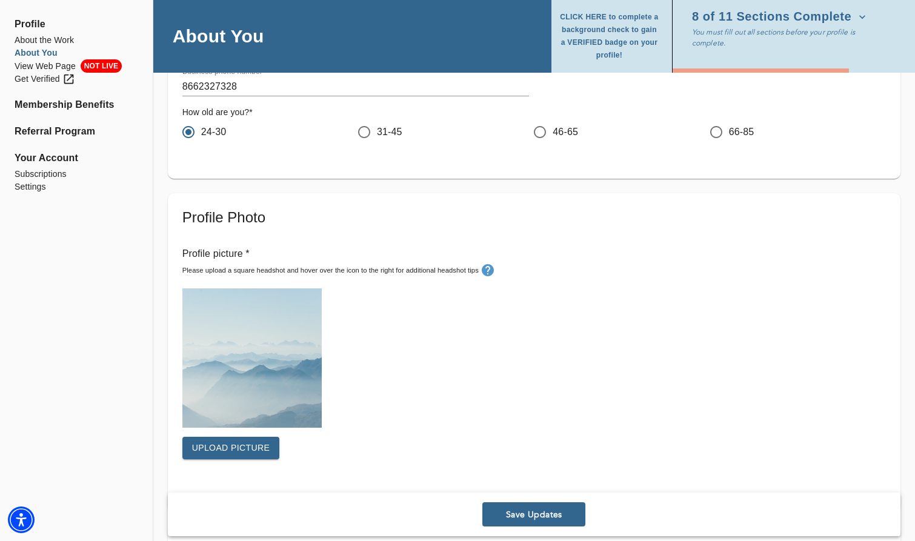
scroll to position [303, 0]
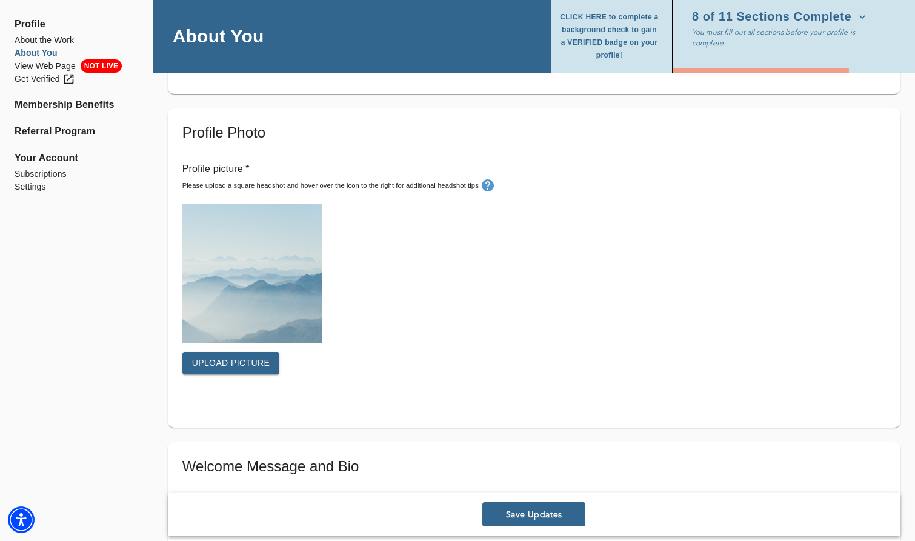
type input "[EMAIL_ADDRESS][DOMAIN_NAME]"
click at [252, 357] on span "Upload picture" at bounding box center [231, 363] width 78 height 15
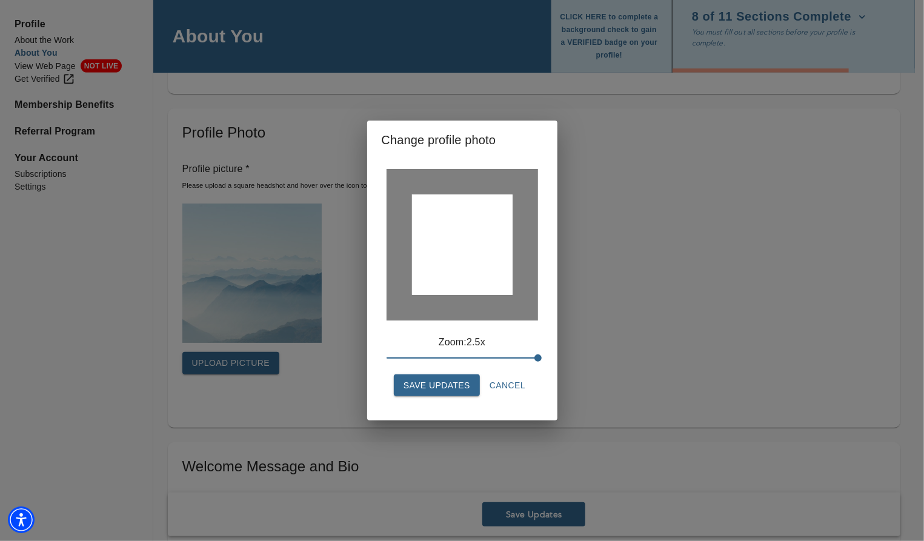
drag, startPoint x: 459, startPoint y: 271, endPoint x: 460, endPoint y: 293, distance: 21.8
click at [460, 293] on div at bounding box center [461, 244] width 101 height 101
drag, startPoint x: 453, startPoint y: 294, endPoint x: 459, endPoint y: 289, distance: 7.3
click at [459, 289] on div at bounding box center [461, 244] width 101 height 101
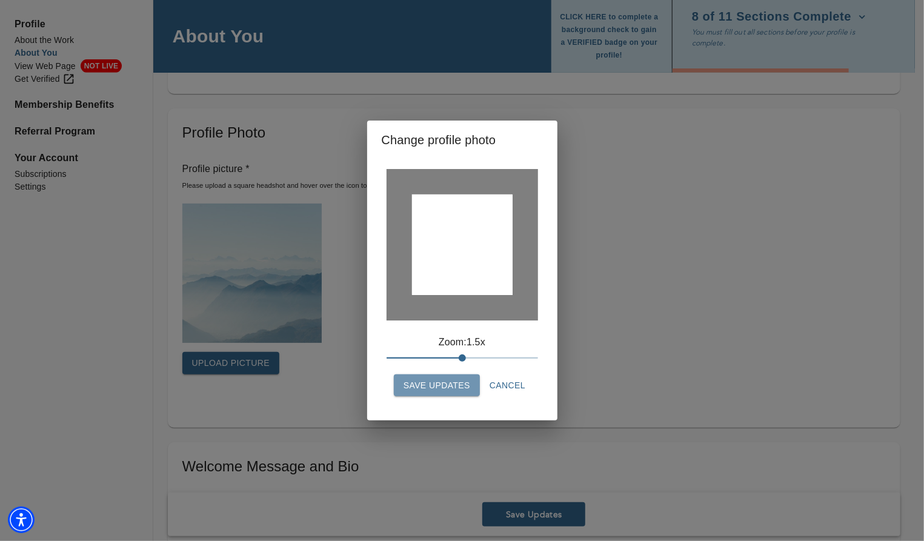
click at [456, 386] on span "Save Updates" at bounding box center [436, 385] width 67 height 15
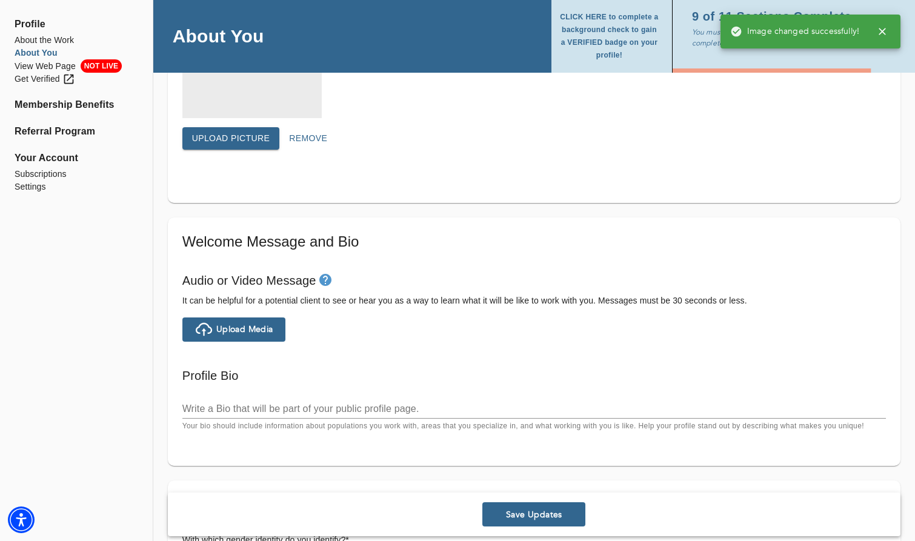
scroll to position [545, 0]
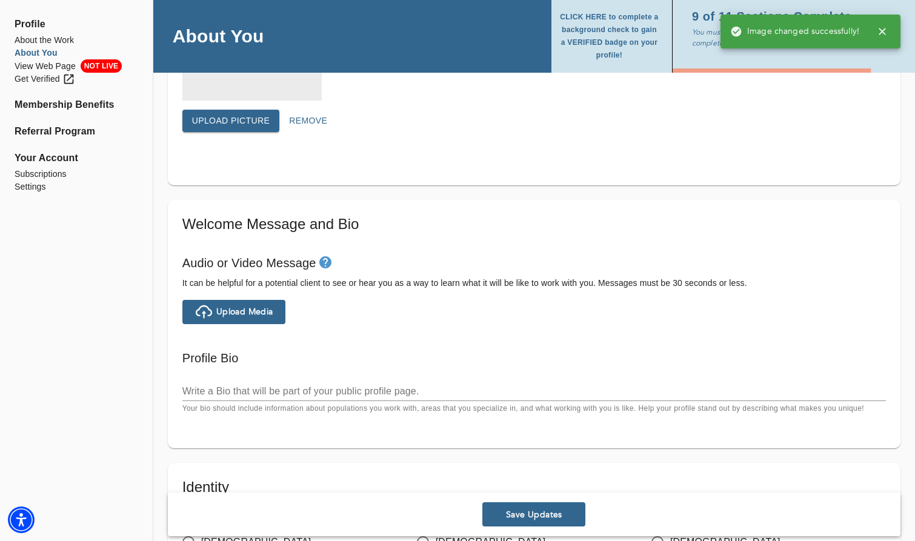
click at [275, 316] on span "Upload Media" at bounding box center [233, 311] width 93 height 19
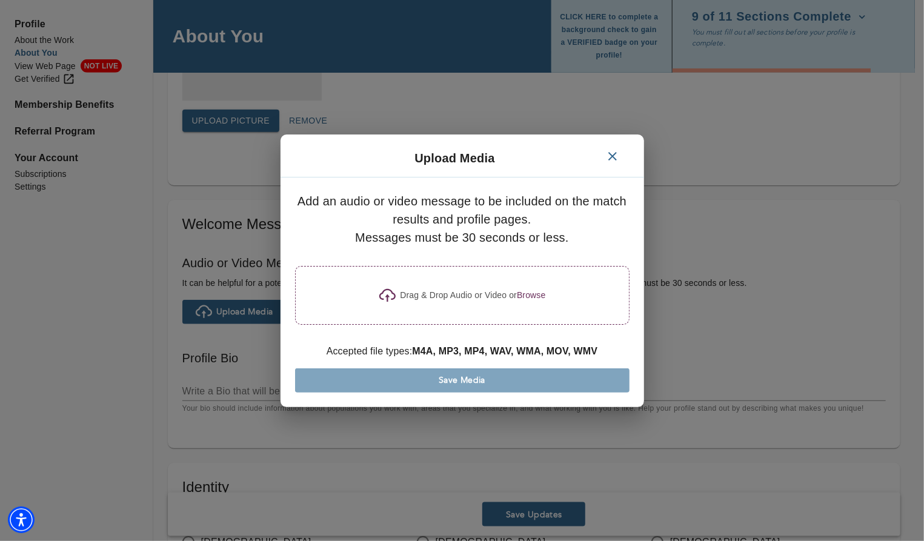
click at [416, 317] on div "Drag & Drop Audio or Video or Browse" at bounding box center [462, 295] width 334 height 59
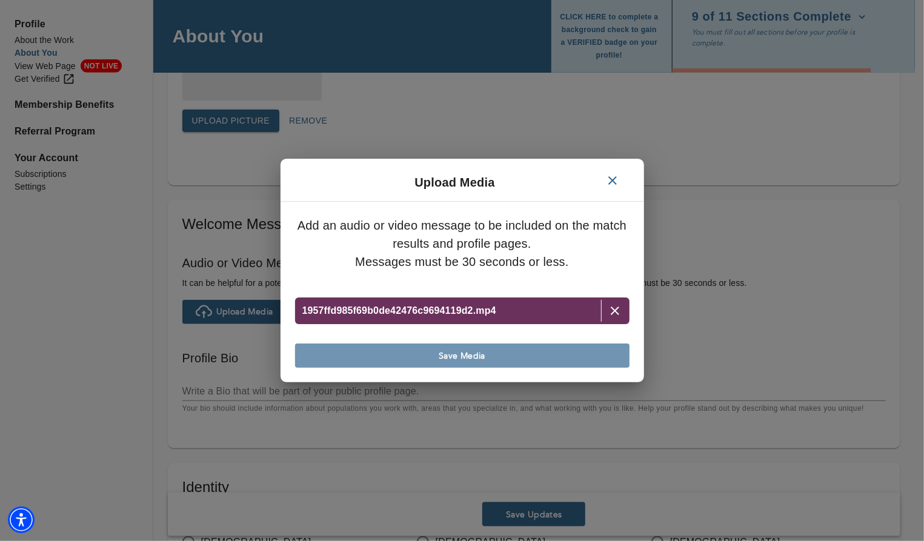
click at [477, 354] on span "Save Media" at bounding box center [462, 356] width 325 height 12
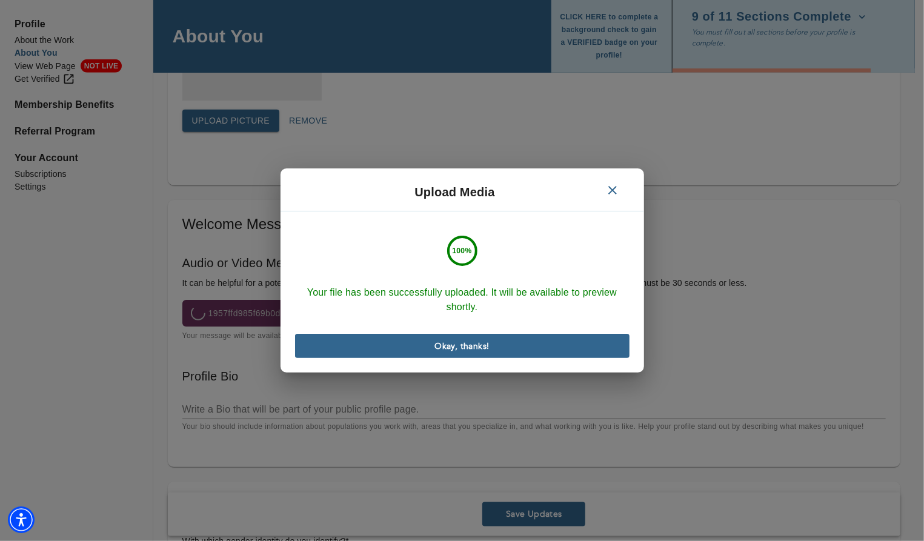
click at [543, 349] on span "Okay, thanks!" at bounding box center [462, 346] width 325 height 12
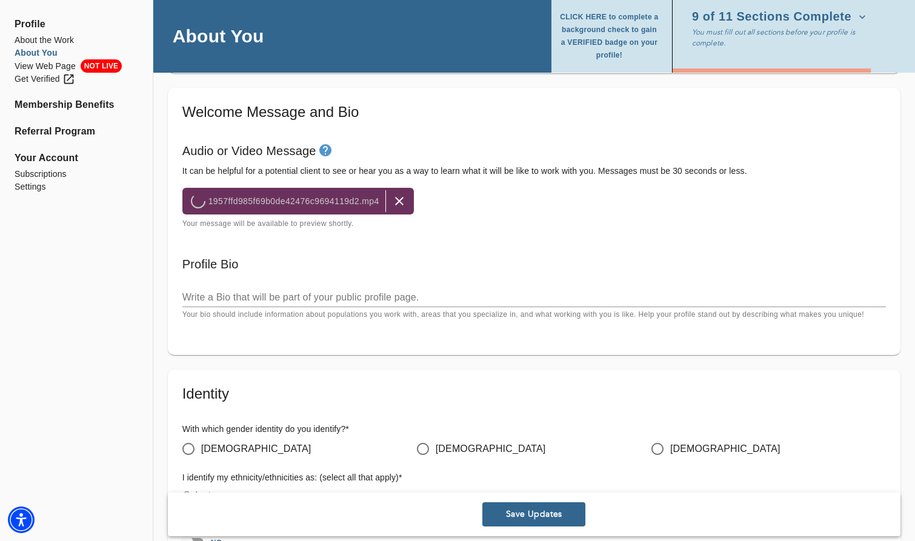
scroll to position [666, 0]
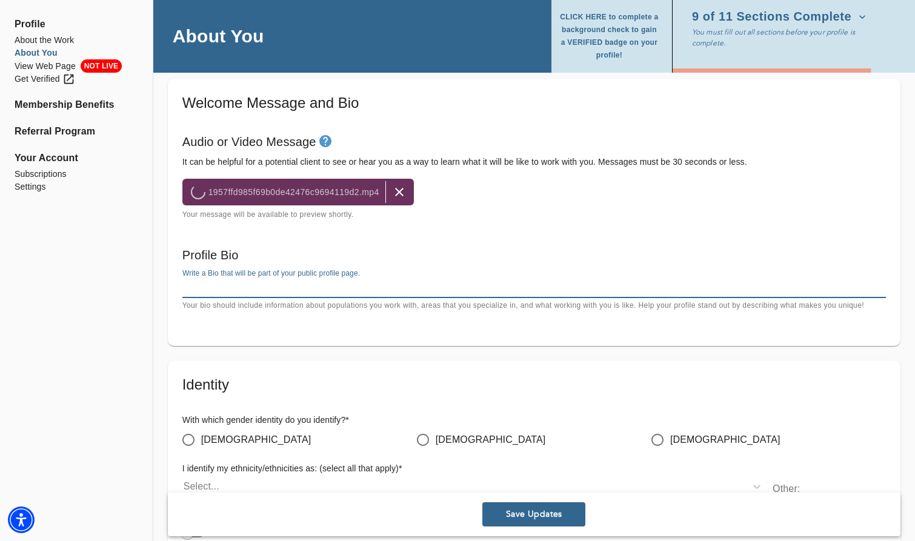
click at [314, 290] on textarea at bounding box center [533, 288] width 703 height 12
paste textarea "I am an Asian queer therapist in NYC. I work with BIPOC, queer, and first-gen c…"
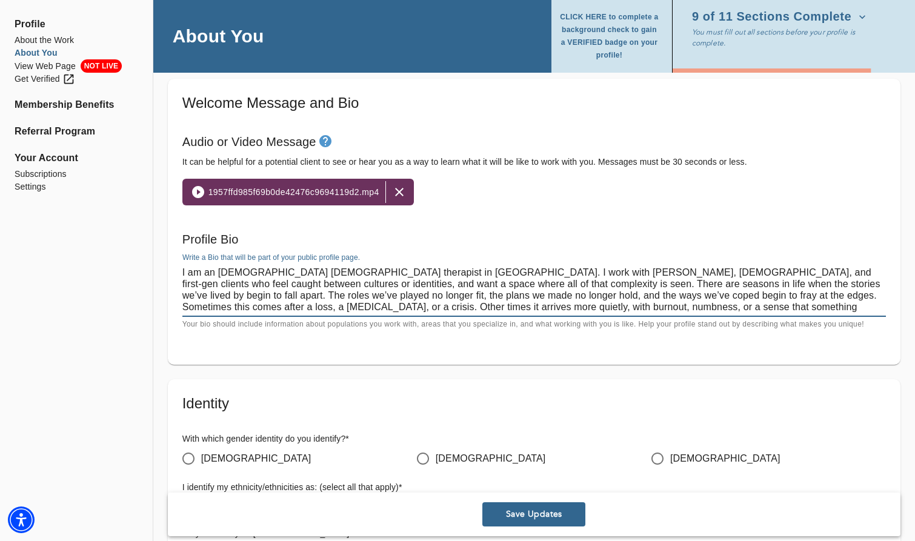
type textarea "I am an Asian queer therapist in NYC. I work with BIPOC, queer, and first-gen c…"
click at [378, 342] on div "Welcome Message and Bio Audio or Video Message It can be helpful for a potentia…" at bounding box center [534, 222] width 732 height 286
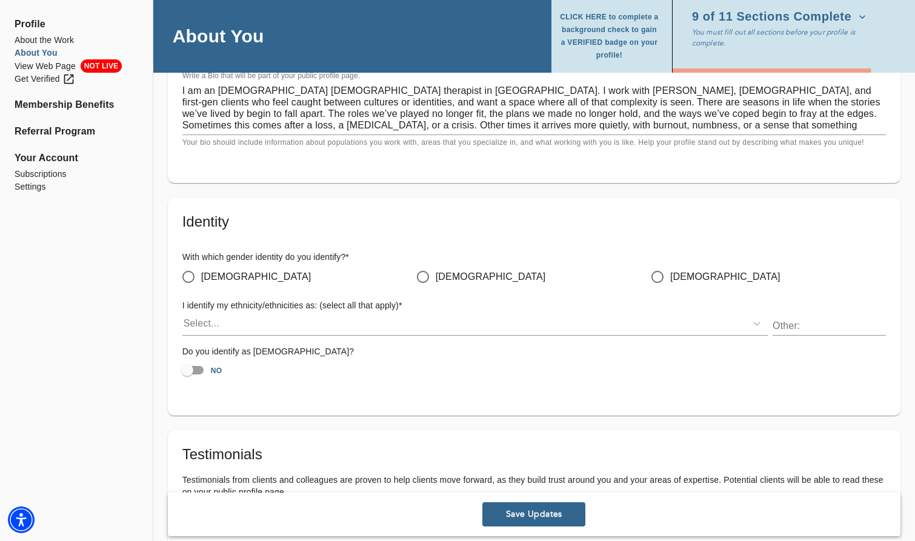
click at [213, 273] on span "[DEMOGRAPHIC_DATA]" at bounding box center [256, 277] width 110 height 15
click at [201, 273] on input "[DEMOGRAPHIC_DATA]" at bounding box center [188, 276] width 25 height 25
radio input "true"
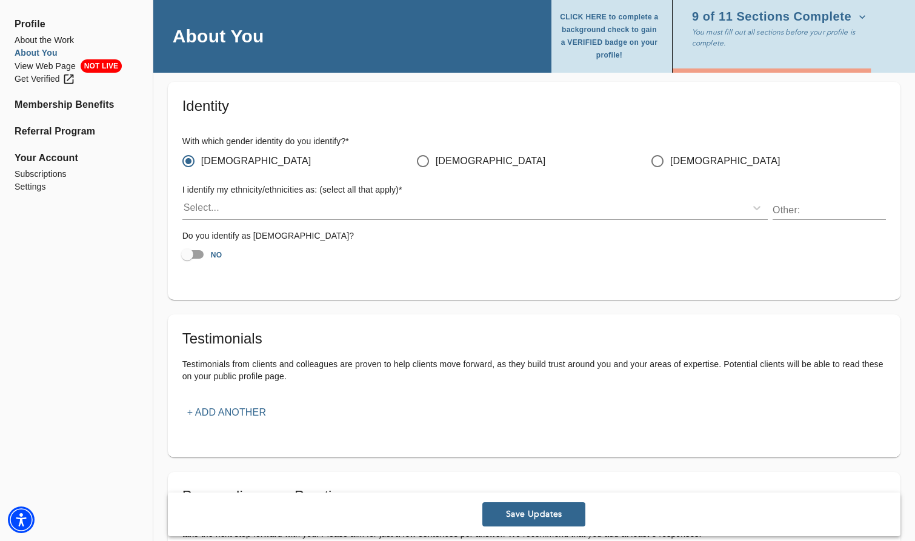
scroll to position [969, 0]
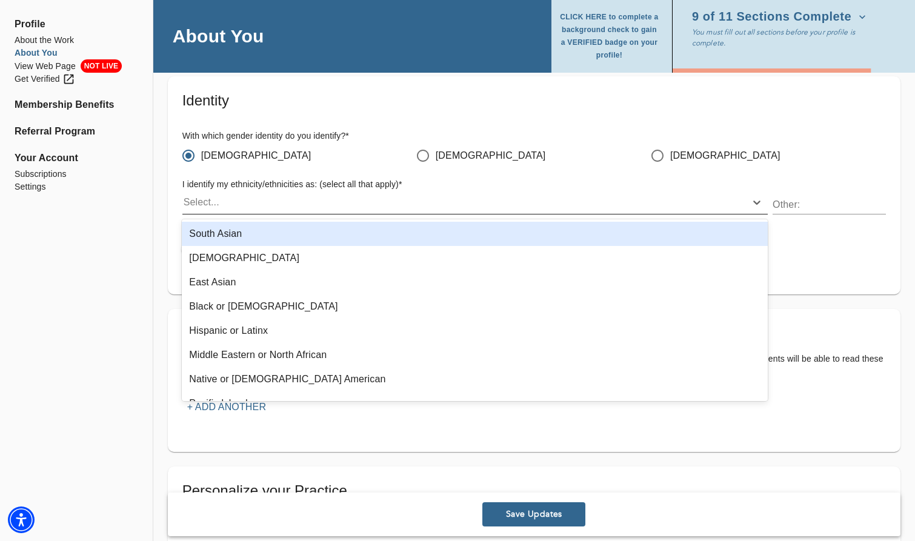
click at [255, 210] on div "Select..." at bounding box center [463, 202] width 563 height 19
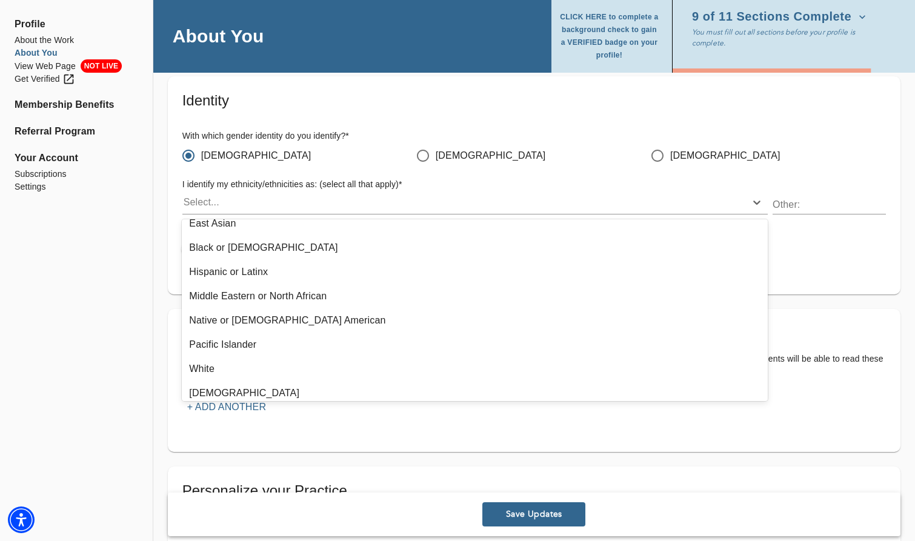
click at [246, 253] on div "Black or African American" at bounding box center [475, 248] width 586 height 24
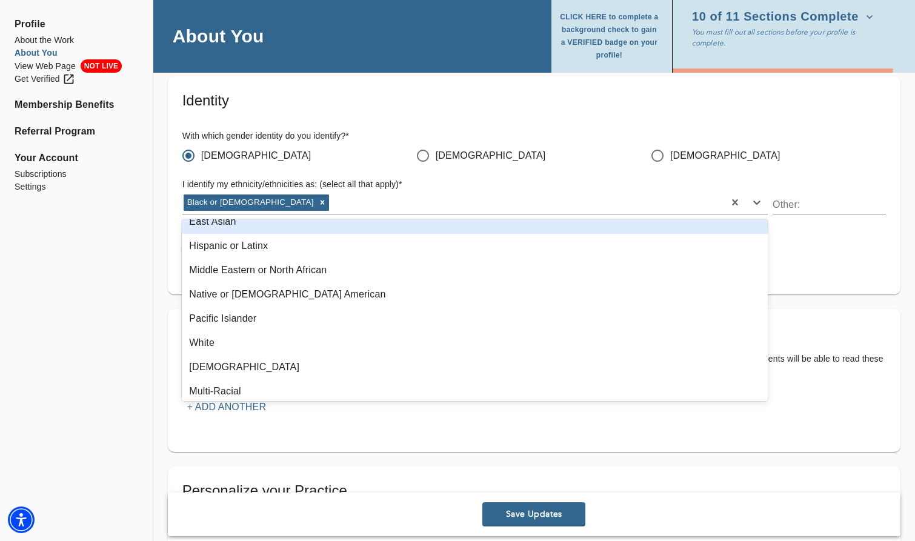
scroll to position [0, 0]
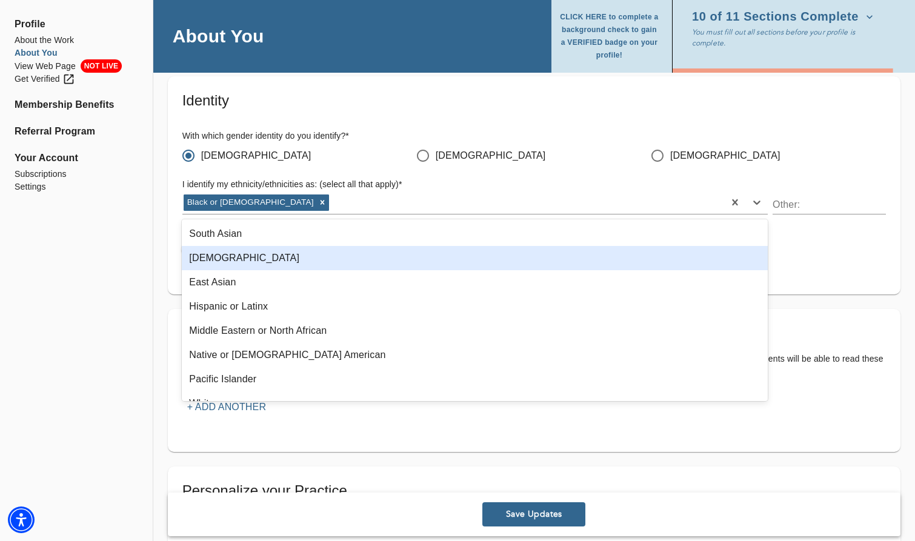
click at [263, 254] on div "Asian" at bounding box center [475, 258] width 586 height 24
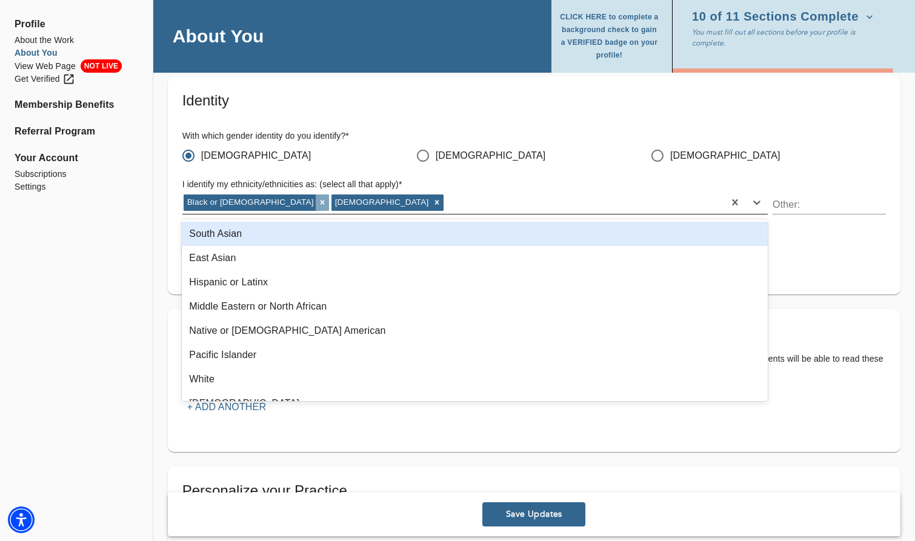
click at [320, 204] on icon at bounding box center [322, 202] width 4 height 4
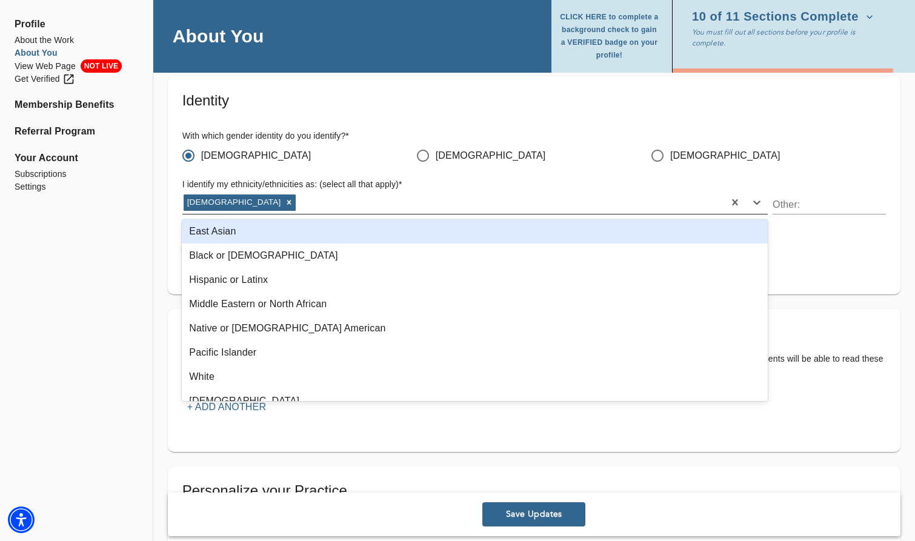
scroll to position [90, 0]
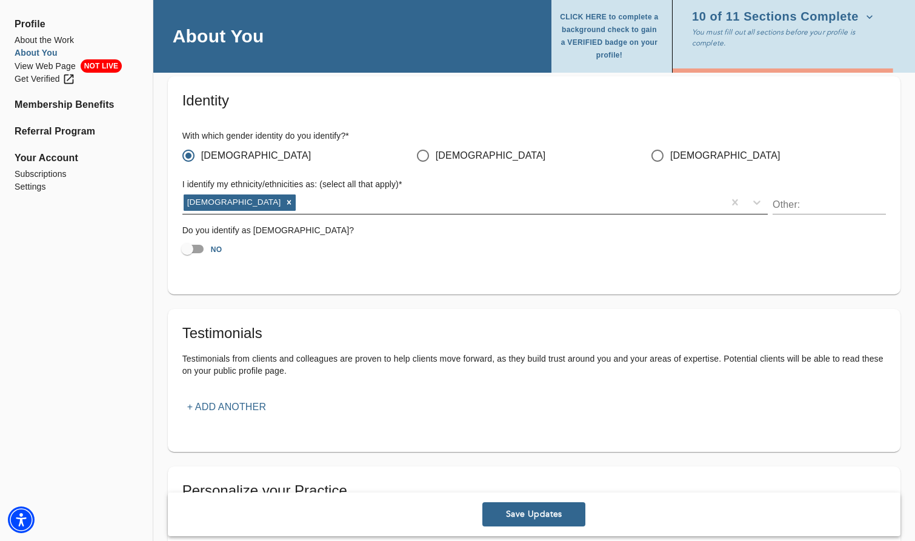
click at [194, 247] on input "NO" at bounding box center [187, 248] width 69 height 23
checkbox input "true"
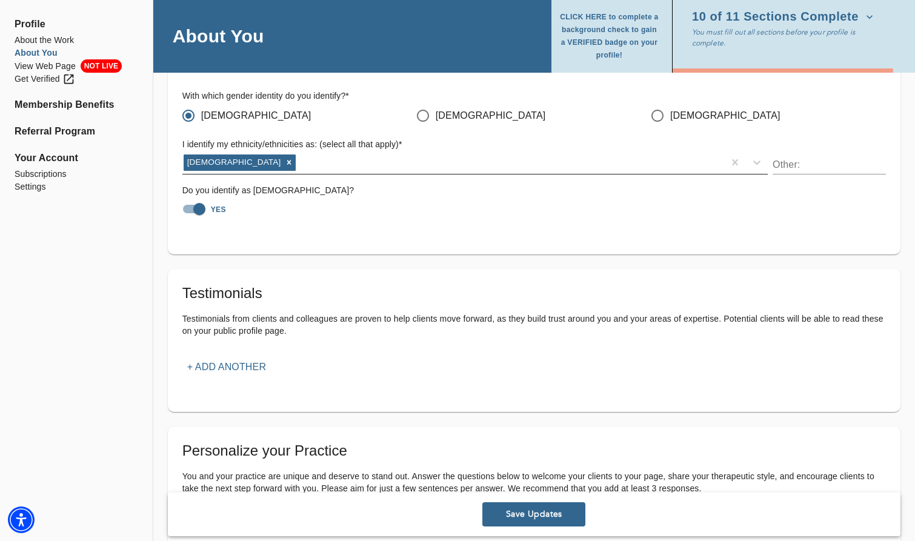
scroll to position [1090, 0]
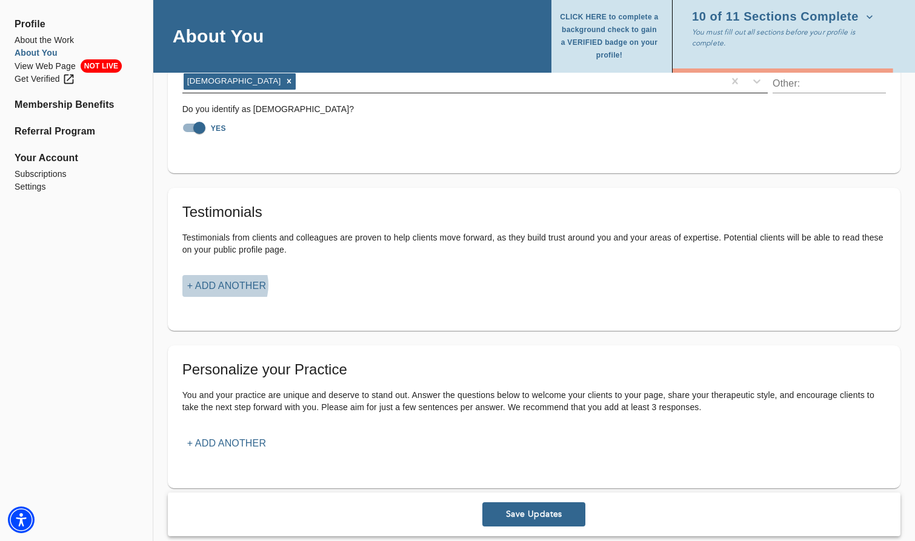
click at [219, 285] on p "+ Add another" at bounding box center [226, 286] width 79 height 15
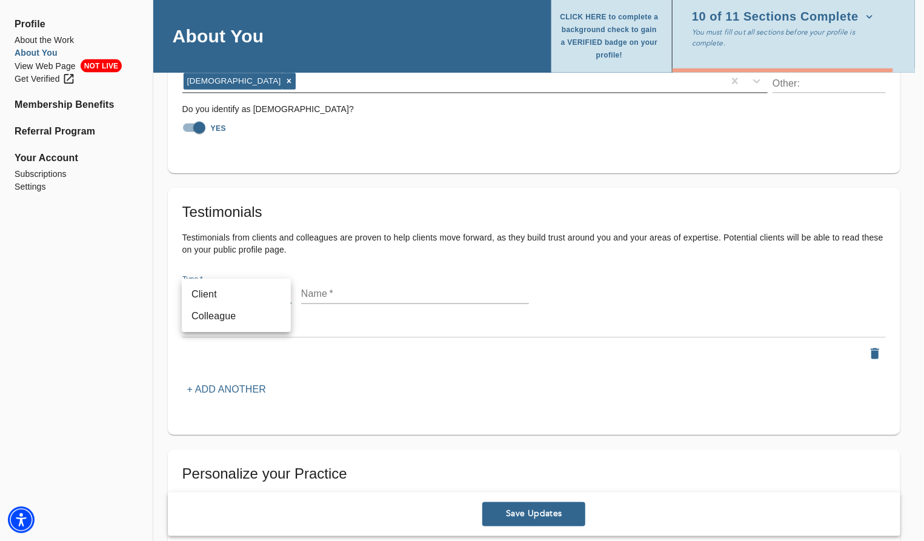
click at [248, 313] on li "Colleague" at bounding box center [236, 316] width 109 height 22
type input "colleague"
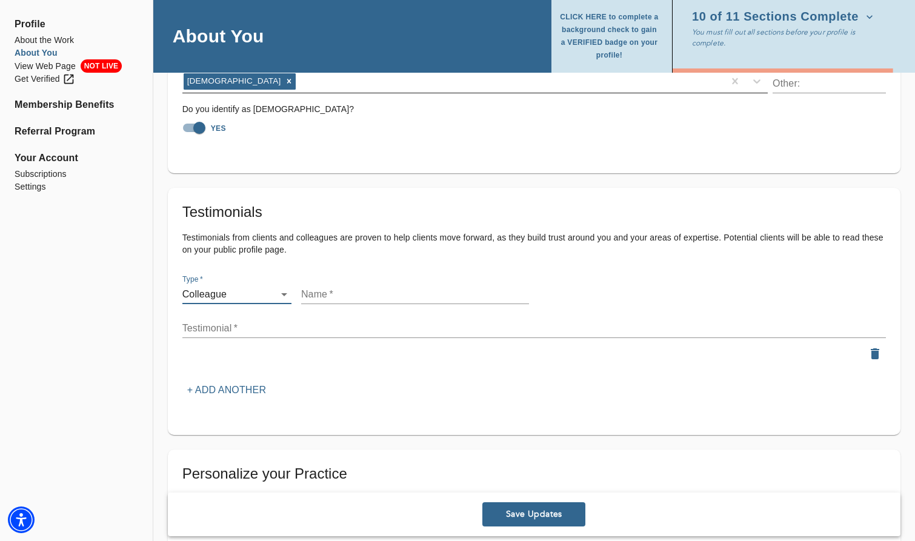
click at [333, 305] on div "Name   *" at bounding box center [414, 289] width 237 height 39
click at [335, 293] on input "text" at bounding box center [415, 294] width 228 height 19
type input "Yufei Liu"
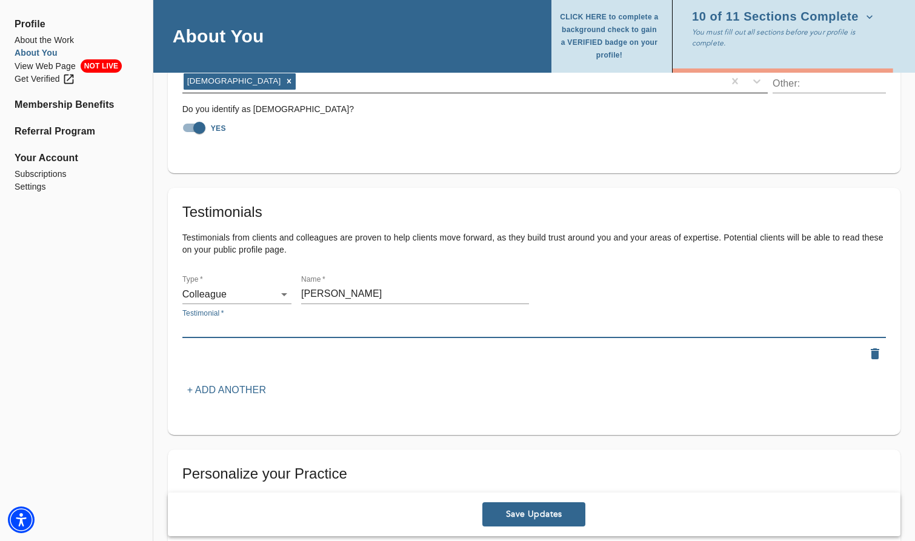
click at [214, 331] on textarea at bounding box center [533, 328] width 703 height 12
paste textarea "Jingyi offers a calm, thoughtful space for those in transition or loss. Her pre…"
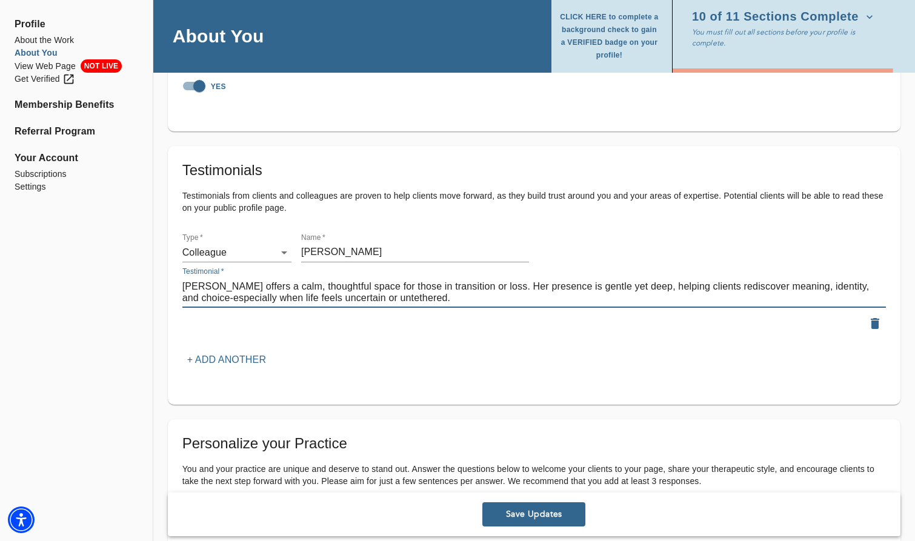
scroll to position [1151, 0]
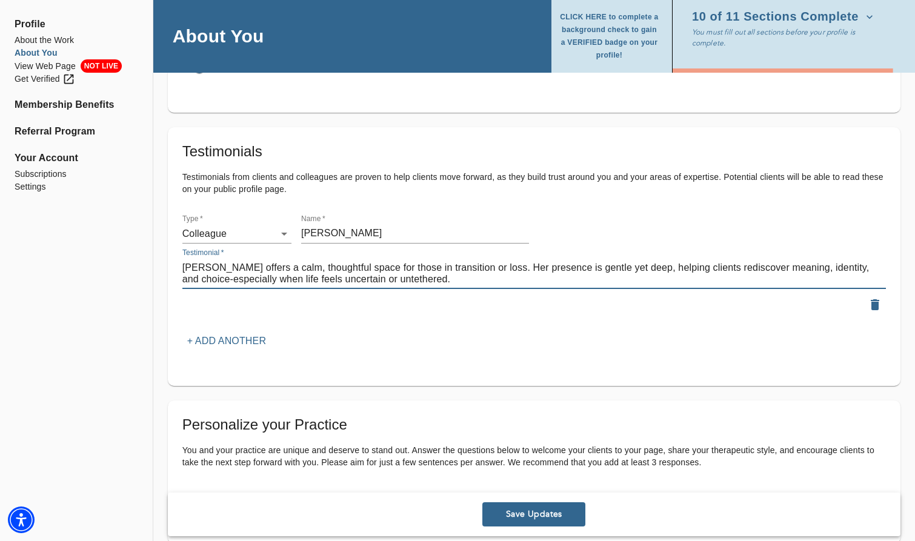
type textarea "Jingyi offers a calm, thoughtful space for those in transition or loss. Her pre…"
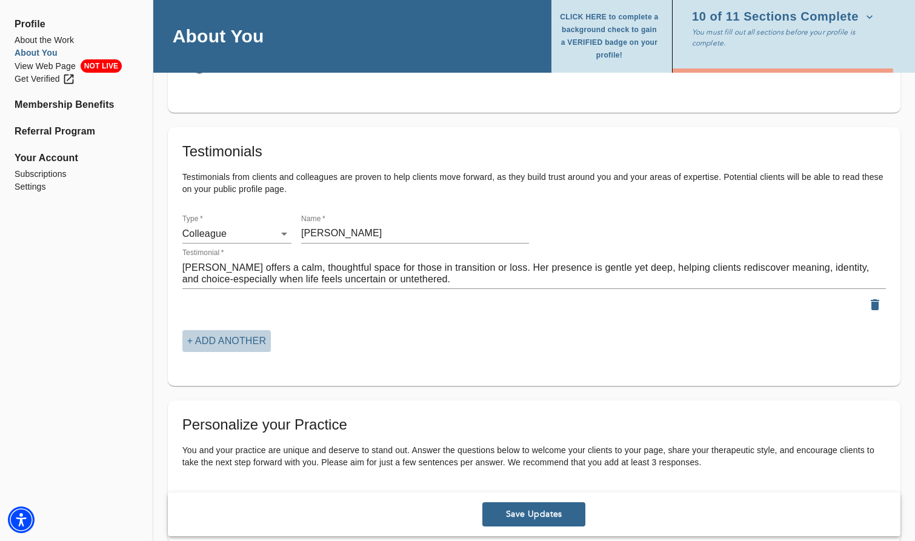
click at [234, 340] on p "+ Add another" at bounding box center [226, 341] width 79 height 15
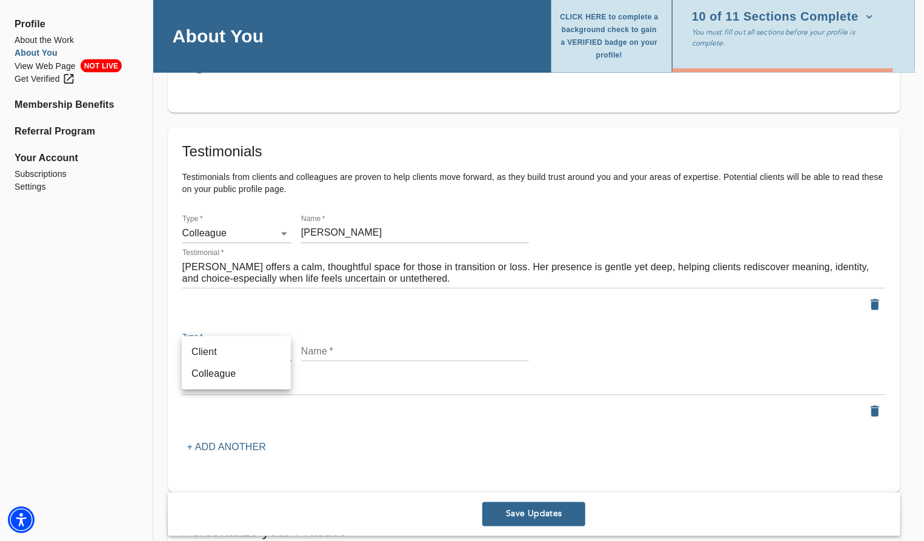
click at [260, 354] on li "Client" at bounding box center [236, 352] width 109 height 22
type input "client"
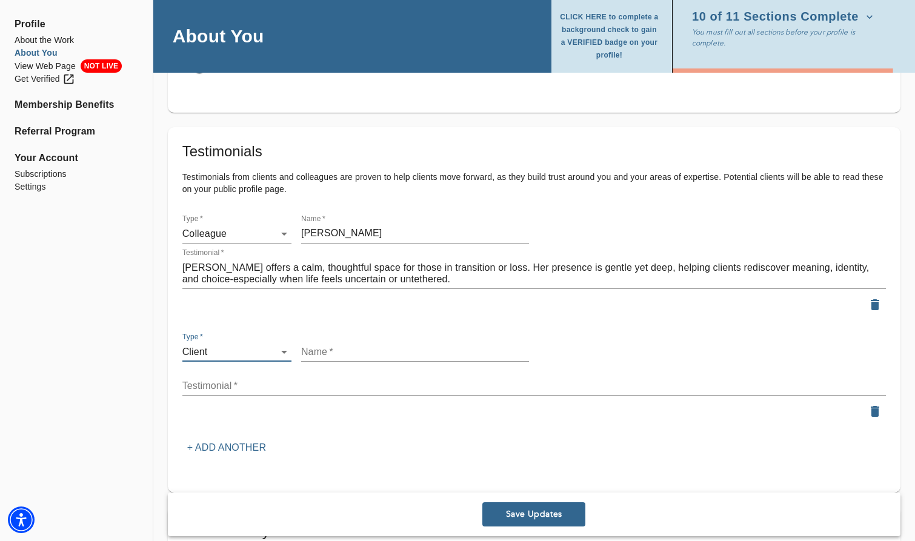
click at [353, 356] on input "text" at bounding box center [415, 351] width 228 height 19
type input "YC"
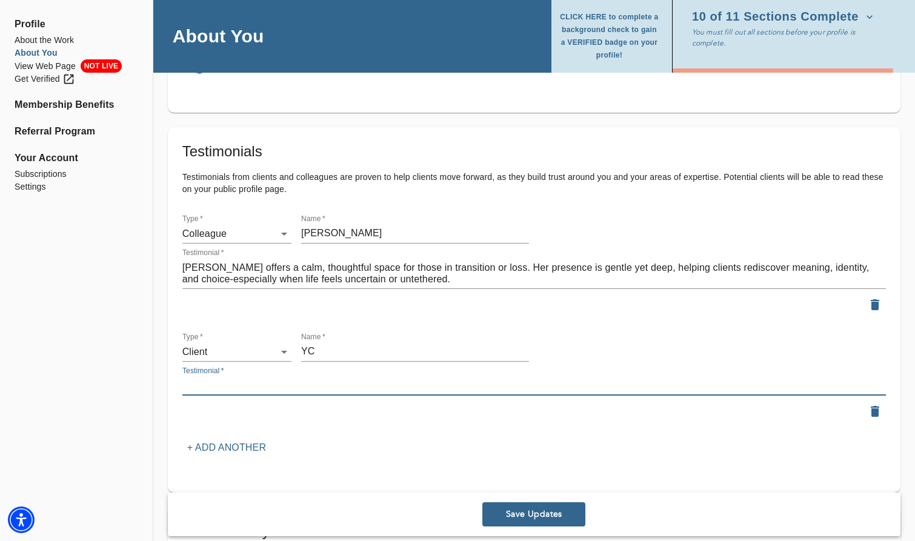
paste textarea "I’m experiencing a major life stage change and challenges in career, and Jingyi…"
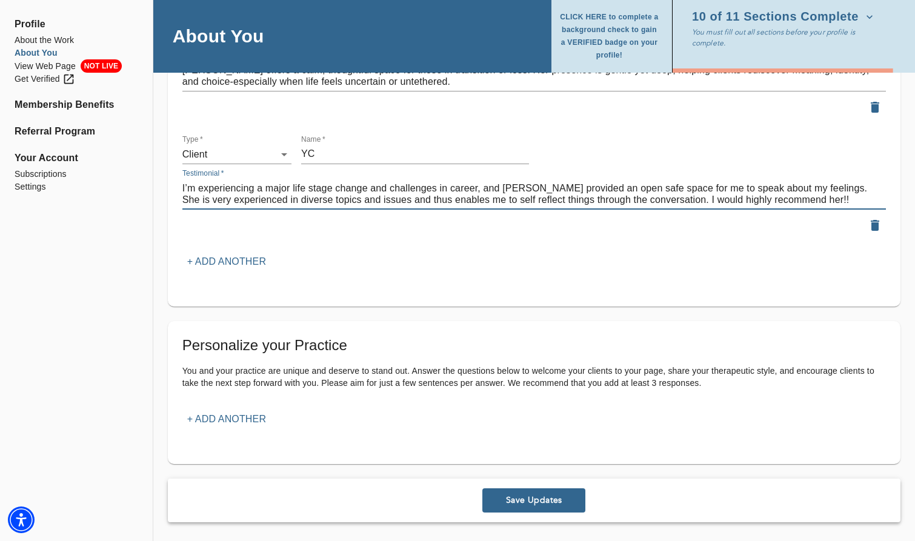
scroll to position [1348, 0]
type textarea "I’m experiencing a major life stage change and challenges in career, and Jingyi…"
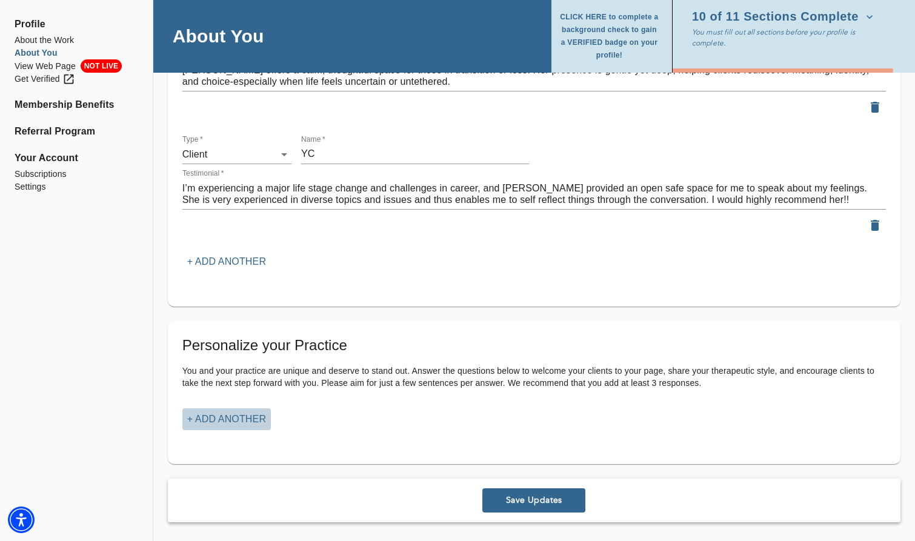
click at [244, 417] on p "+ Add another" at bounding box center [226, 419] width 79 height 15
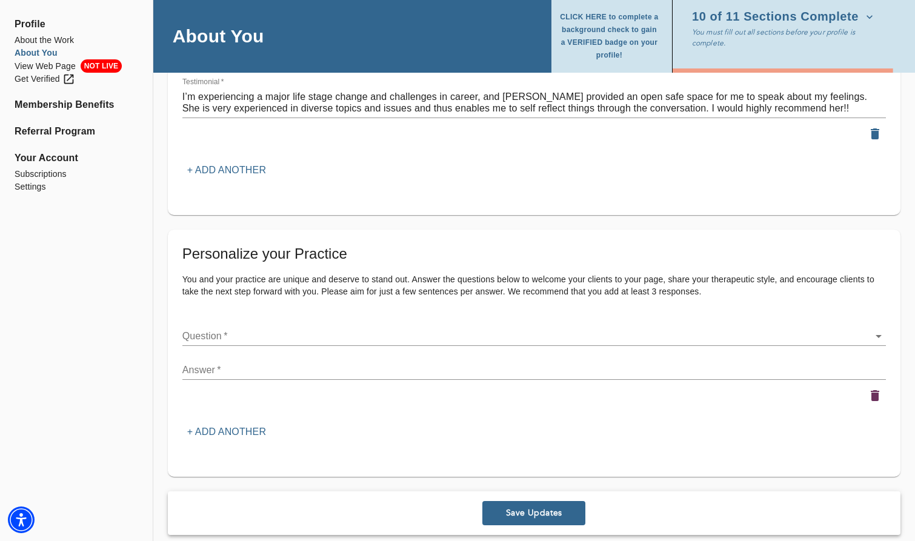
scroll to position [1453, 0]
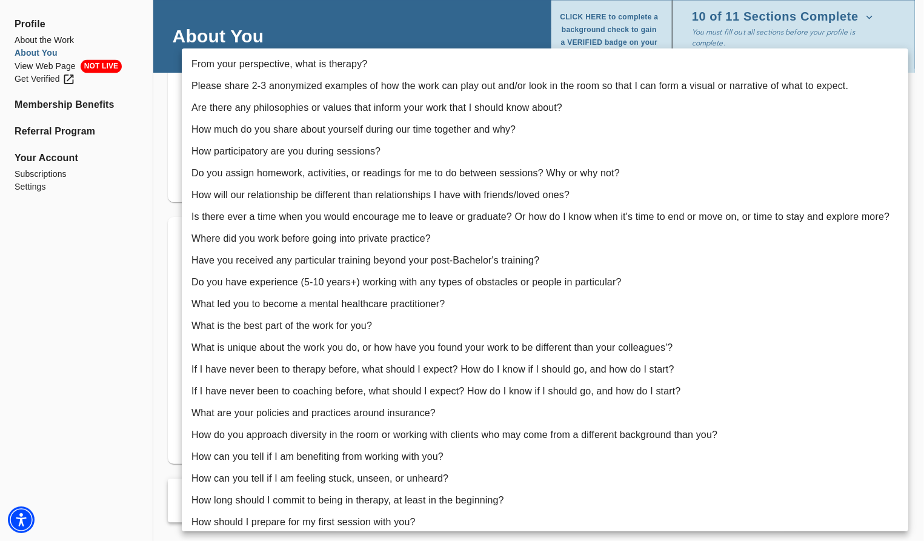
click at [333, 436] on li "How do you approach diversity in the room or working with clients who may come …" at bounding box center [545, 435] width 726 height 22
type input "18"
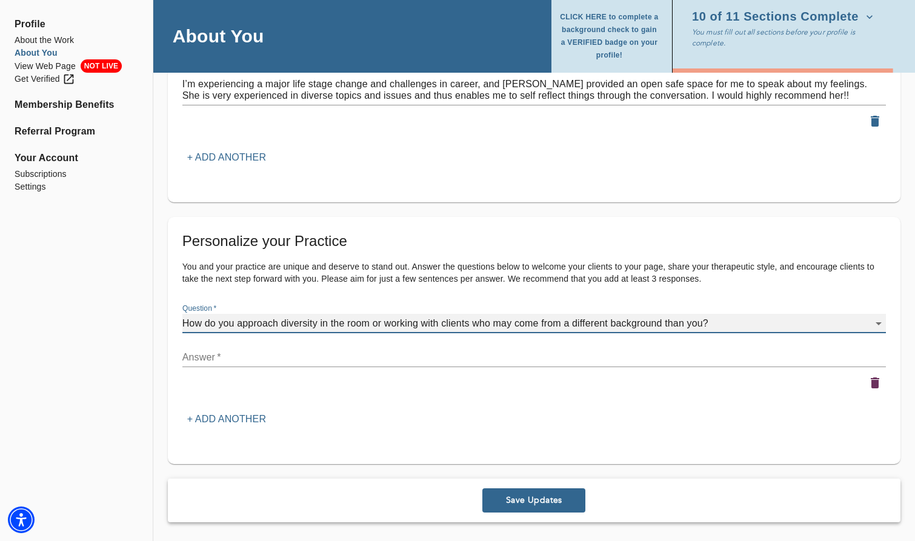
scroll to position [0, 0]
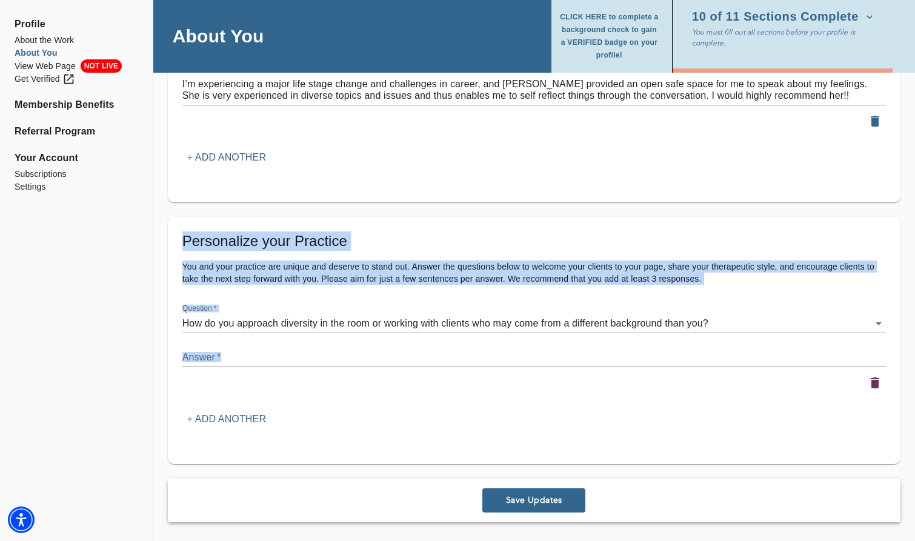
drag, startPoint x: 180, startPoint y: 236, endPoint x: 651, endPoint y: 346, distance: 484.0
click at [651, 346] on div "Personalize your Practice You and your practice are unique and deserve to stand…" at bounding box center [534, 340] width 732 height 247
click at [880, 383] on icon "button" at bounding box center [874, 383] width 15 height 15
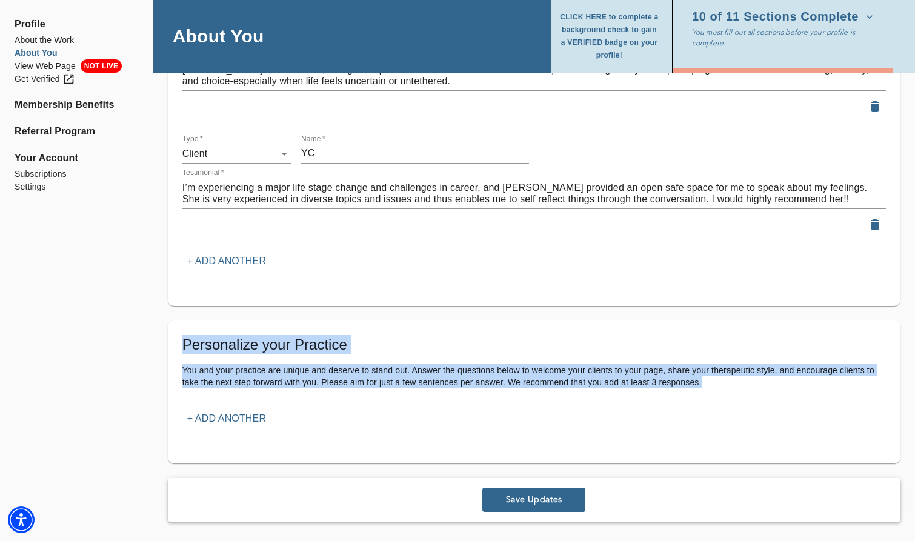
scroll to position [1348, 0]
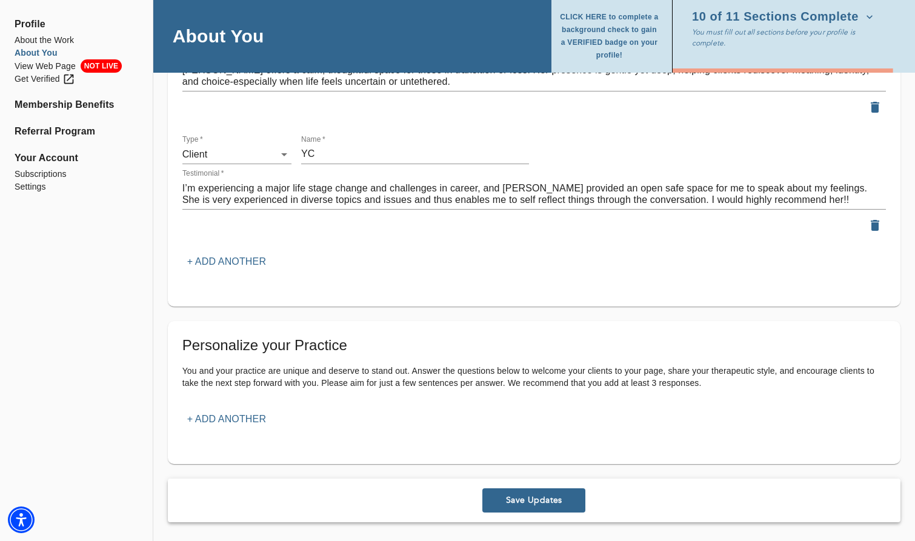
click at [835, 23] on span "10 of 11 Sections Complete" at bounding box center [782, 17] width 181 height 12
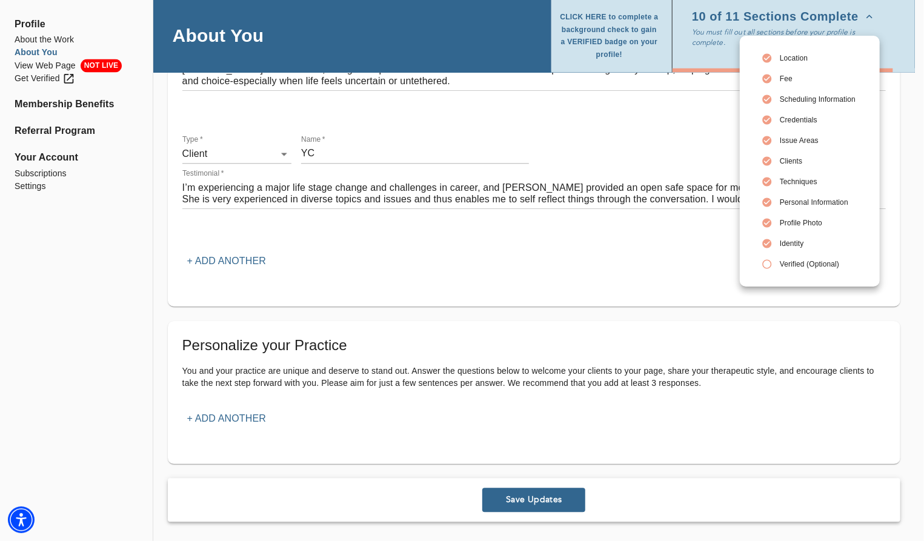
click at [802, 261] on span "Verified (Optional)" at bounding box center [818, 264] width 76 height 11
click at [42, 78] on div at bounding box center [462, 270] width 924 height 541
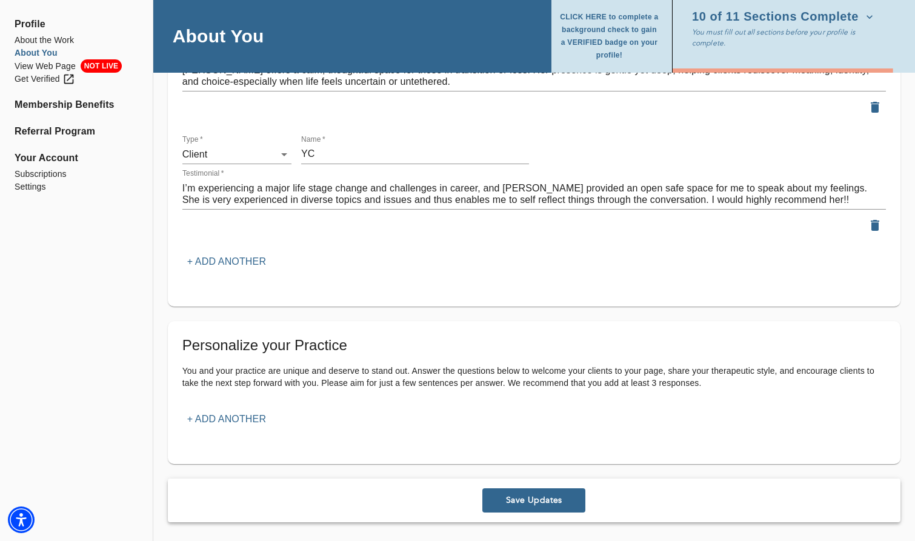
click at [39, 82] on div "Get Verified" at bounding box center [45, 79] width 61 height 13
click at [535, 500] on span "Save Updates" at bounding box center [533, 500] width 93 height 12
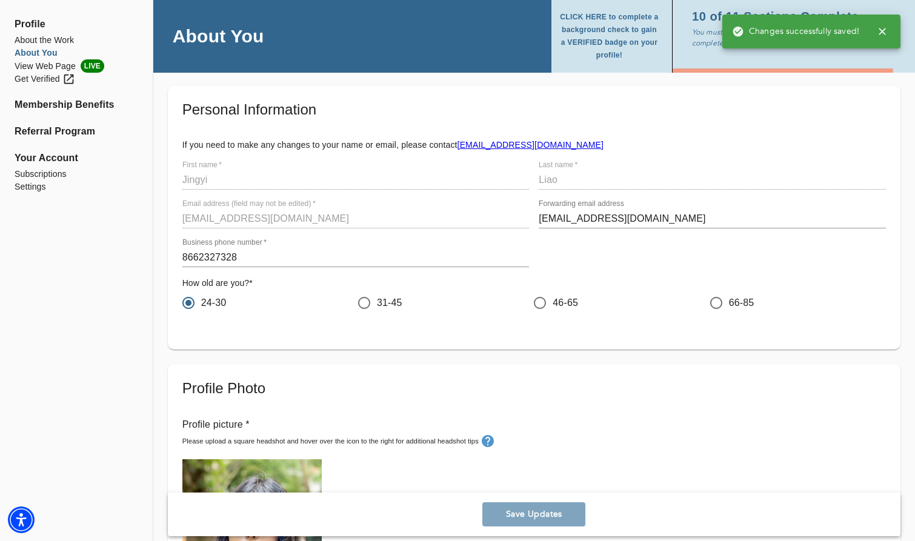
scroll to position [0, 0]
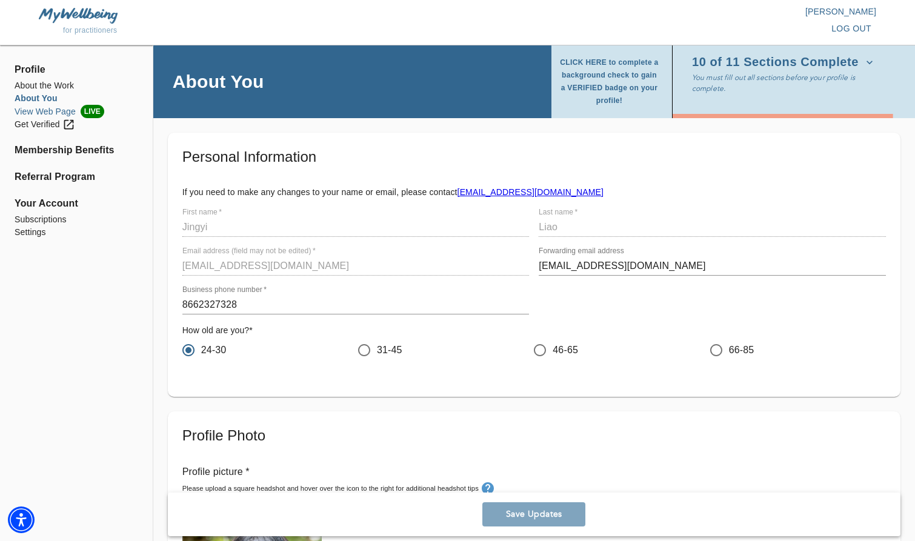
click at [62, 110] on li "View Web Page LIVE" at bounding box center [77, 111] width 124 height 13
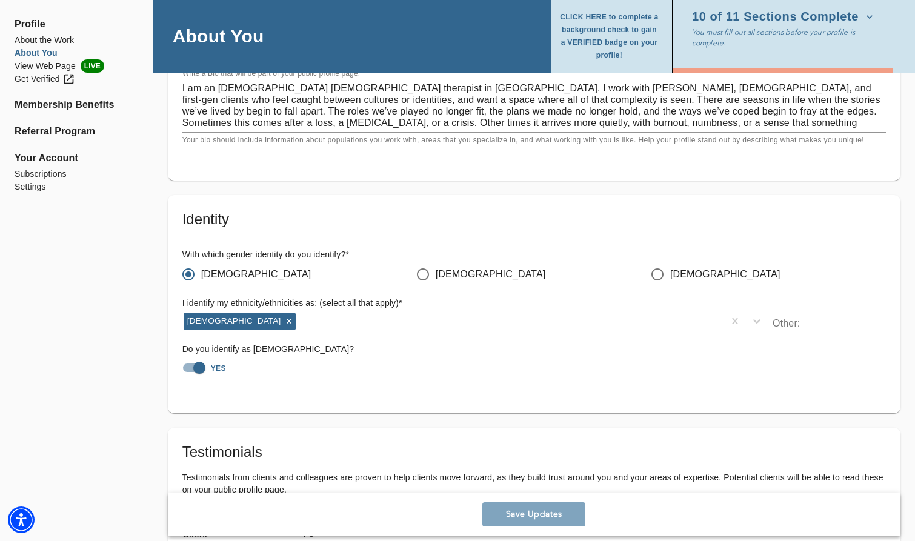
scroll to position [969, 0]
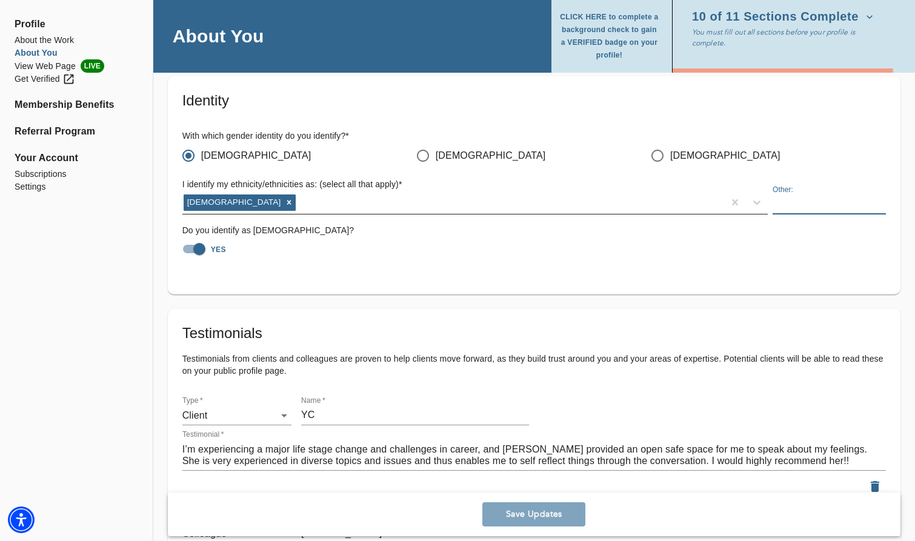
click at [810, 206] on input "text" at bounding box center [828, 204] width 113 height 19
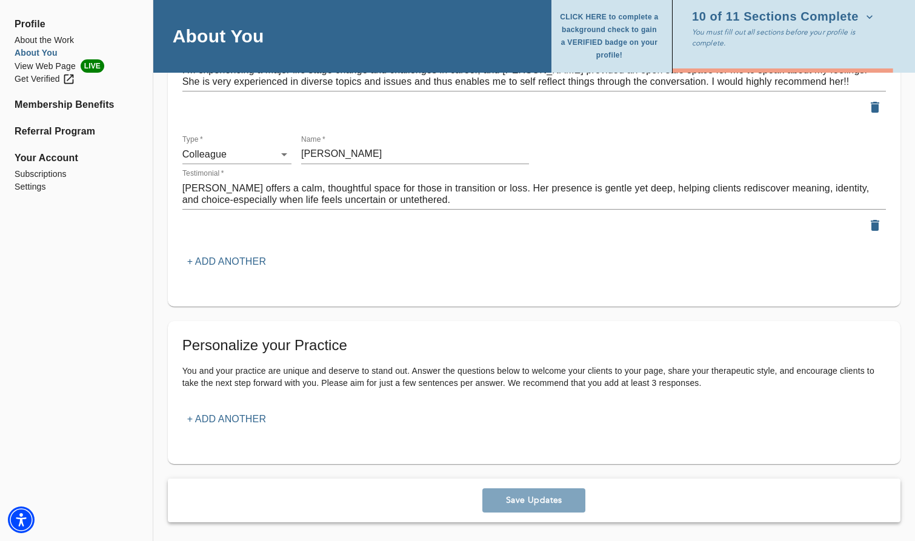
scroll to position [1348, 0]
click at [248, 417] on p "+ Add another" at bounding box center [226, 419] width 79 height 15
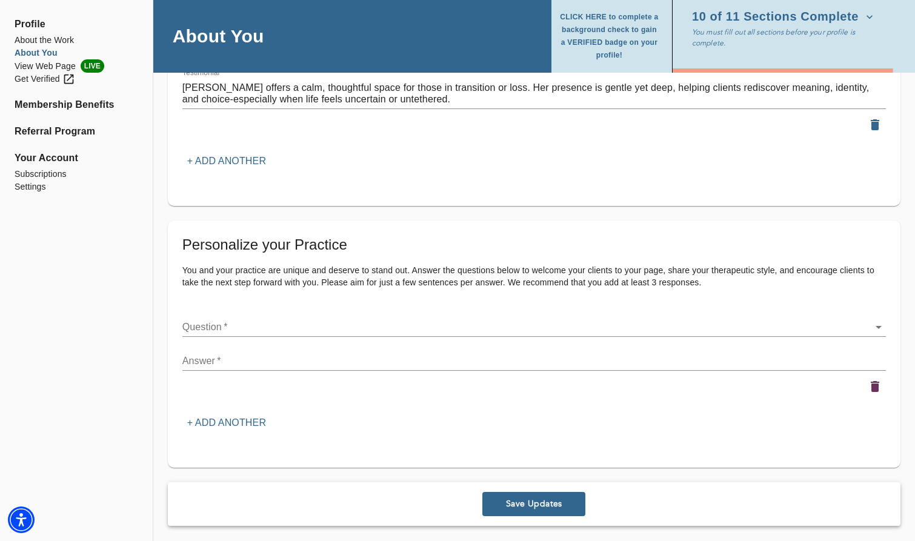
scroll to position [1453, 0]
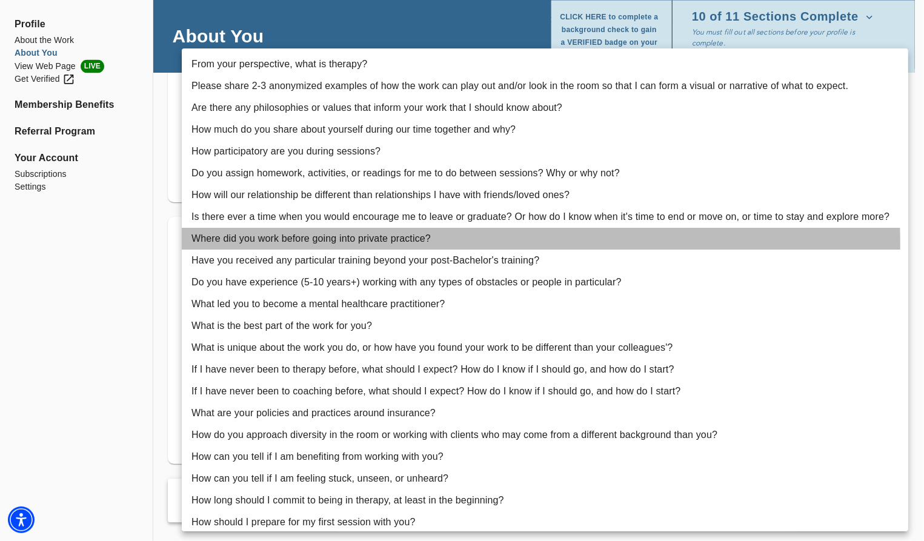
click at [300, 245] on li "Where did you work before going into private practice?" at bounding box center [545, 239] width 726 height 22
type input "9"
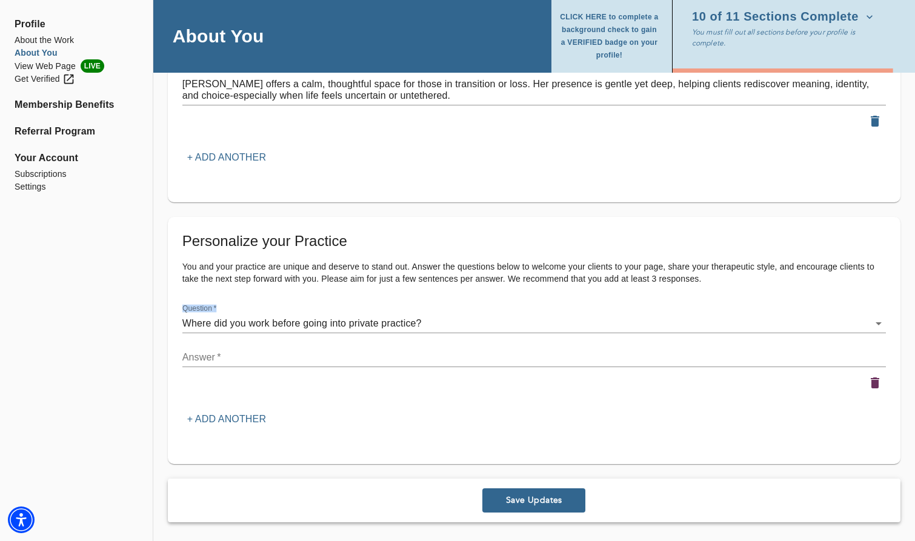
drag, startPoint x: 182, startPoint y: 319, endPoint x: 286, endPoint y: 323, distance: 103.7
click at [270, 322] on div "Personalize your Practice You and your practice are unique and deserve to stand…" at bounding box center [534, 340] width 732 height 247
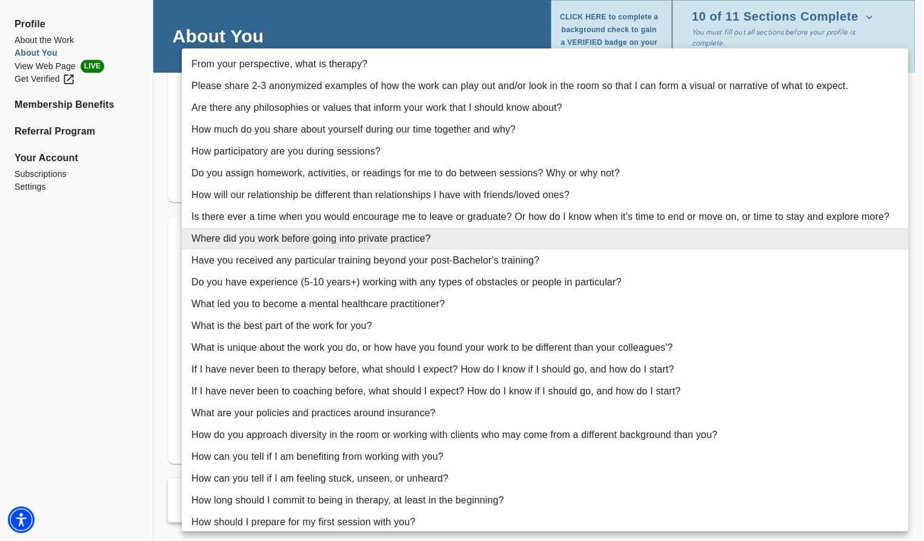
drag, startPoint x: 130, startPoint y: 307, endPoint x: 137, endPoint y: 308, distance: 7.4
click at [131, 307] on div at bounding box center [462, 270] width 924 height 541
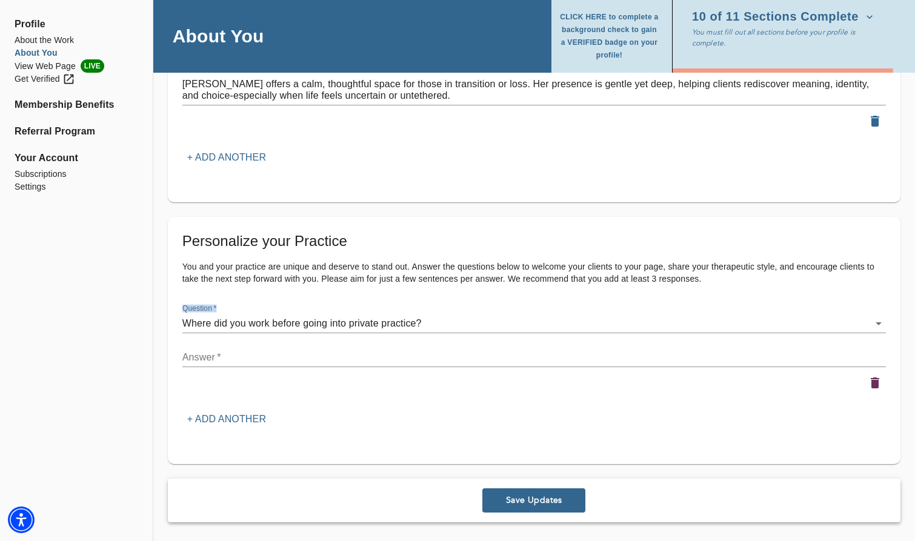
drag, startPoint x: 174, startPoint y: 328, endPoint x: 222, endPoint y: 327, distance: 48.5
click at [222, 327] on div "Personalize your Practice You and your practice are unique and deserve to stand…" at bounding box center [534, 340] width 732 height 247
click at [869, 386] on icon "button" at bounding box center [874, 383] width 15 height 15
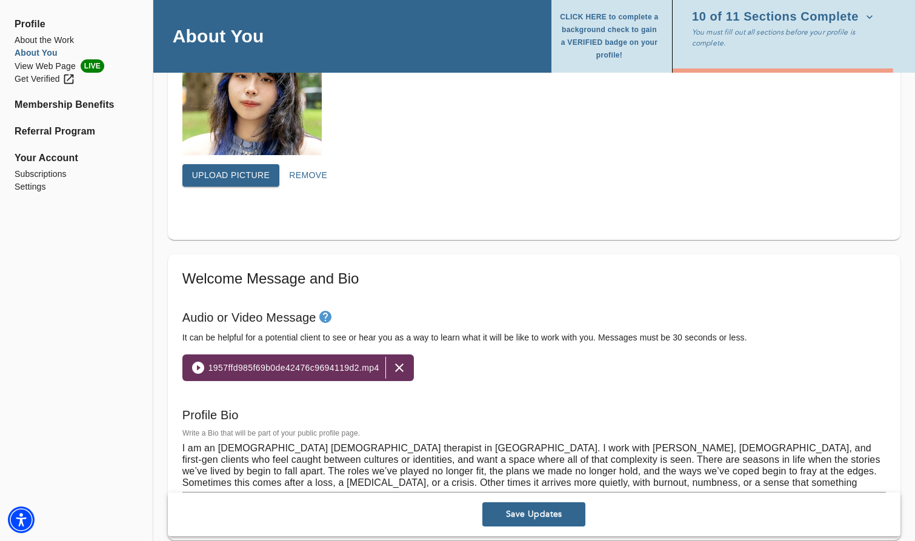
scroll to position [743, 0]
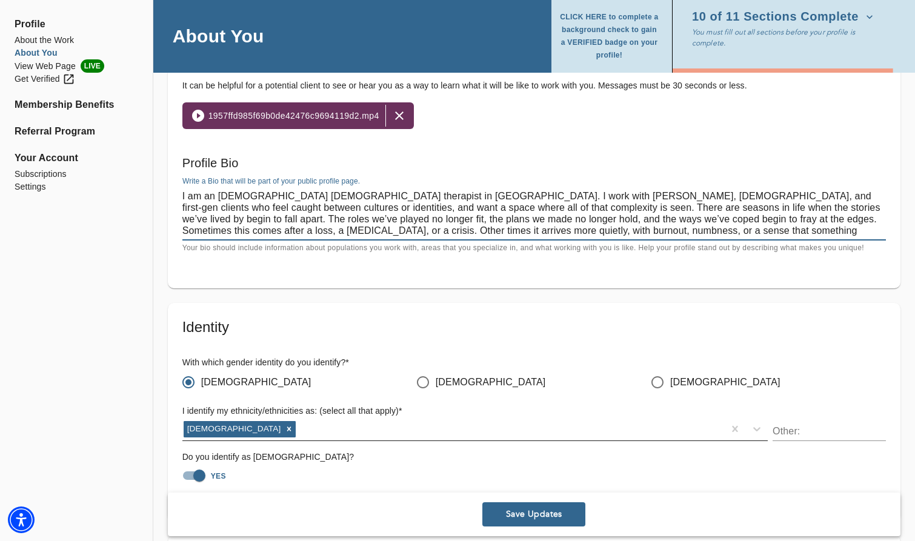
drag, startPoint x: 289, startPoint y: 205, endPoint x: 783, endPoint y: 243, distance: 495.1
click at [783, 243] on div "Write a Bio that will be part of your public profile page. I am an Asian queer …" at bounding box center [533, 216] width 703 height 78
click at [784, 231] on textarea "I am an Asian queer therapist in NYC. I work with BIPOC, queer, and first-gen c…" at bounding box center [533, 213] width 703 height 46
paste textarea "I offer therapy in-person in NYC or online via video, in English or Mandarin. I…"
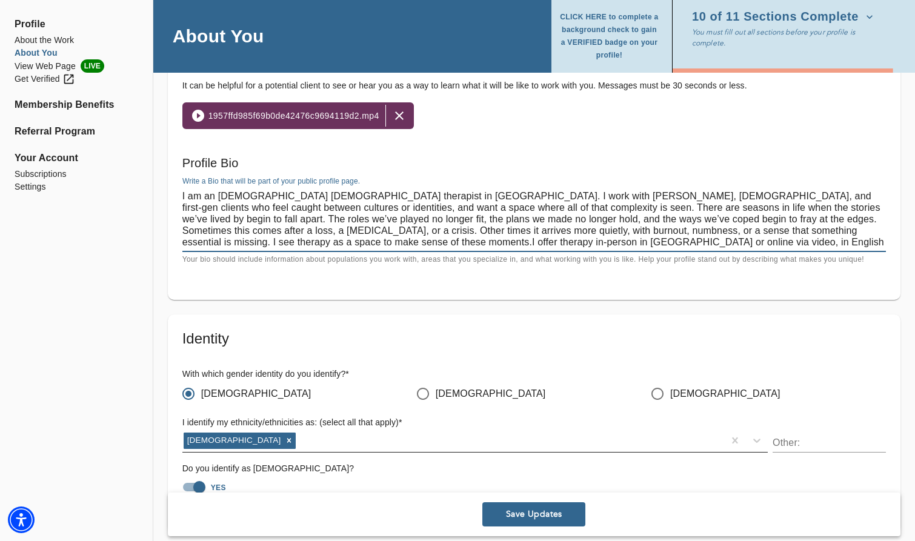
click at [756, 229] on textarea "I am an Asian queer therapist in NYC. I work with BIPOC, queer, and first-gen c…" at bounding box center [533, 219] width 703 height 58
click at [610, 244] on textarea "I am an Asian queer therapist in NYC. I work with BIPOC, queer, and first-gen c…" at bounding box center [533, 219] width 703 height 58
type textarea "I am an Asian queer therapist in NYC. I work with BIPOC, queer, and first-gen c…"
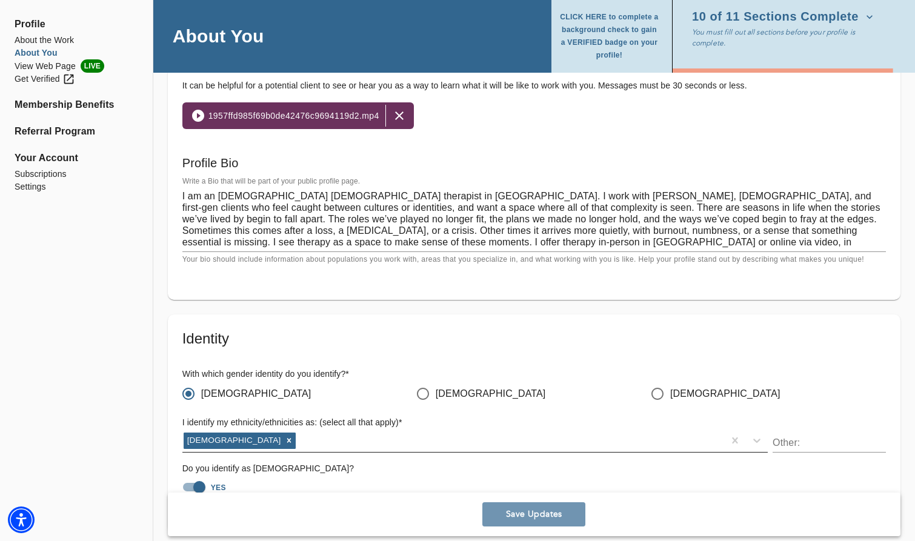
click at [523, 515] on span "Save Updates" at bounding box center [533, 515] width 93 height 12
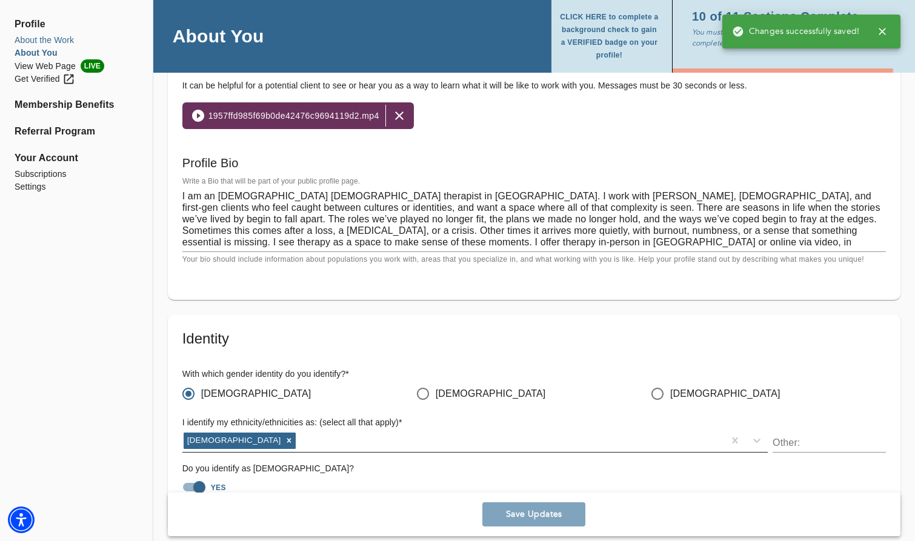
click at [49, 42] on li "About the Work" at bounding box center [77, 40] width 124 height 13
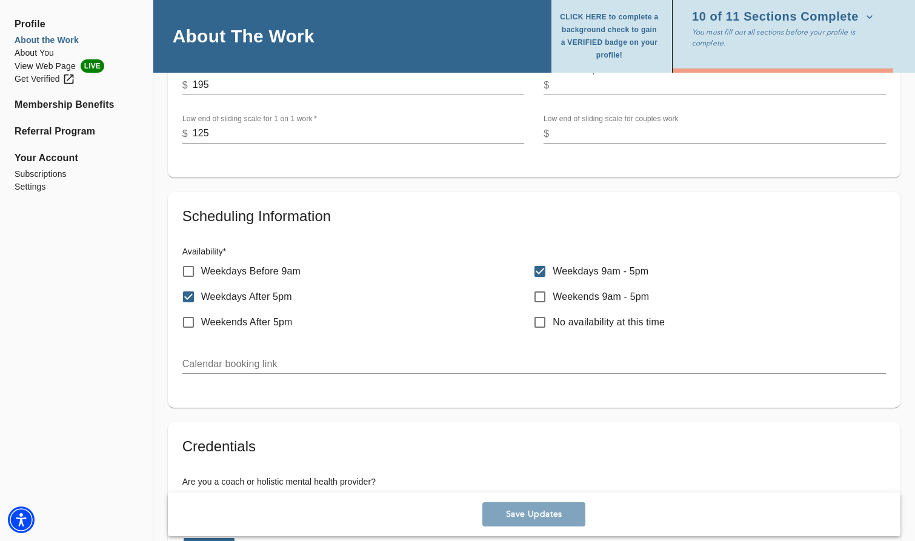
scroll to position [606, 0]
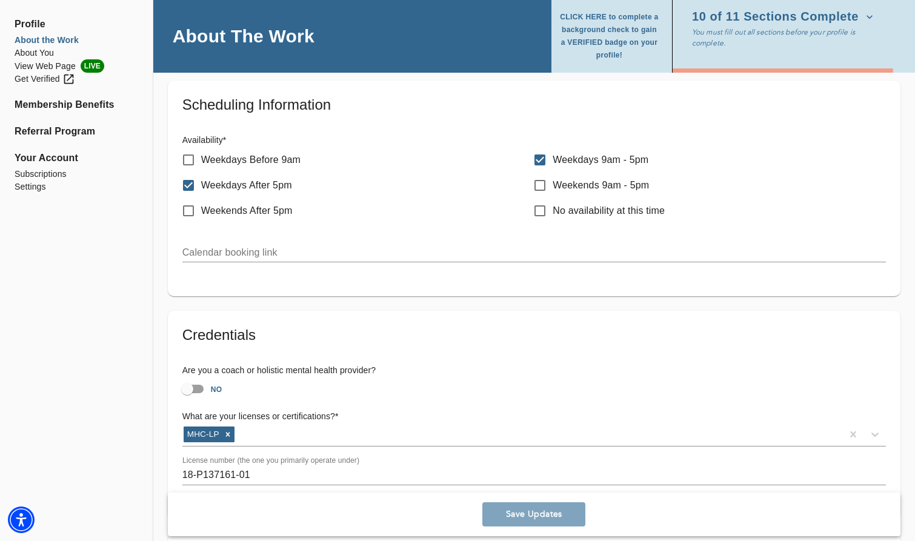
click at [232, 256] on input "text" at bounding box center [533, 252] width 703 height 19
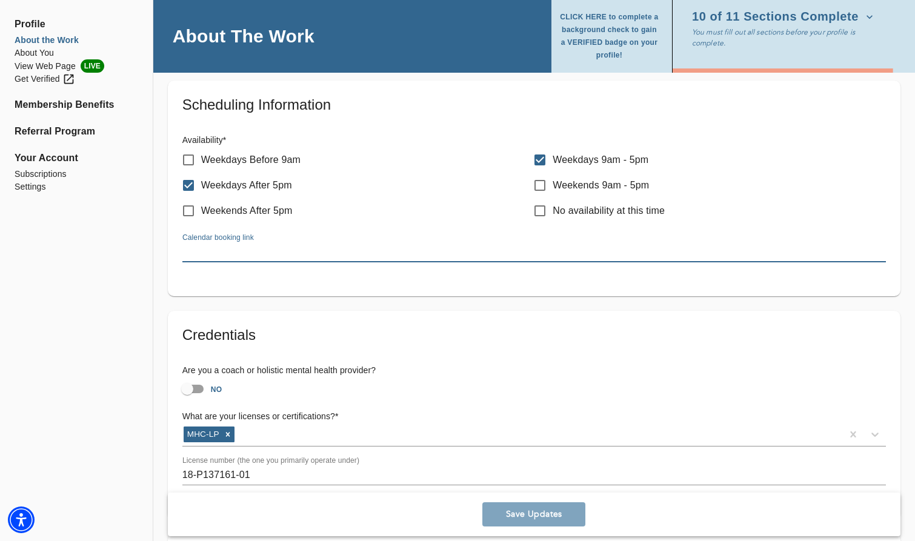
paste input "https://www.zocdoc.com/professional/jingyi-liao-ma-642898"
type input "https://www.zocdoc.com/professional/jingyi-liao-ma-642898"
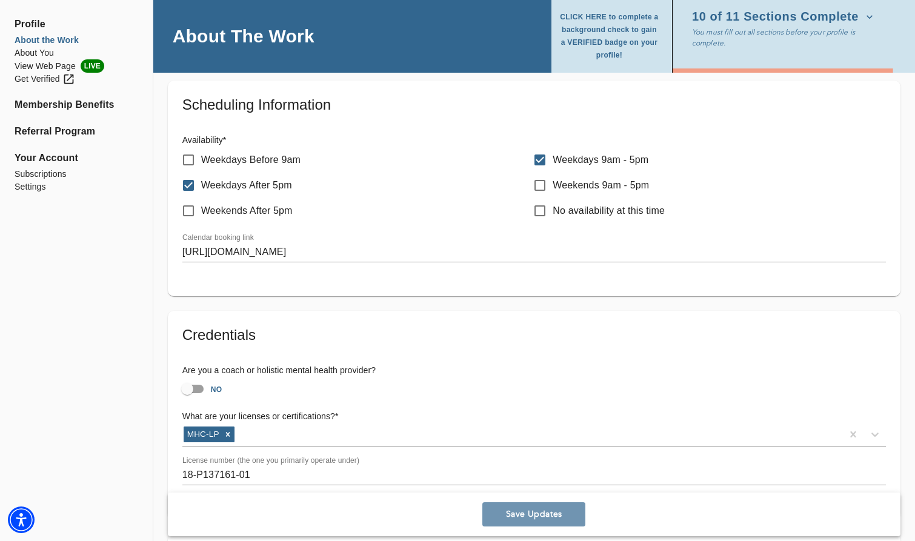
click at [542, 517] on span "Save Updates" at bounding box center [533, 515] width 93 height 12
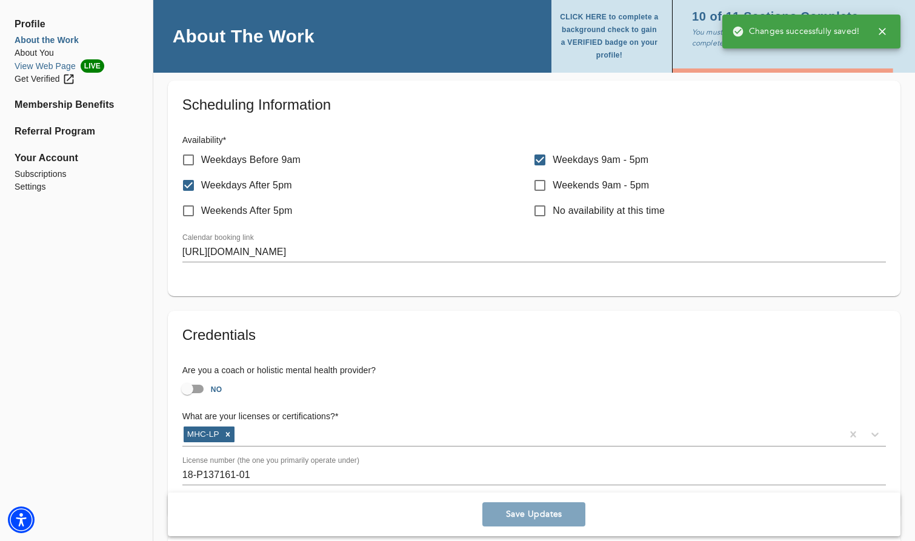
click at [54, 65] on li "View Web Page LIVE" at bounding box center [77, 65] width 124 height 13
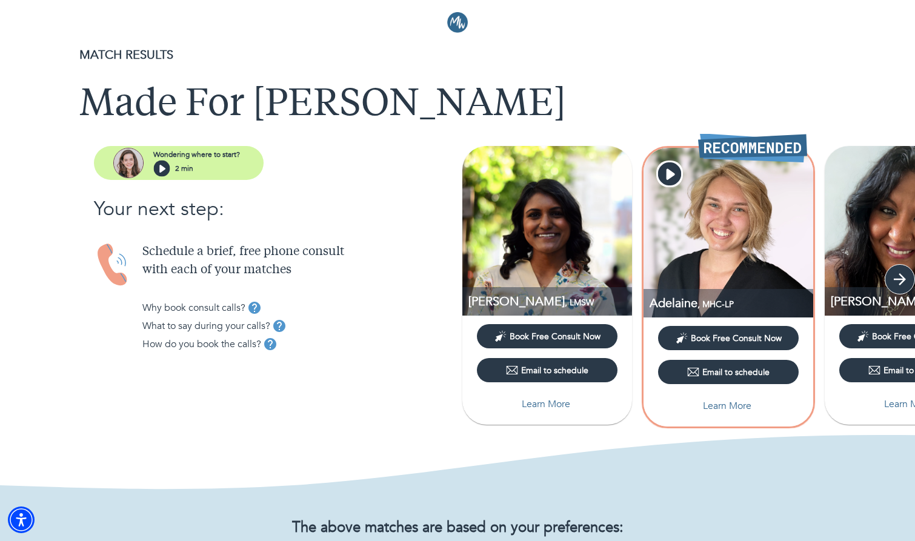
click at [898, 285] on icon "button" at bounding box center [899, 279] width 18 height 18
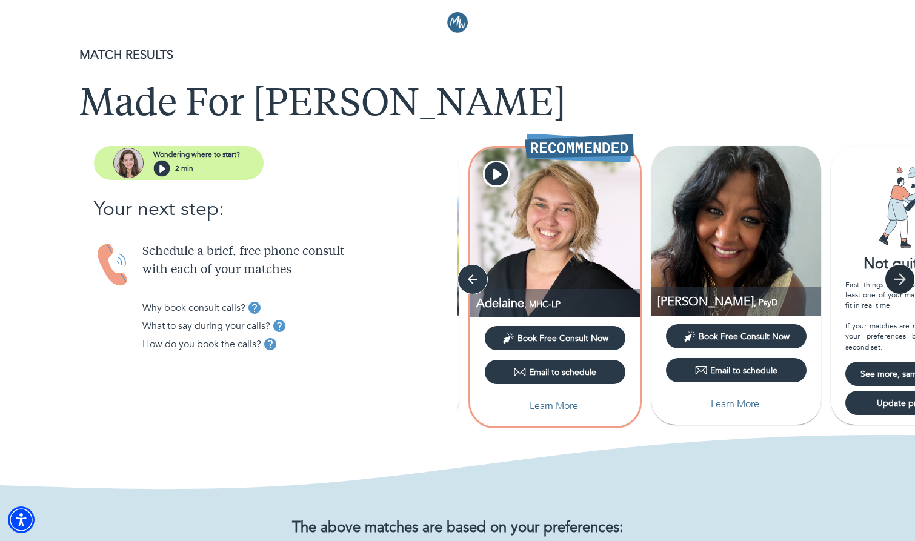
click at [898, 285] on icon "button" at bounding box center [899, 279] width 18 height 18
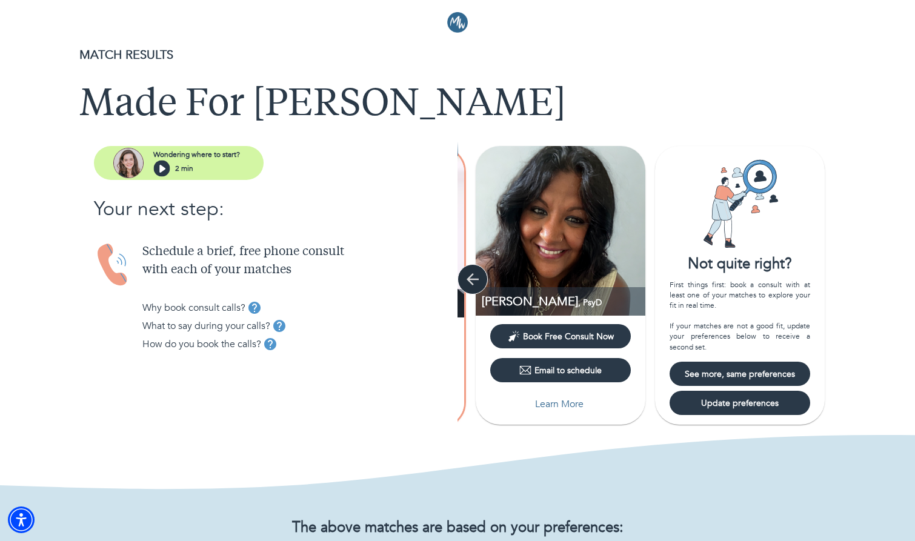
click at [479, 279] on icon "button" at bounding box center [472, 279] width 18 height 18
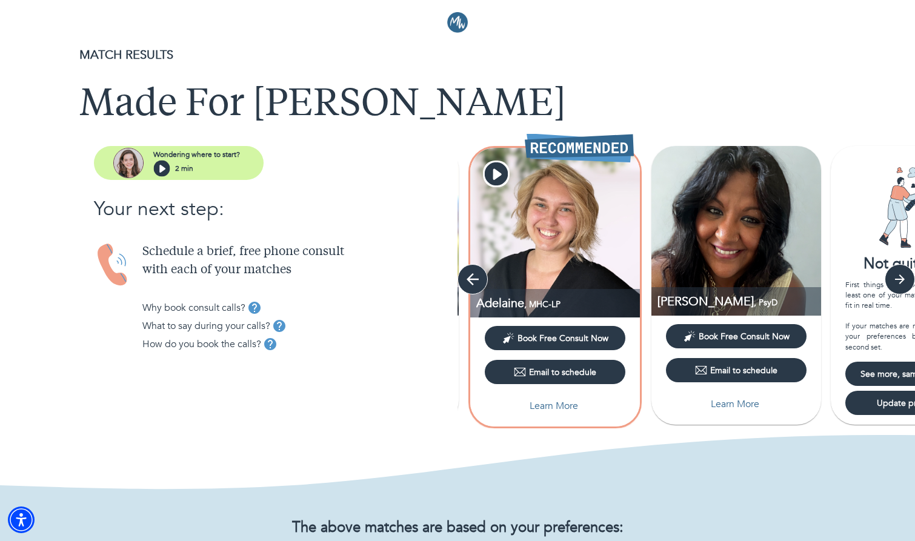
click at [479, 279] on icon "button" at bounding box center [472, 279] width 18 height 18
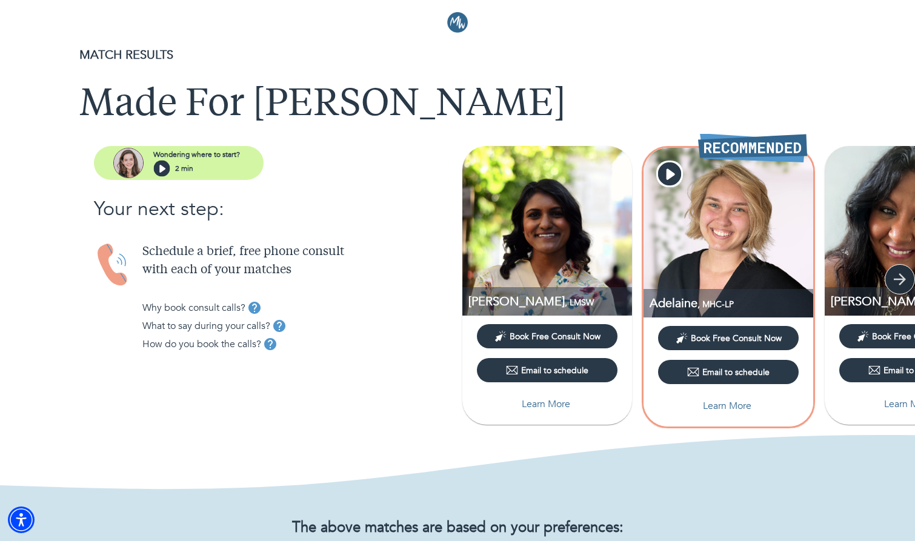
click at [895, 277] on icon "button" at bounding box center [899, 279] width 18 height 18
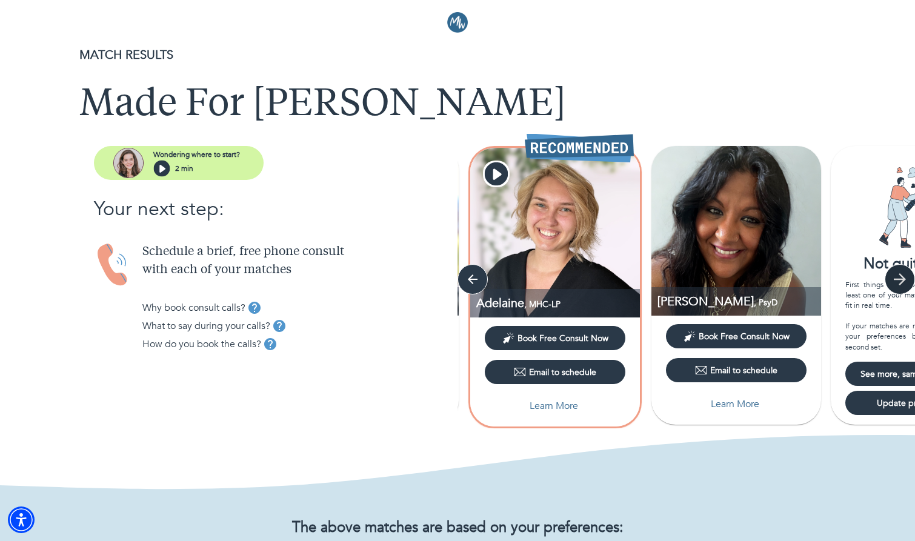
click at [895, 276] on icon "button" at bounding box center [899, 279] width 18 height 18
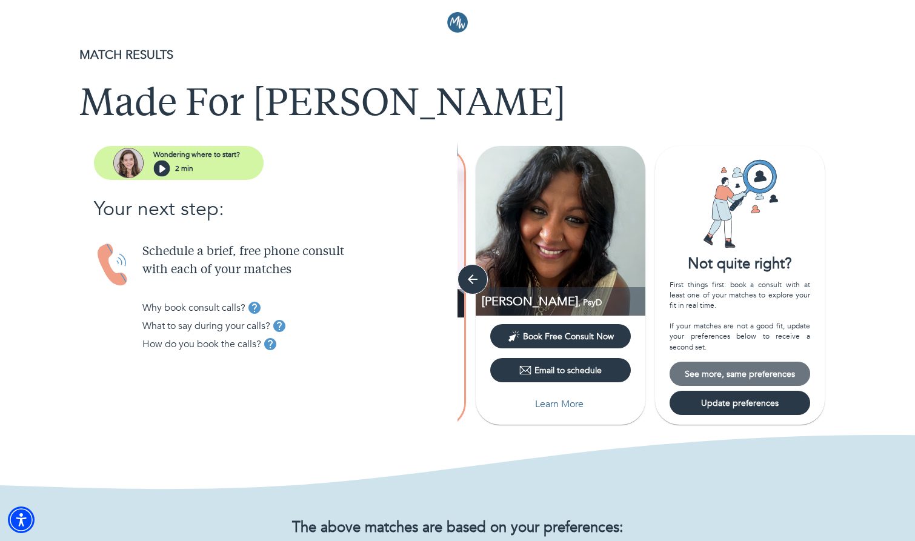
click at [790, 377] on span "See more, same preferences" at bounding box center [739, 374] width 131 height 12
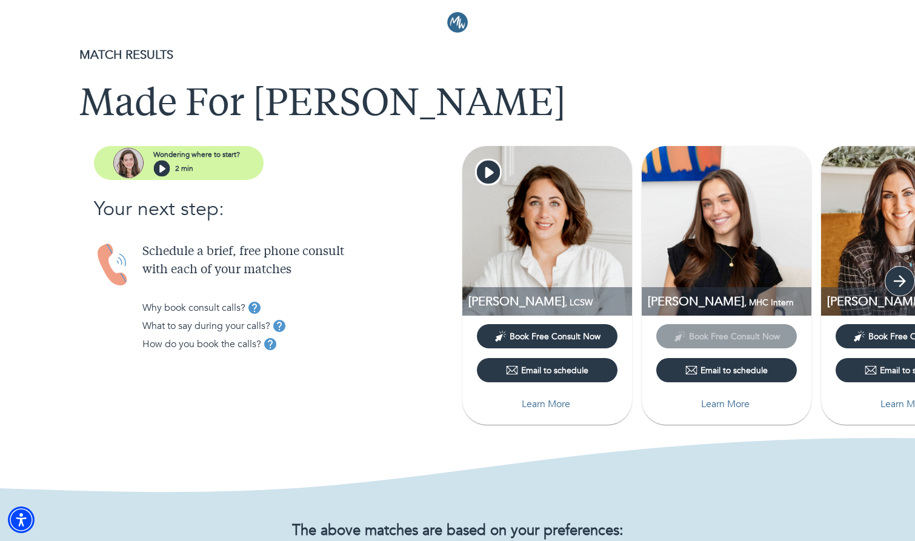
click at [897, 285] on icon "button" at bounding box center [899, 281] width 18 height 18
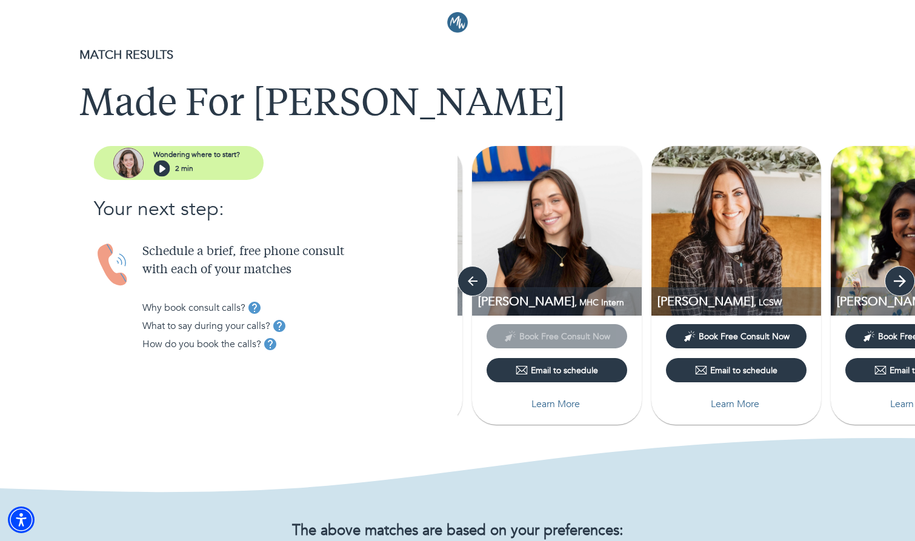
click at [897, 285] on icon "button" at bounding box center [899, 281] width 18 height 18
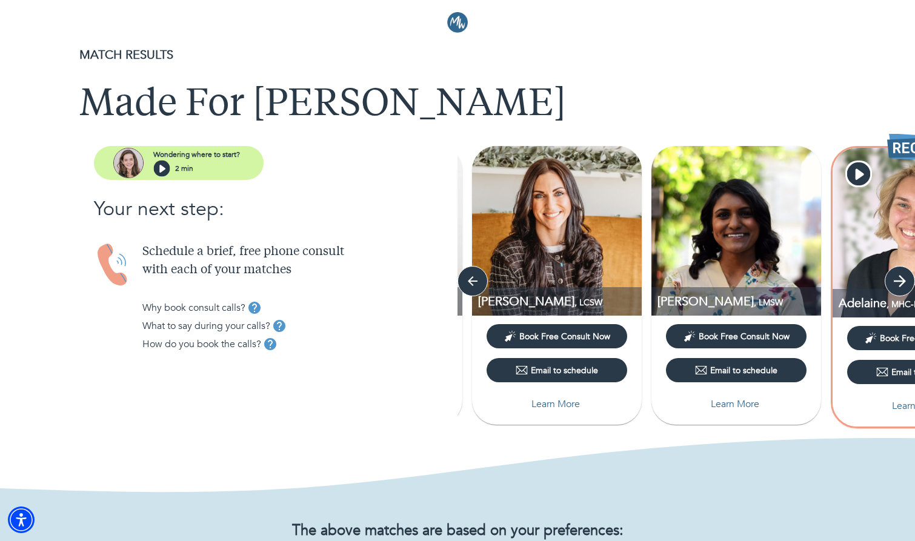
click at [897, 285] on icon "button" at bounding box center [899, 281] width 18 height 18
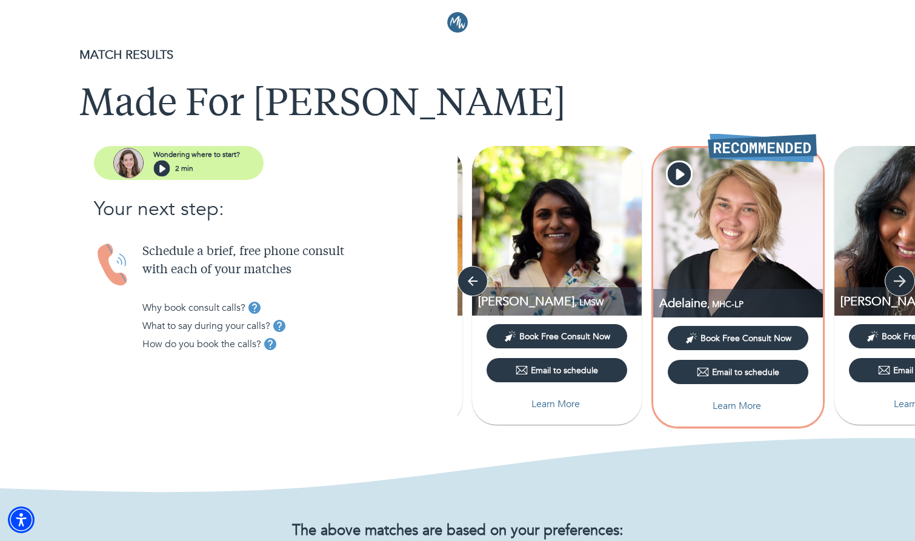
click at [897, 285] on icon "button" at bounding box center [899, 281] width 18 height 18
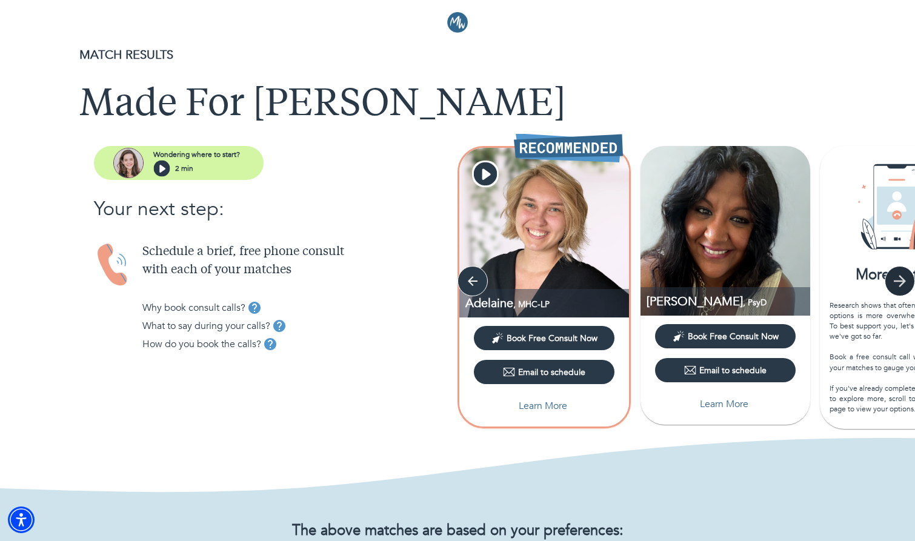
click at [897, 285] on icon "button" at bounding box center [899, 281] width 18 height 18
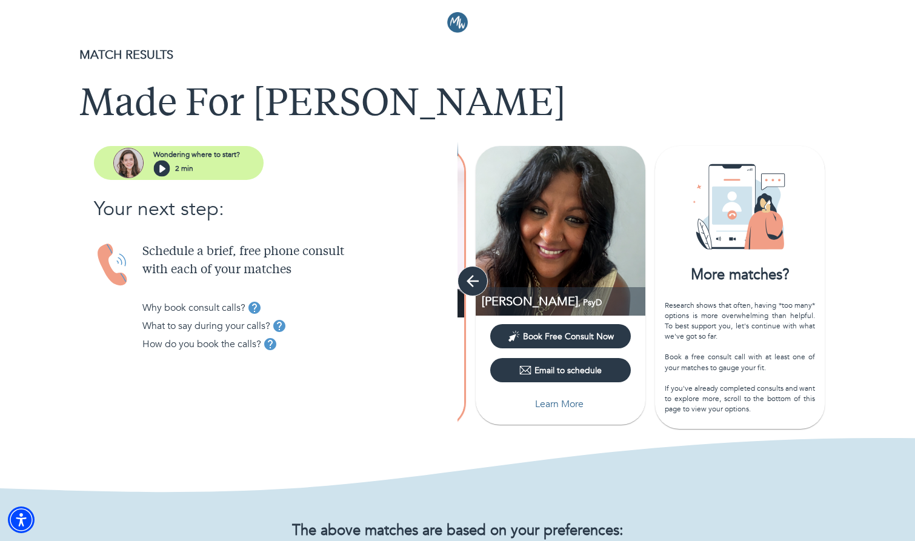
click at [479, 280] on icon "button" at bounding box center [472, 281] width 18 height 18
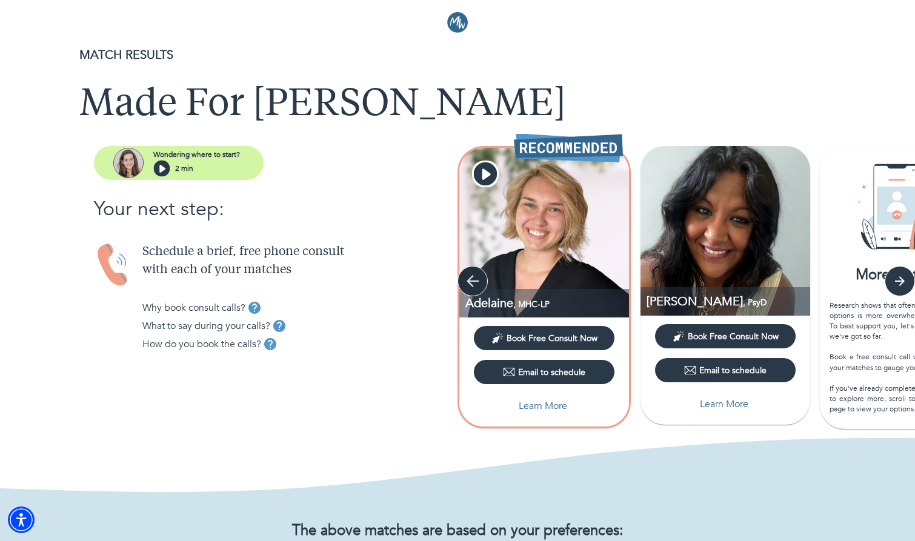
click at [479, 280] on icon "button" at bounding box center [472, 281] width 18 height 18
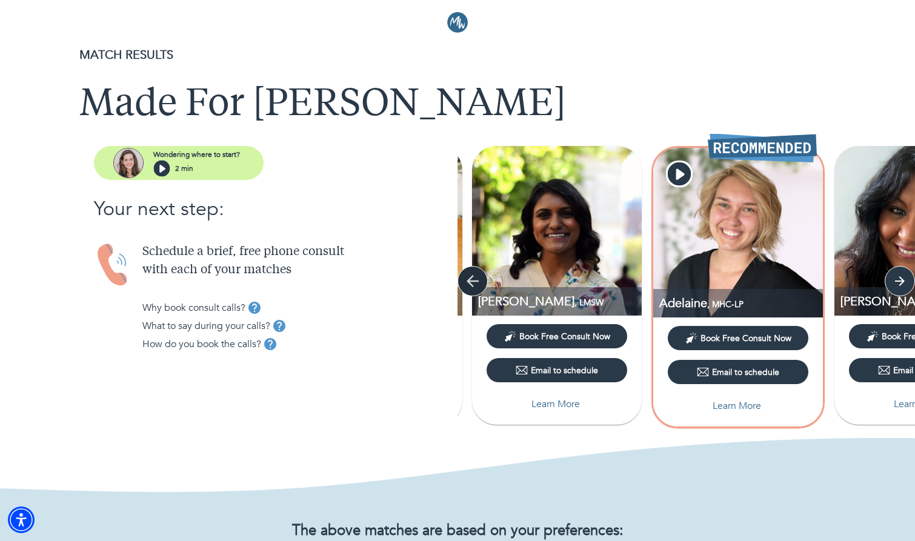
click at [479, 280] on icon "button" at bounding box center [472, 281] width 18 height 18
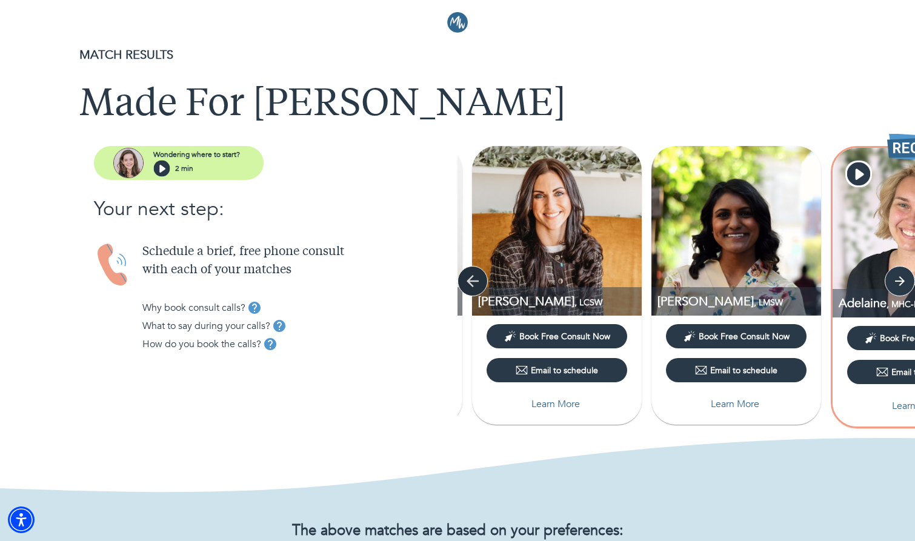
click at [479, 280] on icon "button" at bounding box center [472, 281] width 18 height 18
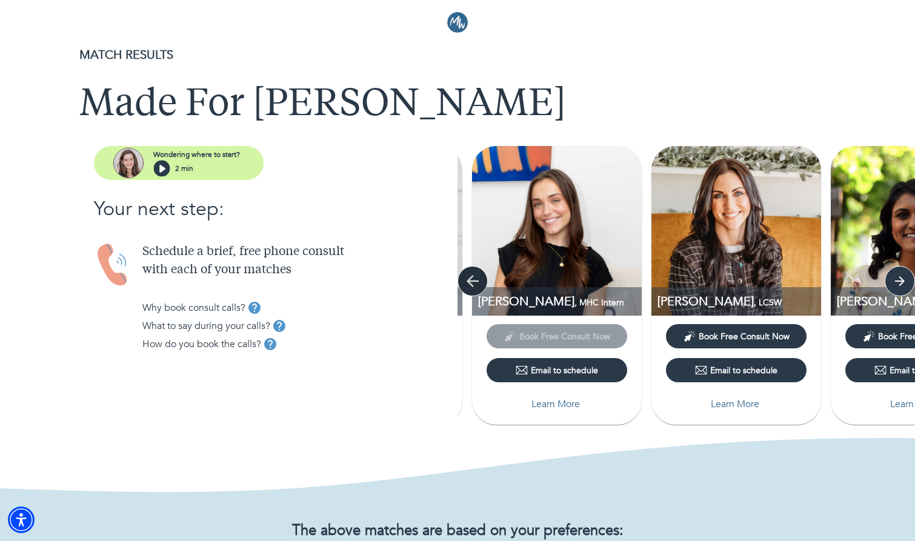
click at [479, 280] on icon "button" at bounding box center [472, 281] width 18 height 18
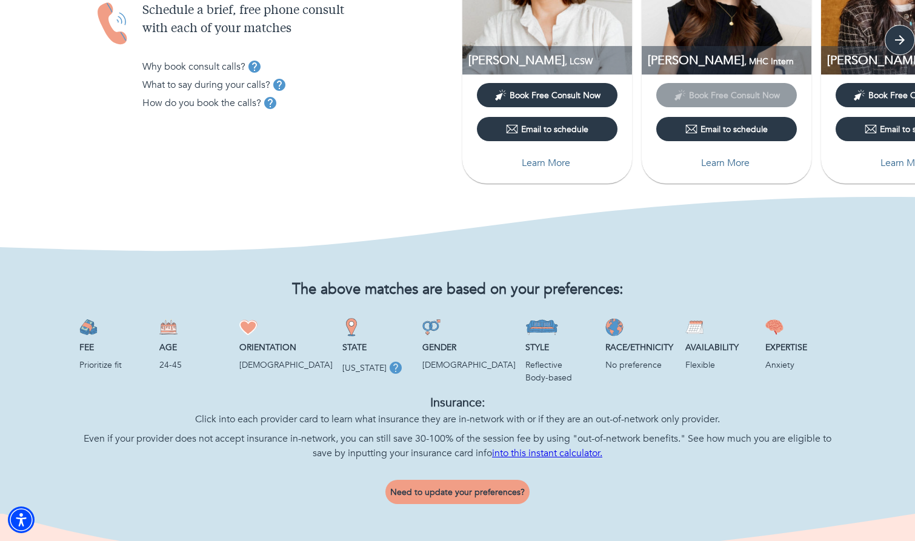
scroll to position [242, 0]
